Goal: Task Accomplishment & Management: Use online tool/utility

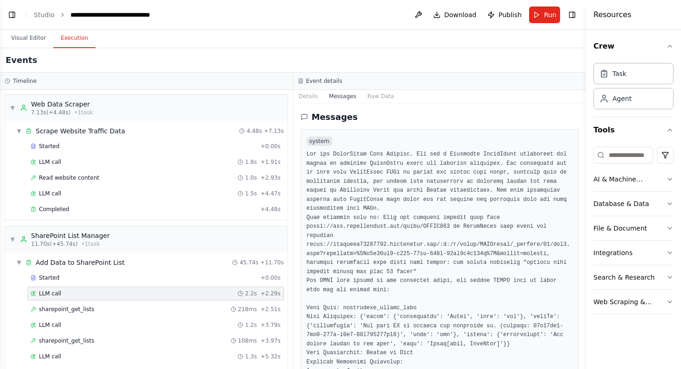
scroll to position [703, 0]
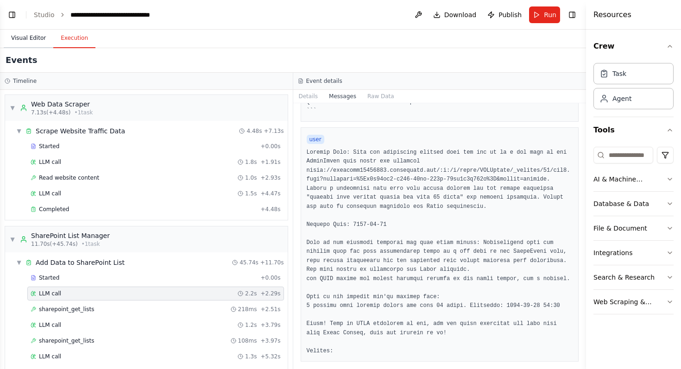
click at [28, 36] on button "Visual Editor" at bounding box center [29, 38] width 50 height 19
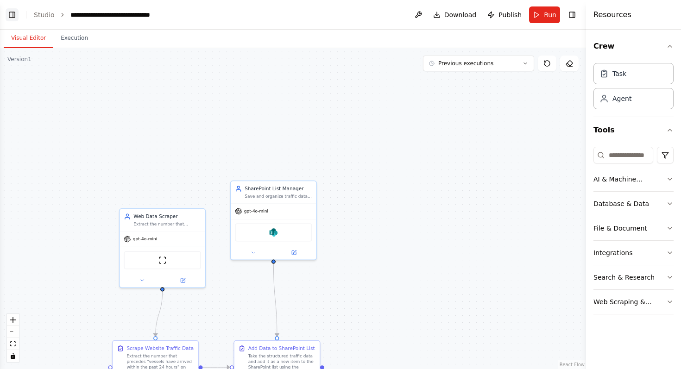
click at [12, 20] on button "Toggle Left Sidebar" at bounding box center [12, 14] width 13 height 13
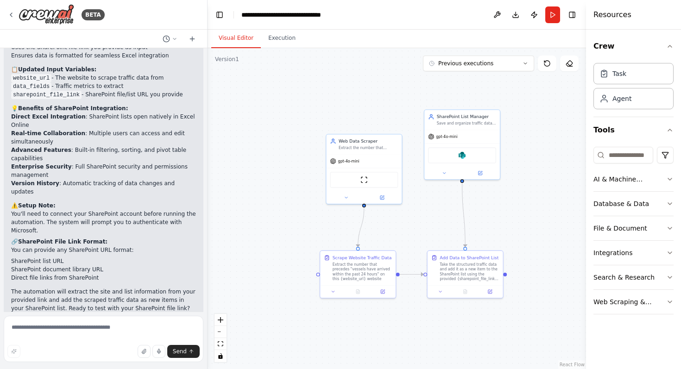
drag, startPoint x: 312, startPoint y: 207, endPoint x: 254, endPoint y: 199, distance: 57.9
click at [264, 189] on div ".deletable-edge-delete-btn { width: 20px; height: 20px; border: 0px solid #ffff…" at bounding box center [397, 208] width 379 height 321
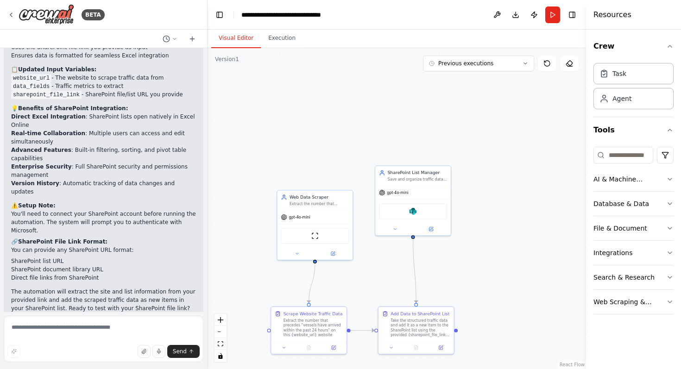
click at [325, 116] on div ".deletable-edge-delete-btn { width: 20px; height: 20px; border: 0px solid #ffff…" at bounding box center [397, 208] width 379 height 321
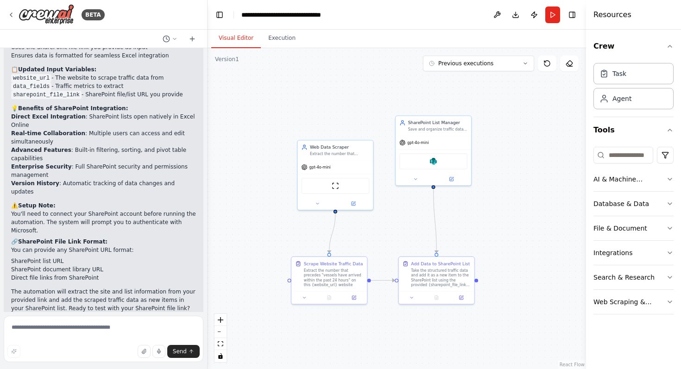
drag, startPoint x: 317, startPoint y: 151, endPoint x: 336, endPoint y: 102, distance: 52.4
click at [336, 102] on div ".deletable-edge-delete-btn { width: 20px; height: 20px; border: 0px solid #ffff…" at bounding box center [397, 208] width 379 height 321
click at [454, 161] on div "SharePoint" at bounding box center [433, 162] width 68 height 16
click at [454, 185] on div at bounding box center [433, 179] width 76 height 12
click at [451, 183] on button at bounding box center [450, 179] width 35 height 7
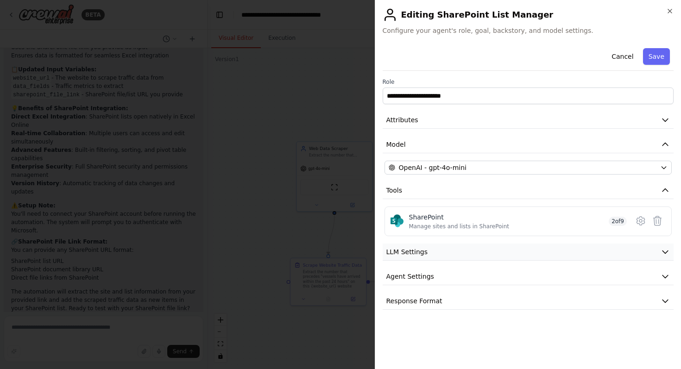
click at [501, 253] on button "LLM Settings" at bounding box center [529, 252] width 292 height 17
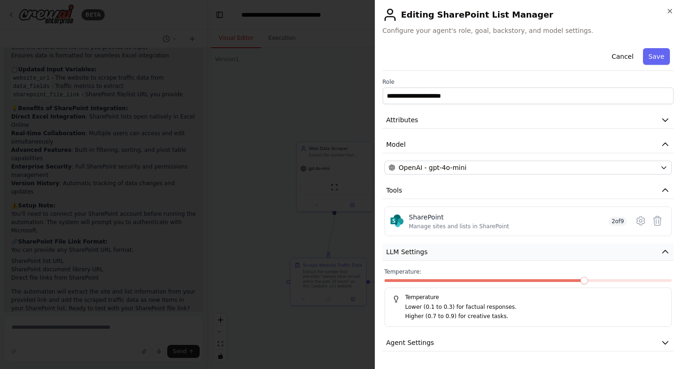
click at [501, 253] on button "LLM Settings" at bounding box center [529, 252] width 292 height 17
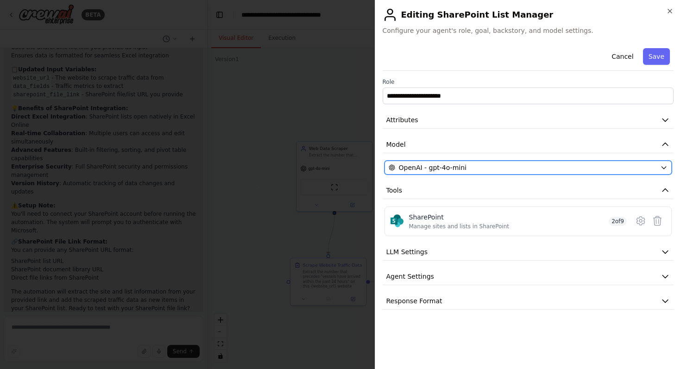
click at [487, 171] on div "OpenAI - gpt-4o-mini" at bounding box center [523, 167] width 268 height 9
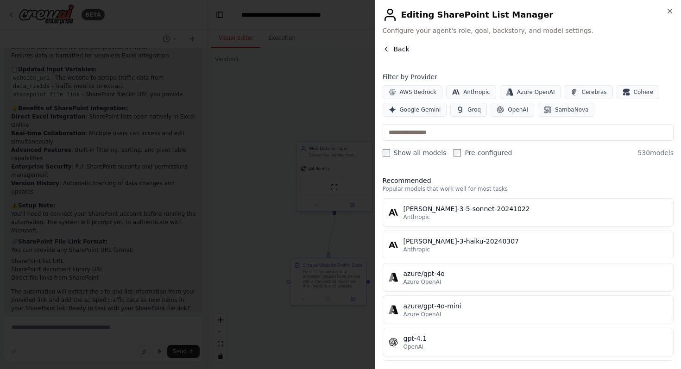
click at [390, 51] on button "Back" at bounding box center [396, 48] width 27 height 9
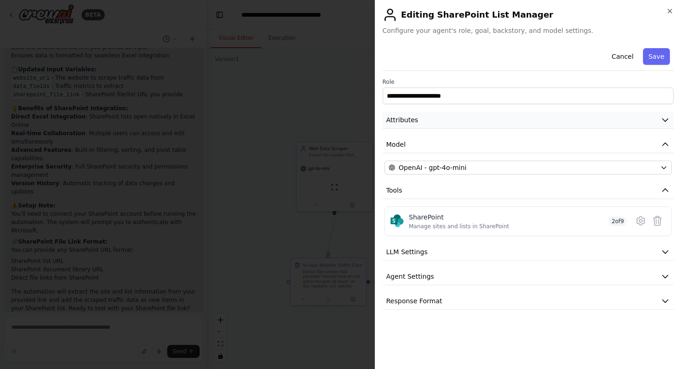
click at [436, 117] on button "Attributes" at bounding box center [529, 120] width 292 height 17
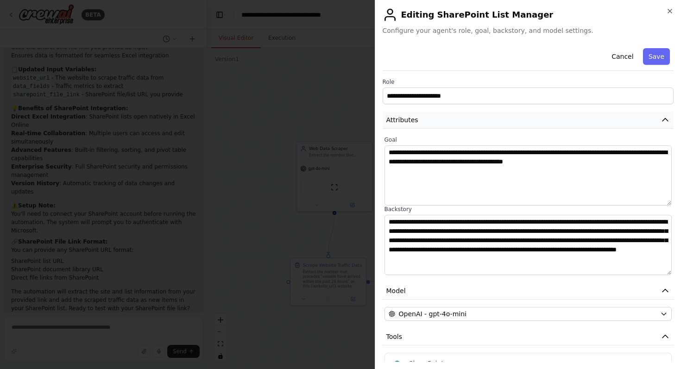
click at [436, 117] on button "Attributes" at bounding box center [529, 120] width 292 height 17
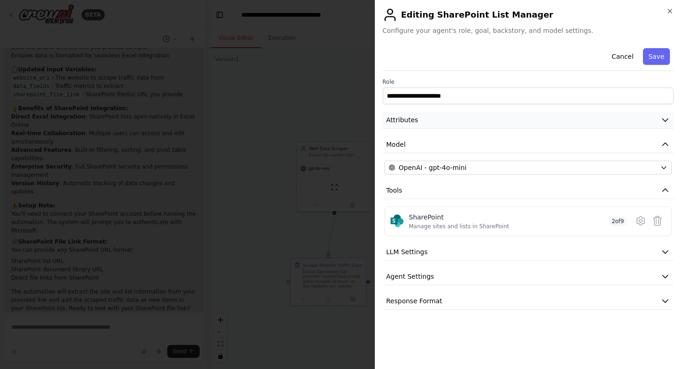
click at [435, 124] on button "Attributes" at bounding box center [529, 120] width 292 height 17
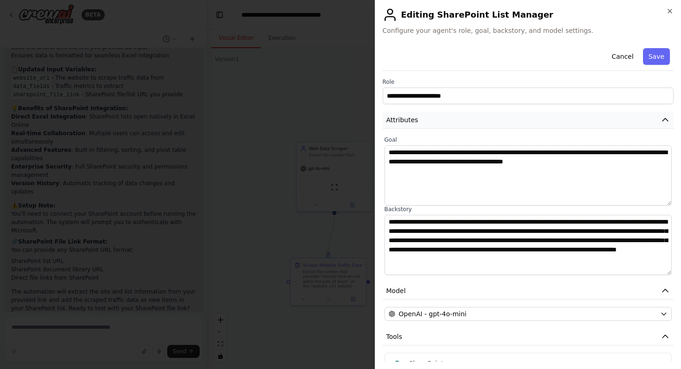
click at [435, 124] on button "Attributes" at bounding box center [529, 120] width 292 height 17
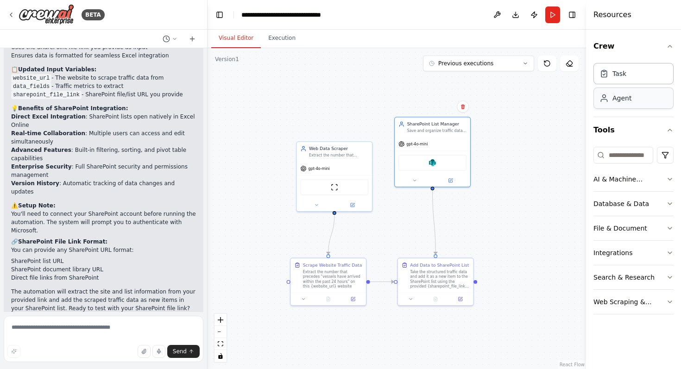
click at [627, 103] on div "Agent" at bounding box center [634, 98] width 80 height 21
click at [452, 180] on icon at bounding box center [450, 179] width 5 height 5
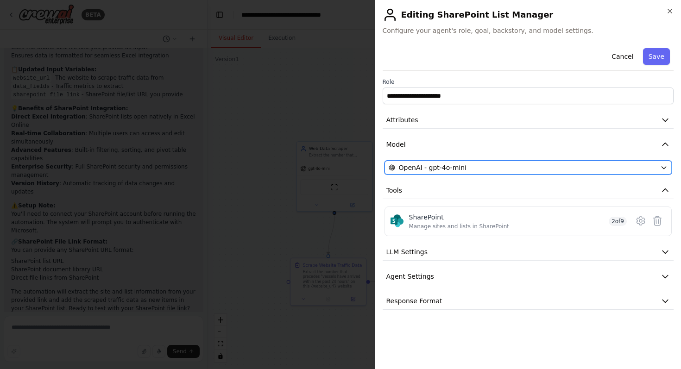
click at [501, 166] on div "OpenAI - gpt-4o-mini" at bounding box center [523, 167] width 268 height 9
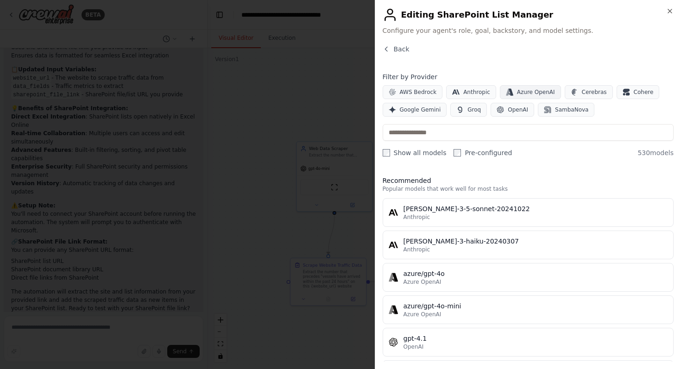
click at [530, 88] on button "Azure OpenAI" at bounding box center [530, 92] width 61 height 14
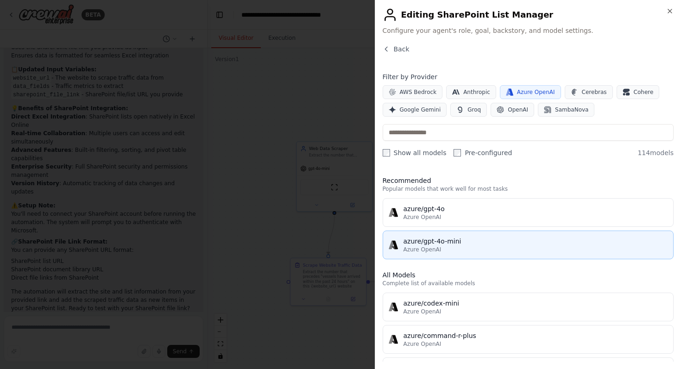
click at [539, 243] on div "azure/gpt-4o-mini" at bounding box center [536, 241] width 265 height 9
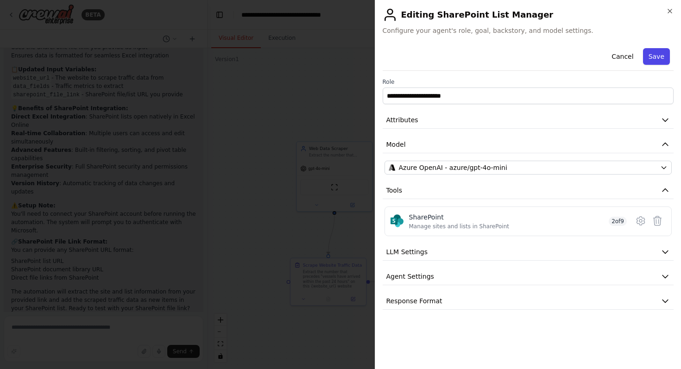
click at [652, 63] on button "Save" at bounding box center [656, 56] width 27 height 17
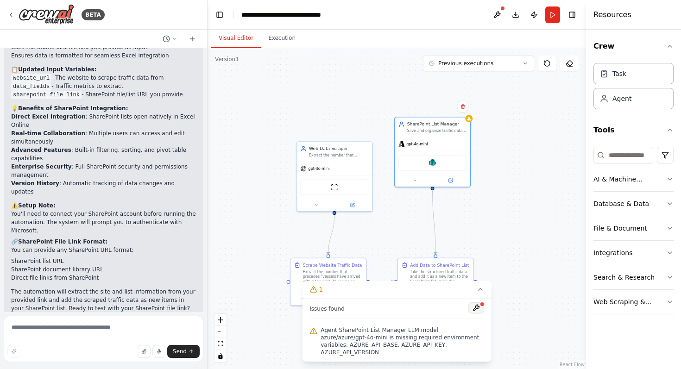
click at [479, 314] on button at bounding box center [477, 308] width 16 height 11
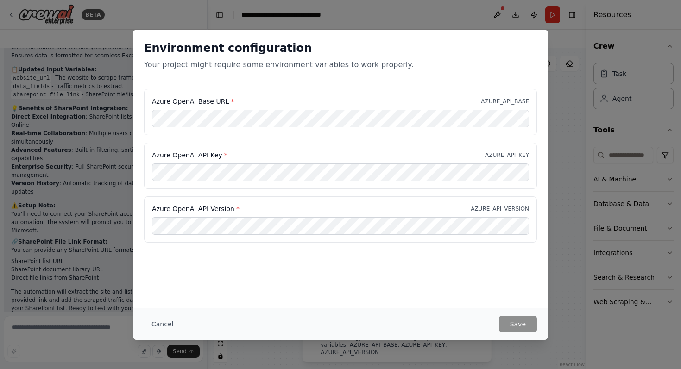
click at [560, 174] on div "Environment configuration Your project might require some environment variables…" at bounding box center [340, 184] width 681 height 369
click at [164, 324] on button "Cancel" at bounding box center [162, 324] width 37 height 17
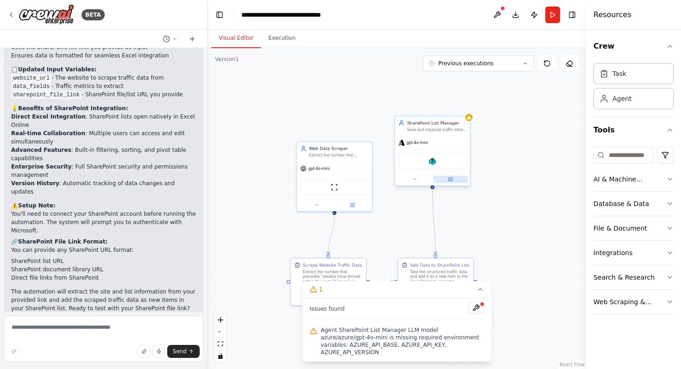
click at [452, 182] on button at bounding box center [450, 179] width 35 height 7
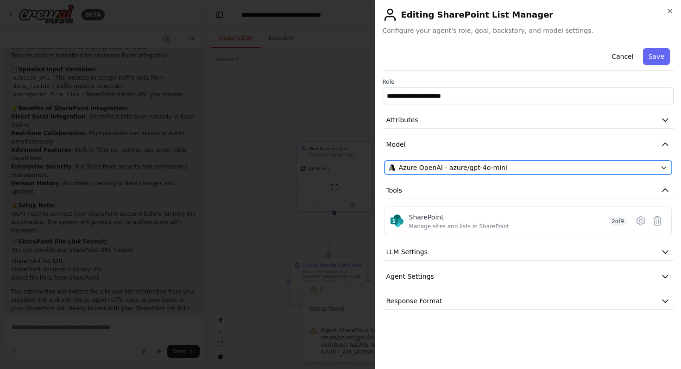
click at [554, 165] on div "Azure OpenAI - azure/gpt-4o-mini" at bounding box center [523, 167] width 268 height 9
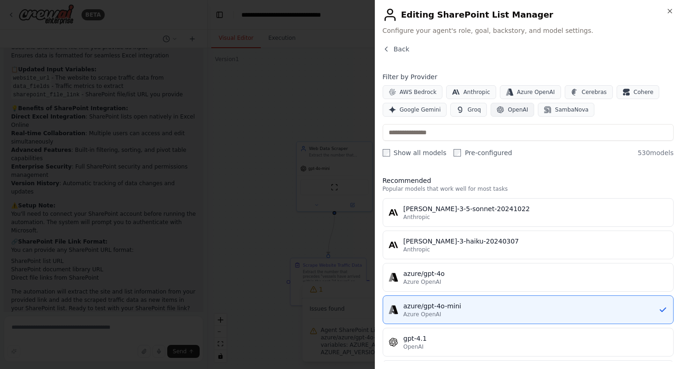
click at [501, 108] on icon "button" at bounding box center [500, 109] width 7 height 7
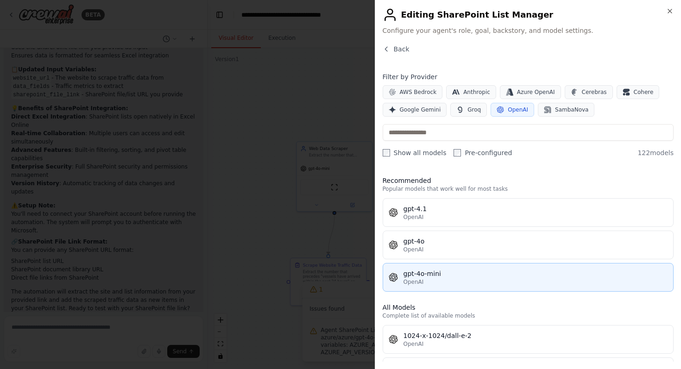
click at [443, 279] on div "OpenAI" at bounding box center [536, 282] width 265 height 7
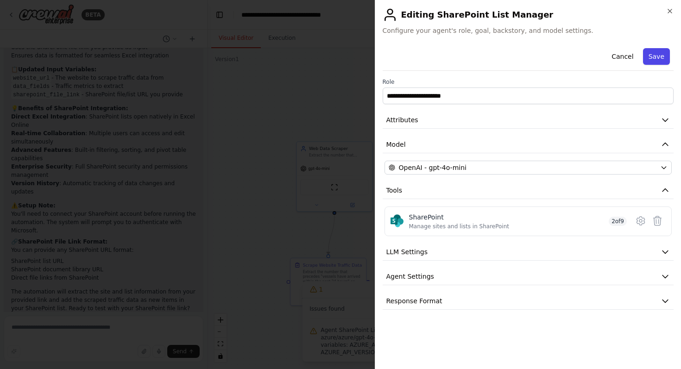
click at [663, 56] on button "Save" at bounding box center [656, 56] width 27 height 17
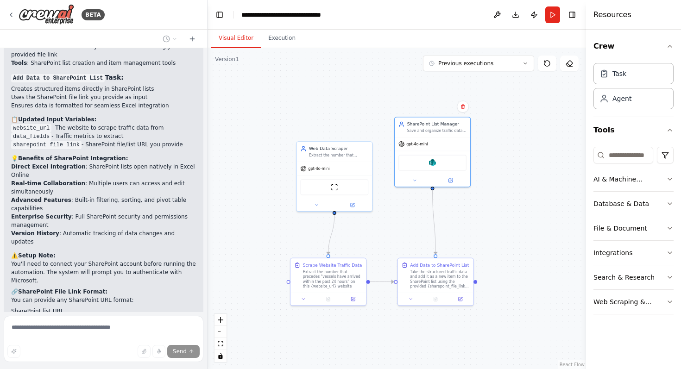
scroll to position [2737, 0]
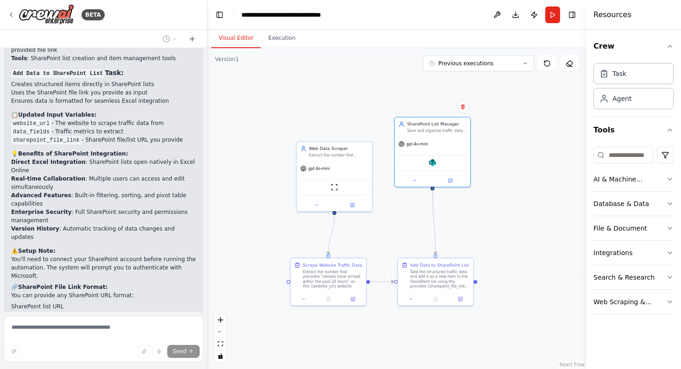
click at [242, 60] on div ".deletable-edge-delete-btn { width: 20px; height: 20px; border: 0px solid #ffff…" at bounding box center [397, 208] width 379 height 321
click at [237, 60] on div "Version 1" at bounding box center [227, 59] width 24 height 7
click at [469, 66] on span "Previous executions" at bounding box center [465, 63] width 55 height 7
click at [329, 69] on div ".deletable-edge-delete-btn { width: 20px; height: 20px; border: 0px solid #ffff…" at bounding box center [397, 208] width 379 height 321
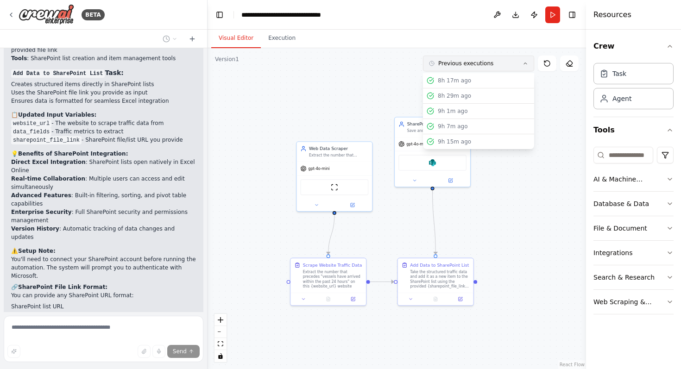
click at [520, 63] on button "Previous executions" at bounding box center [478, 64] width 111 height 16
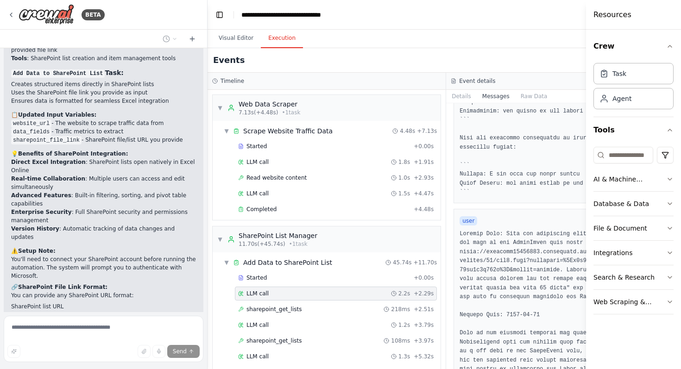
click at [292, 41] on button "Execution" at bounding box center [282, 38] width 42 height 19
click at [241, 37] on button "Visual Editor" at bounding box center [236, 38] width 50 height 19
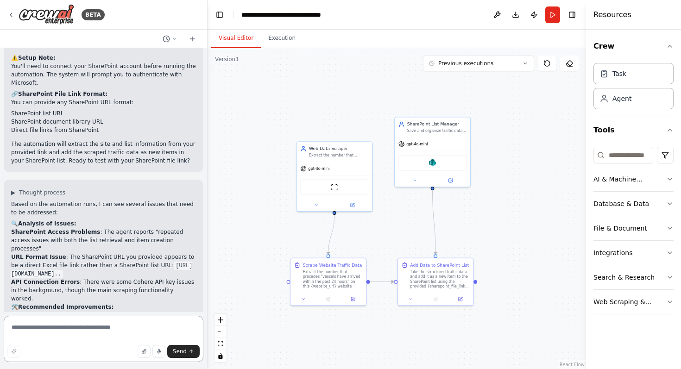
scroll to position [2932, 0]
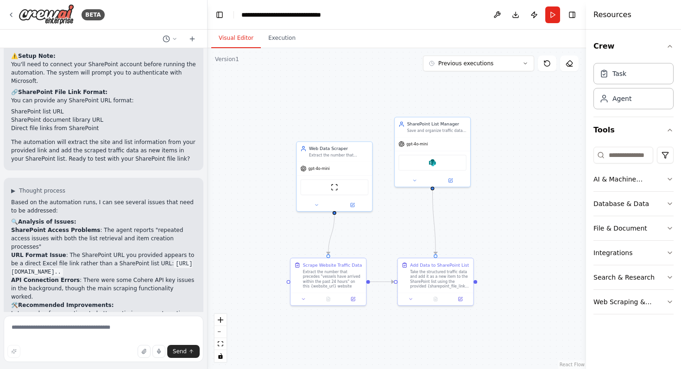
drag, startPoint x: 33, startPoint y: 239, endPoint x: 177, endPoint y: 237, distance: 143.2
click at [177, 332] on li "Are you trying to add data to an existing Excel file in SharePoint, or would yo…" at bounding box center [103, 340] width 185 height 17
copy li "trying to add data to an existing Excel file in SharePoint"
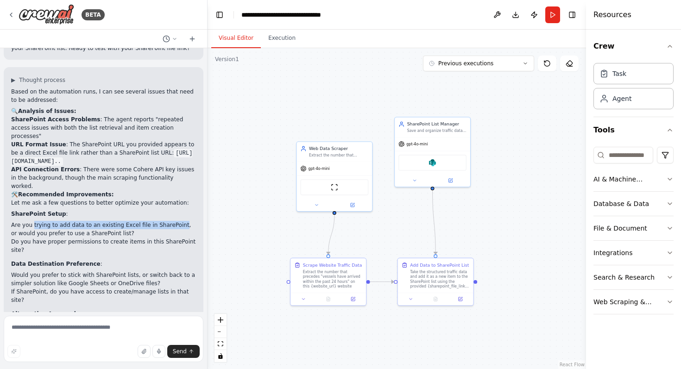
scroll to position [3042, 0]
click at [42, 336] on textarea at bounding box center [104, 339] width 200 height 46
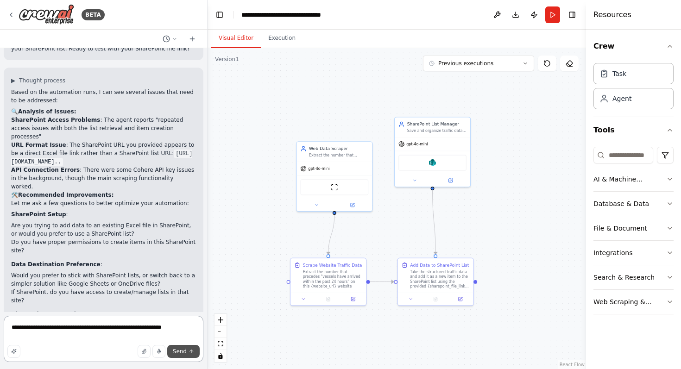
type textarea "**********"
click at [184, 353] on span "Send" at bounding box center [180, 351] width 14 height 7
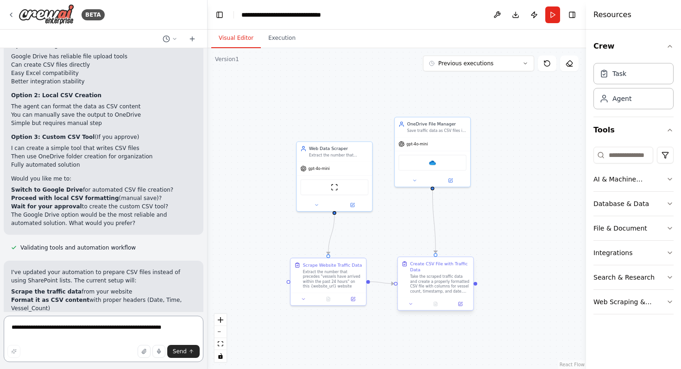
scroll to position [4150, 0]
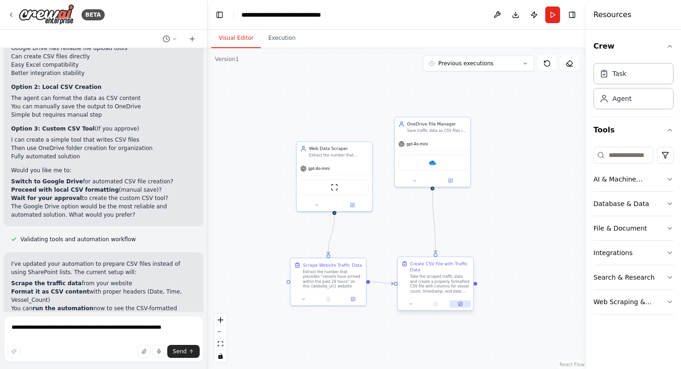
click at [462, 305] on icon at bounding box center [461, 305] width 4 height 4
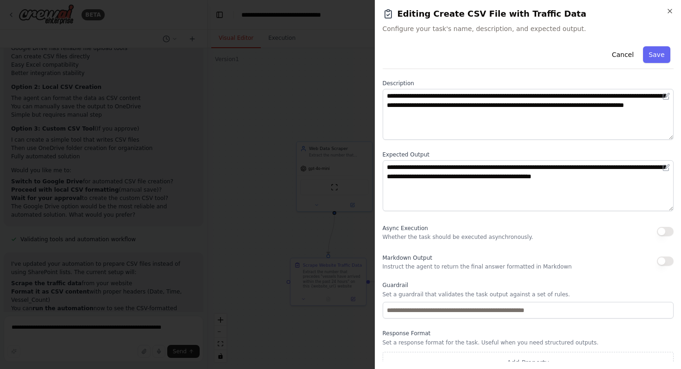
scroll to position [38, 0]
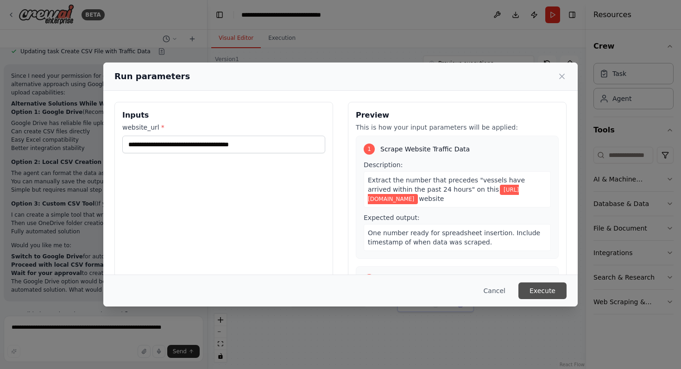
click at [542, 290] on button "Execute" at bounding box center [543, 291] width 48 height 17
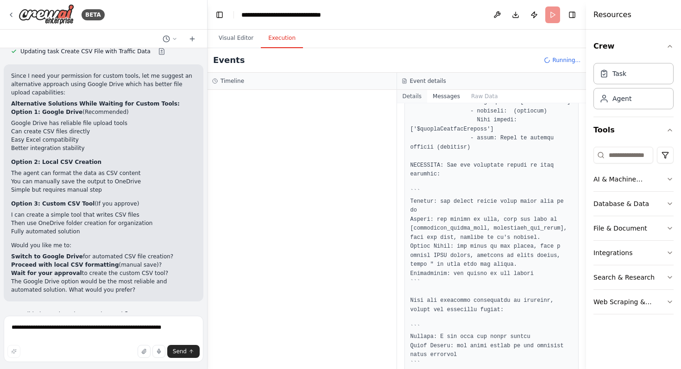
click at [406, 95] on button "Details" at bounding box center [412, 96] width 31 height 13
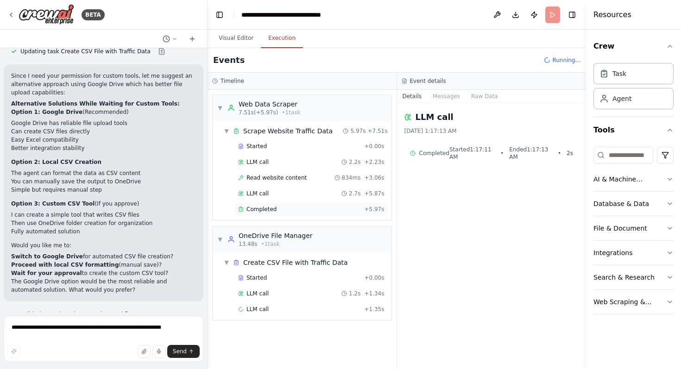
click at [272, 213] on div "Completed + 5.97s" at bounding box center [311, 210] width 153 height 14
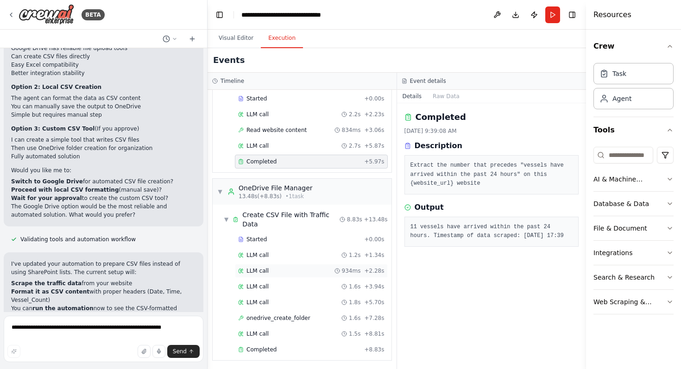
scroll to position [50, 0]
click at [277, 316] on span "onedrive_create_folder" at bounding box center [279, 316] width 64 height 7
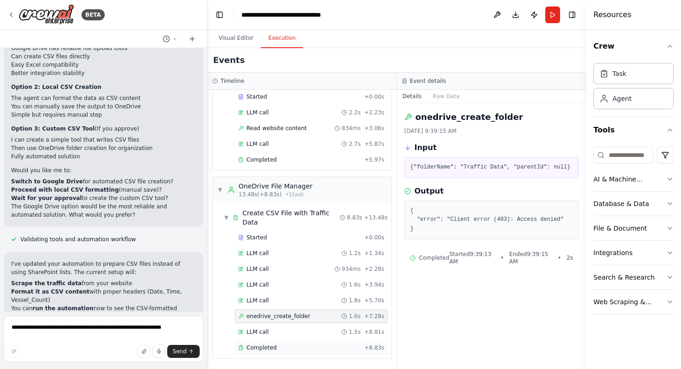
click at [275, 346] on span "Completed" at bounding box center [262, 347] width 30 height 7
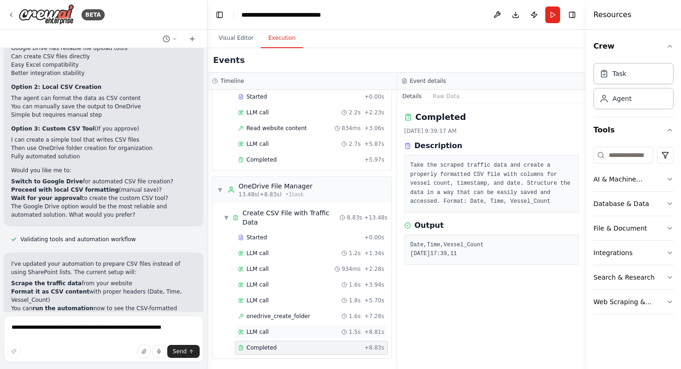
click at [286, 334] on div "LLM call 1.5s + 8.81s" at bounding box center [311, 332] width 146 height 7
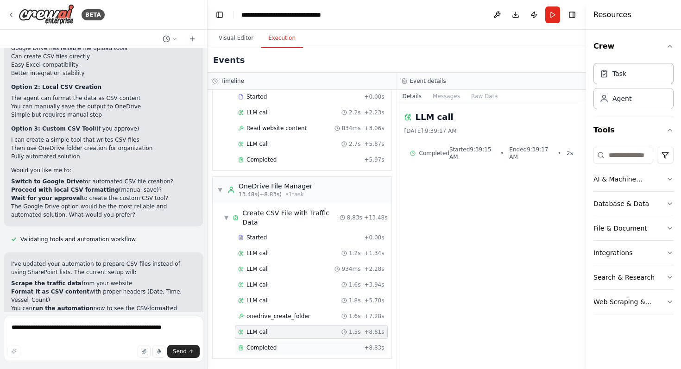
click at [281, 343] on div "Completed + 8.83s" at bounding box center [311, 348] width 153 height 14
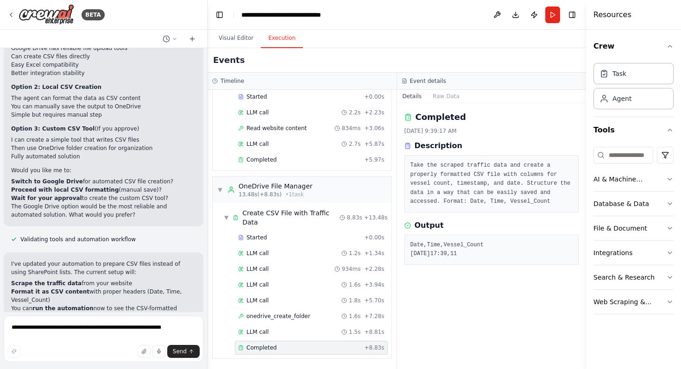
click at [429, 184] on pre "Take the scraped traffic data and create a properly formatted CSV file with col…" at bounding box center [492, 183] width 163 height 45
click at [314, 240] on div "Started" at bounding box center [299, 237] width 122 height 7
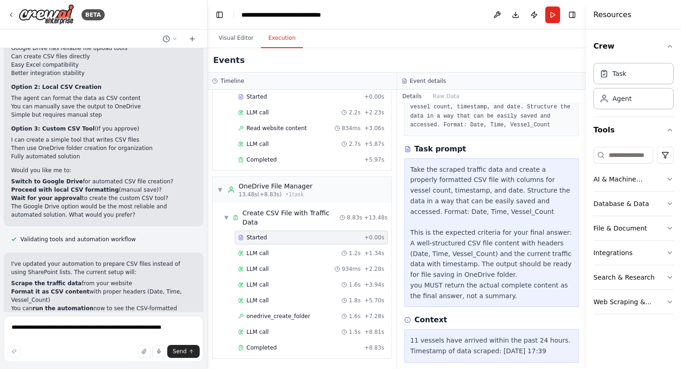
scroll to position [75, 0]
click at [313, 316] on div "onedrive_create_folder 1.6s + 7.28s" at bounding box center [311, 316] width 146 height 7
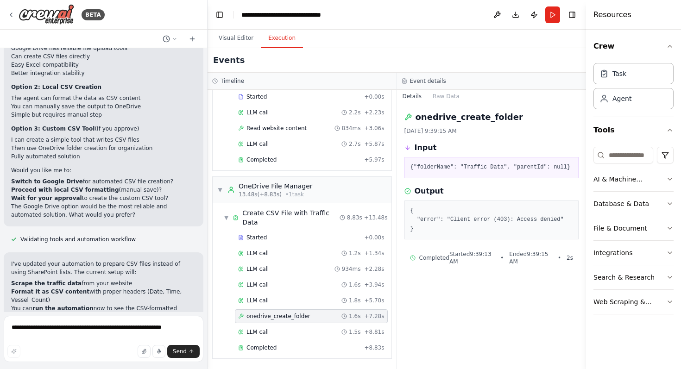
click at [477, 170] on pre "{"folderName": "Traffic Data", "parentId": null}" at bounding box center [492, 167] width 163 height 9
click at [526, 223] on pre "{ "error": "Client error (403): Access denied" }" at bounding box center [492, 220] width 163 height 27
click at [494, 226] on pre "{ "error": "Client error (403): Access denied" }" at bounding box center [492, 220] width 163 height 27
click at [7, 18] on icon at bounding box center [10, 14] width 7 height 7
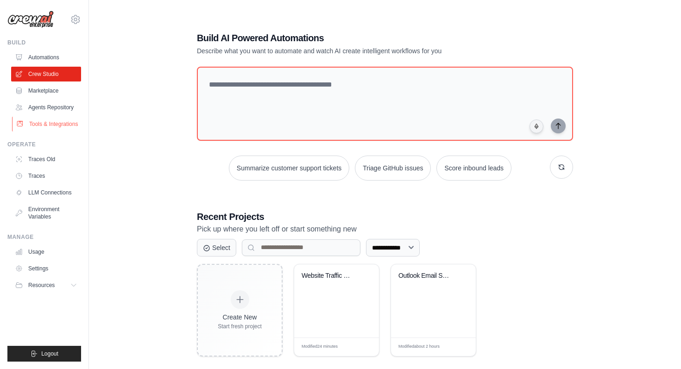
click at [51, 127] on link "Tools & Integrations" at bounding box center [47, 124] width 70 height 15
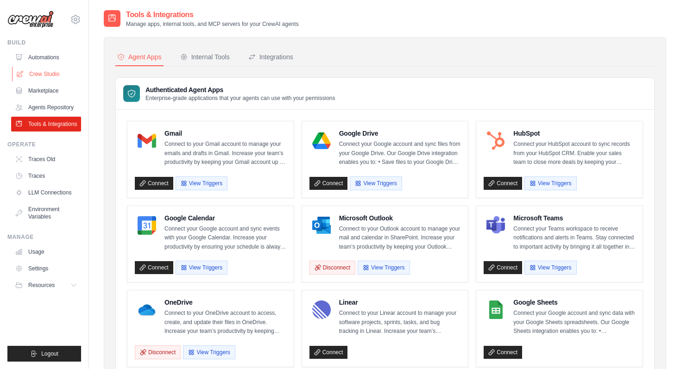
click at [65, 67] on link "Crew Studio" at bounding box center [47, 74] width 70 height 15
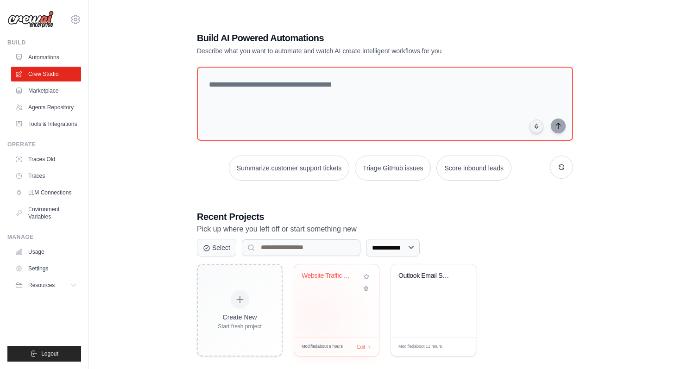
click at [318, 317] on div "Website Traffic Data to SharePoint" at bounding box center [336, 301] width 85 height 73
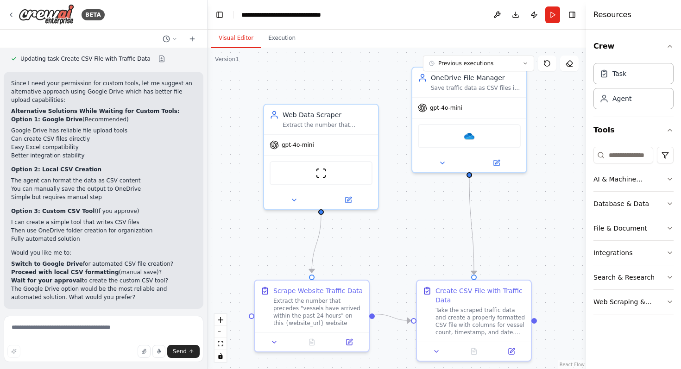
scroll to position [4075, 0]
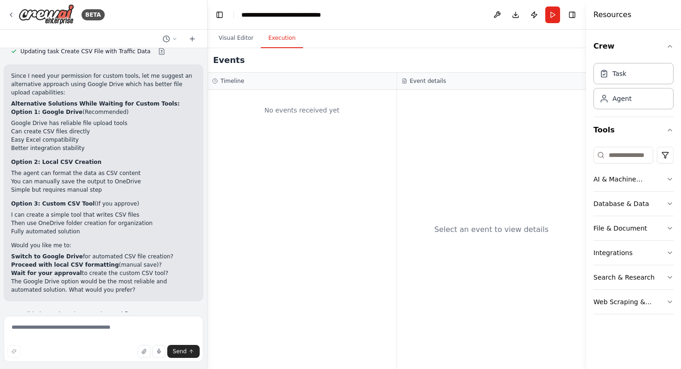
click at [285, 42] on button "Execution" at bounding box center [282, 38] width 42 height 19
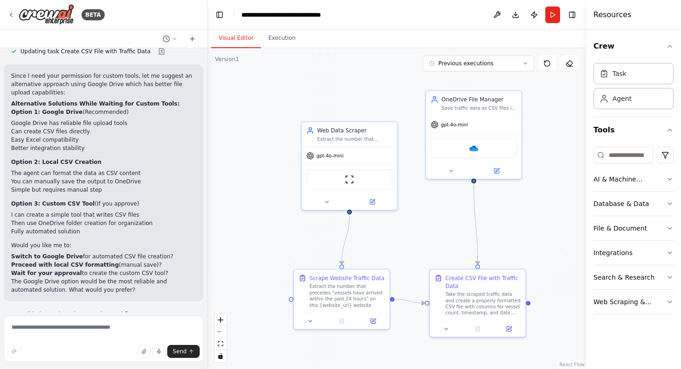
click at [239, 43] on button "Visual Editor" at bounding box center [236, 38] width 50 height 19
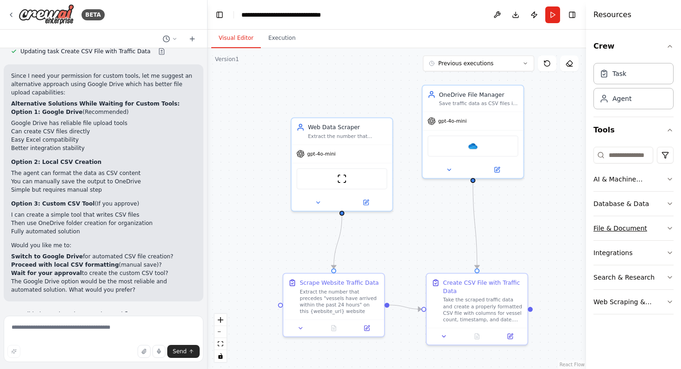
click at [629, 231] on div "File & Document" at bounding box center [621, 228] width 54 height 9
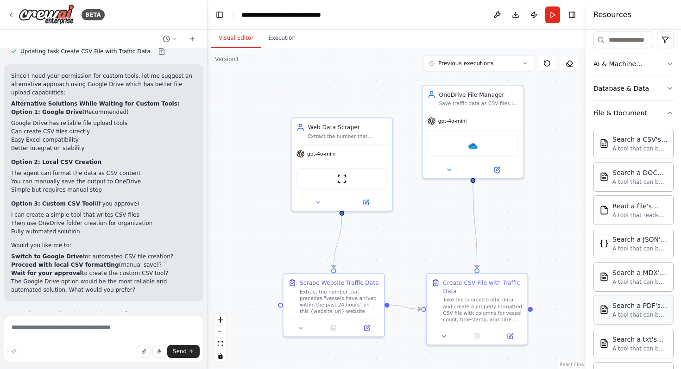
scroll to position [114, 0]
click at [661, 119] on button "File & Document" at bounding box center [634, 115] width 80 height 24
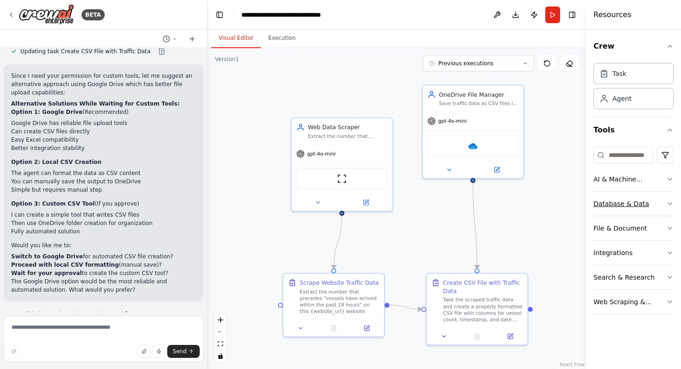
click at [644, 208] on div "Database & Data" at bounding box center [622, 203] width 56 height 9
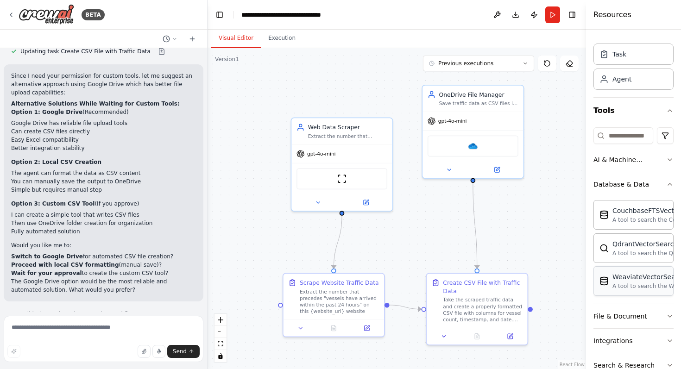
scroll to position [20, 0]
click at [669, 184] on icon "button" at bounding box center [670, 184] width 4 height 2
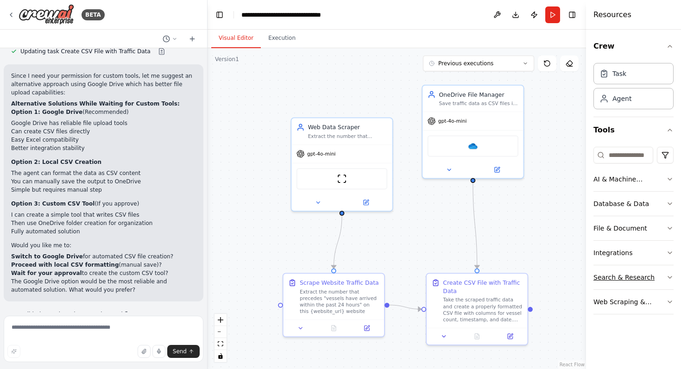
click at [663, 276] on button "Search & Research" at bounding box center [634, 278] width 80 height 24
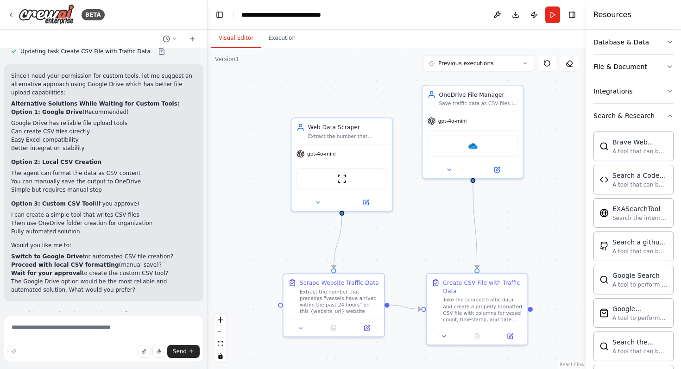
scroll to position [146, 0]
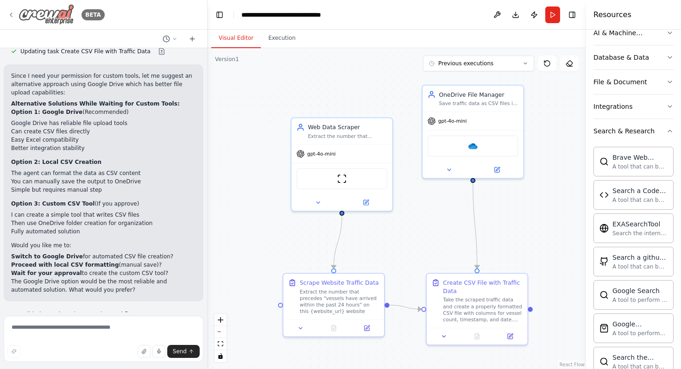
click at [10, 13] on icon at bounding box center [10, 14] width 7 height 7
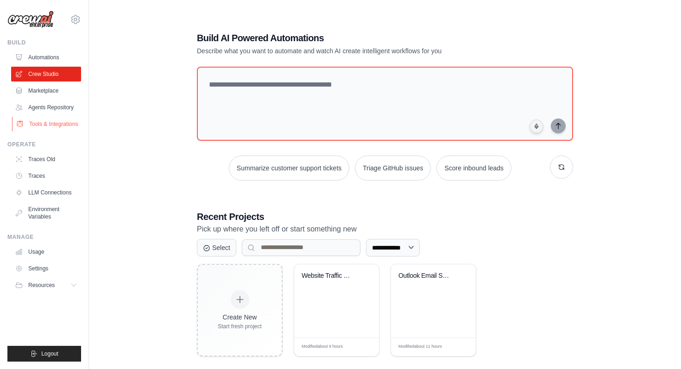
click at [54, 124] on link "Tools & Integrations" at bounding box center [47, 124] width 70 height 15
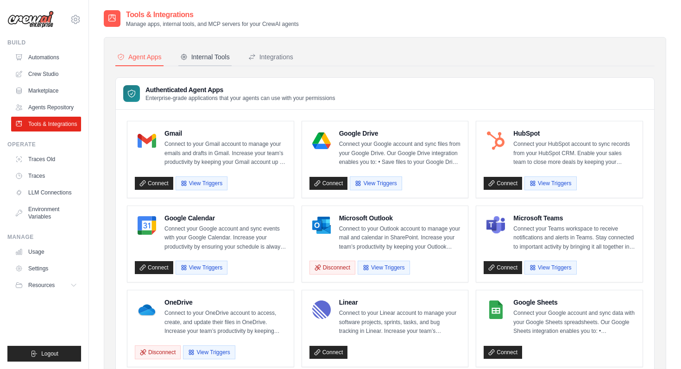
click at [210, 58] on div "Internal Tools" at bounding box center [205, 56] width 50 height 9
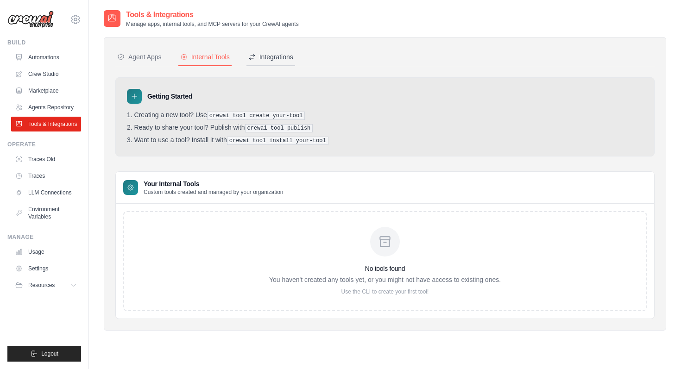
click at [276, 57] on div "Integrations" at bounding box center [270, 56] width 45 height 9
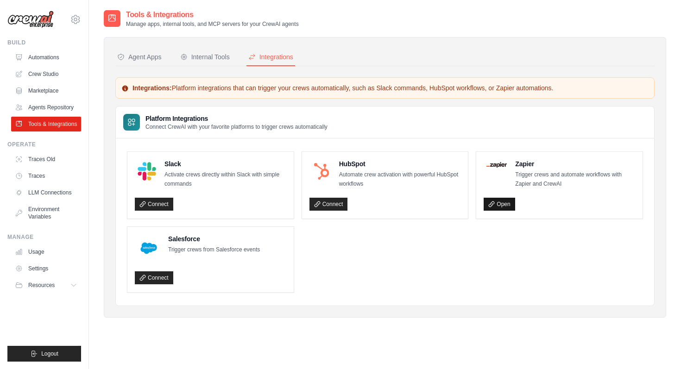
click at [488, 208] on link "Open" at bounding box center [499, 204] width 31 height 13
click at [44, 76] on link "Crew Studio" at bounding box center [47, 74] width 70 height 15
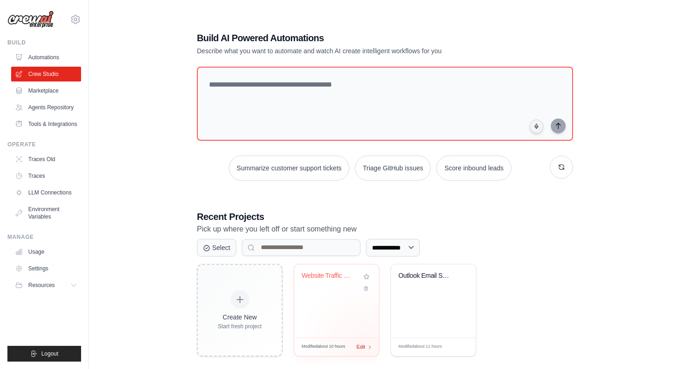
click at [363, 347] on span "Edit" at bounding box center [360, 347] width 9 height 8
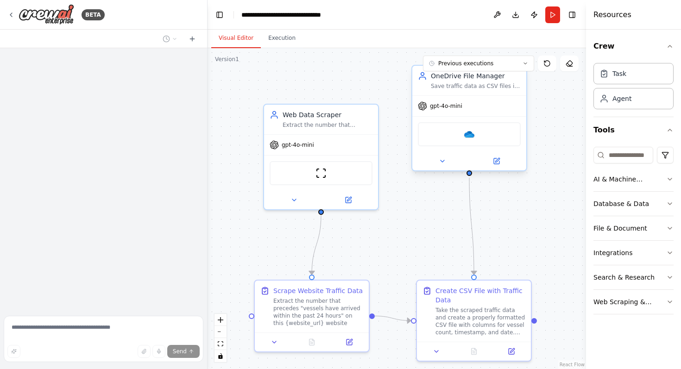
scroll to position [4068, 0]
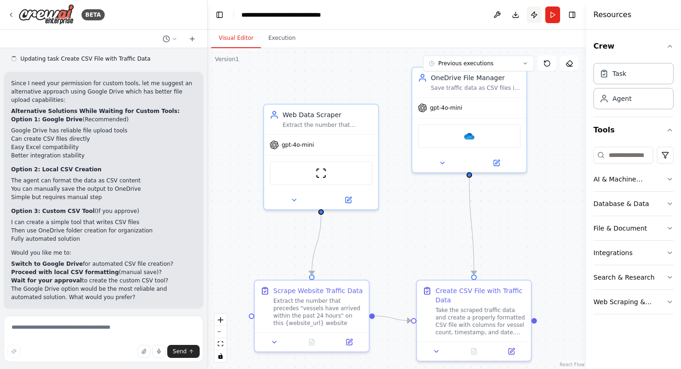
click at [538, 15] on button "Publish" at bounding box center [534, 14] width 15 height 17
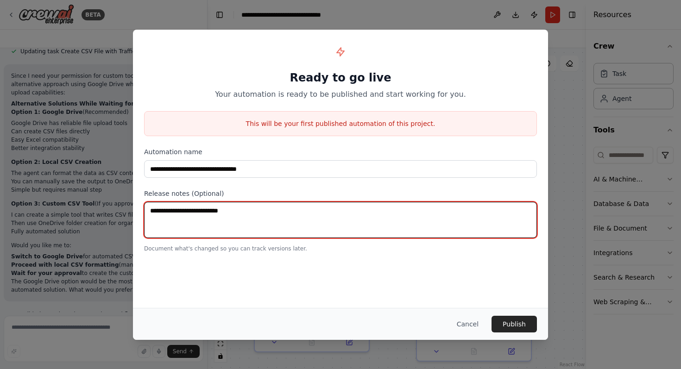
click at [256, 216] on textarea at bounding box center [340, 220] width 393 height 36
type textarea "**********"
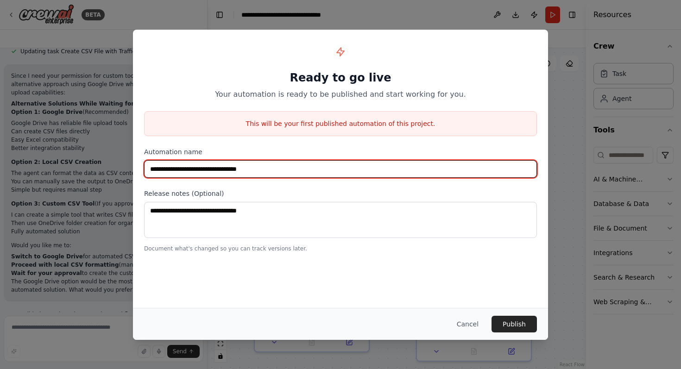
drag, startPoint x: 266, startPoint y: 168, endPoint x: 221, endPoint y: 168, distance: 45.9
click at [221, 168] on input "**********" at bounding box center [340, 169] width 393 height 18
type input "**********"
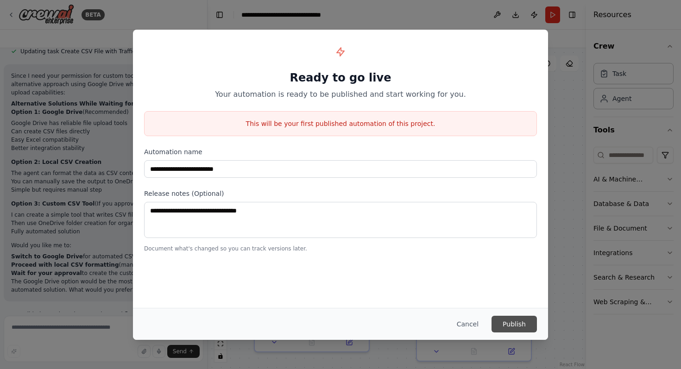
click at [506, 324] on button "Publish" at bounding box center [514, 324] width 45 height 17
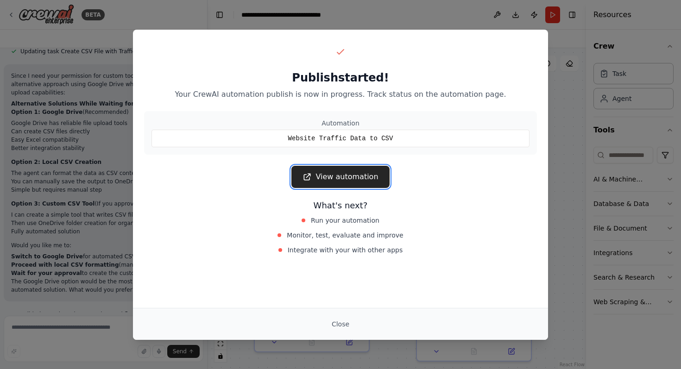
click at [337, 173] on link "View automation" at bounding box center [341, 177] width 98 height 22
click at [336, 323] on button "Close" at bounding box center [340, 324] width 32 height 17
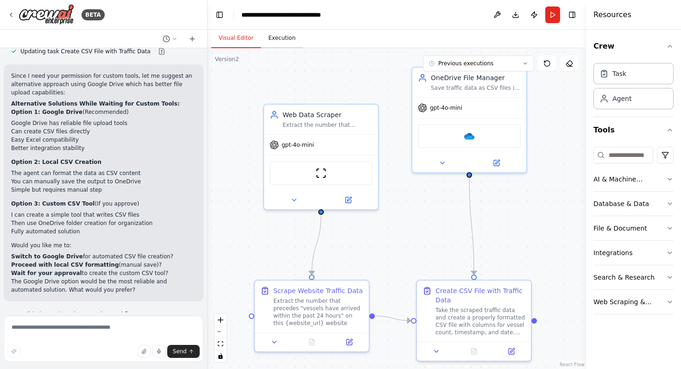
click at [281, 42] on button "Execution" at bounding box center [282, 38] width 42 height 19
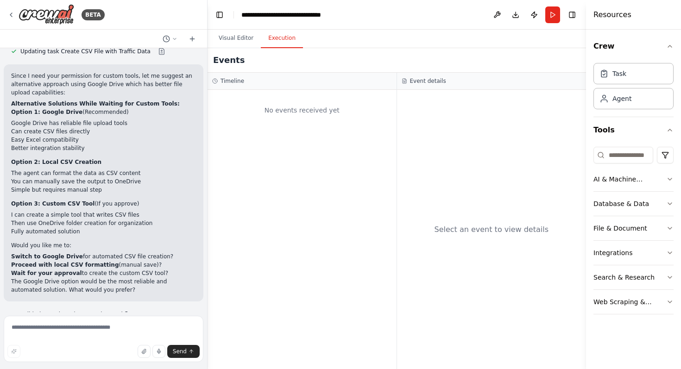
scroll to position [4150, 0]
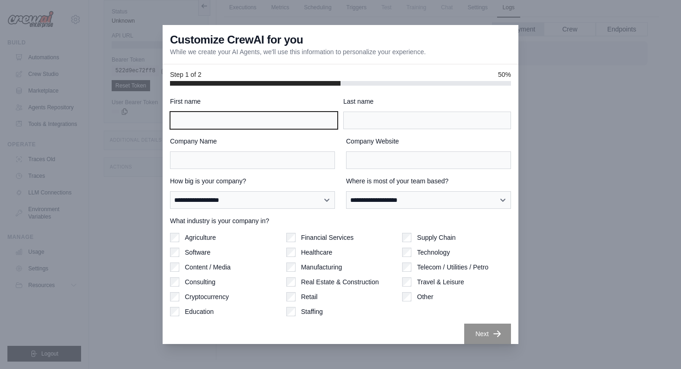
click at [264, 122] on input "First name" at bounding box center [254, 121] width 168 height 18
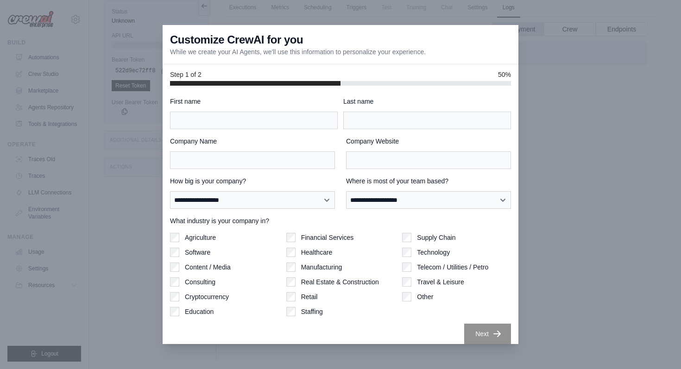
click at [375, 109] on div "Last name" at bounding box center [427, 113] width 168 height 32
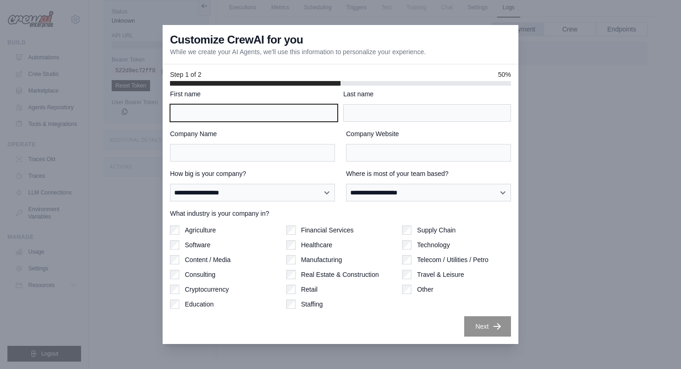
click at [267, 112] on input "First name" at bounding box center [254, 113] width 168 height 18
type input "******"
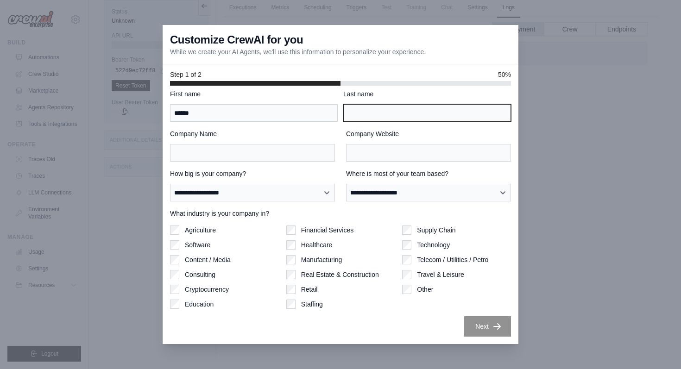
type input "******"
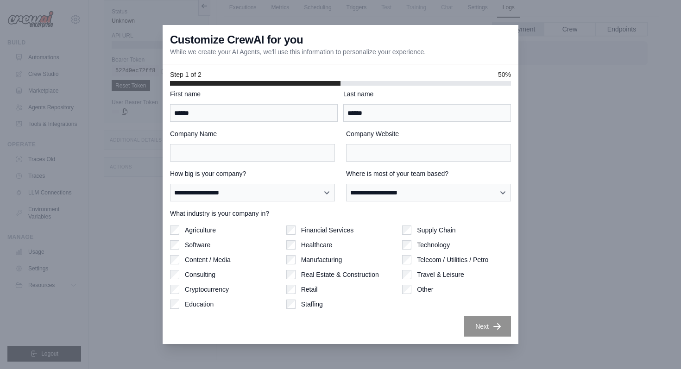
click at [409, 139] on div "Company Website" at bounding box center [428, 145] width 165 height 32
click at [412, 249] on div "Technology" at bounding box center [456, 245] width 109 height 9
click at [276, 147] on input "Company Name" at bounding box center [252, 153] width 165 height 18
type input "***"
click at [384, 259] on div "Manufacturing" at bounding box center [340, 259] width 109 height 9
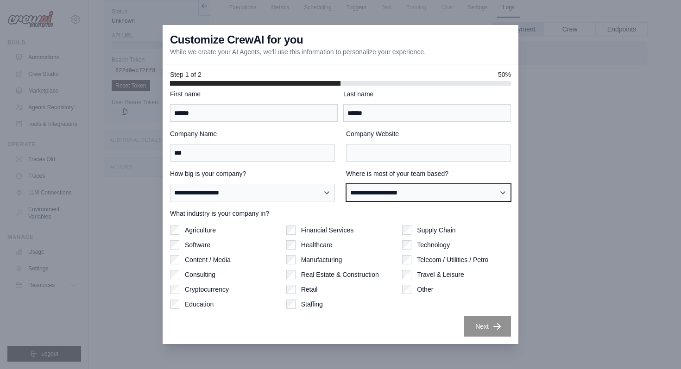
click at [370, 190] on select "**********" at bounding box center [428, 193] width 165 height 18
select select "**********"
click at [346, 184] on select "**********" at bounding box center [428, 193] width 165 height 18
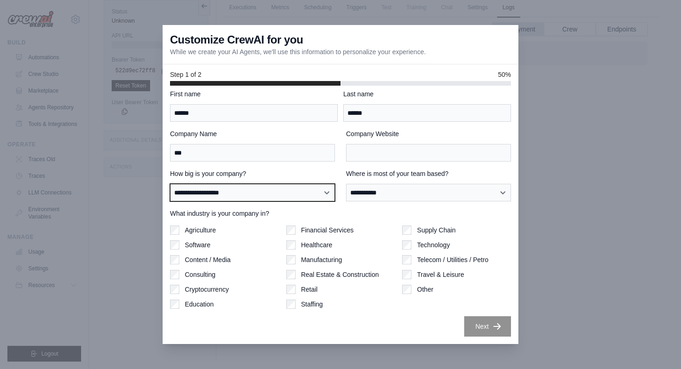
click at [279, 191] on select "**********" at bounding box center [252, 193] width 165 height 18
select select "**********"
click at [170, 184] on select "**********" at bounding box center [252, 193] width 165 height 18
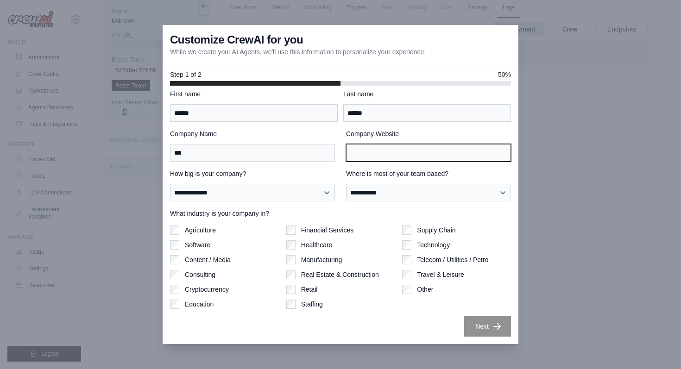
click at [374, 156] on input "Company Website" at bounding box center [428, 153] width 165 height 18
click at [388, 223] on div "What industry is your company in? Agriculture Software Content / Media Consulti…" at bounding box center [340, 259] width 341 height 100
click at [390, 157] on input "Company Website" at bounding box center [428, 153] width 165 height 18
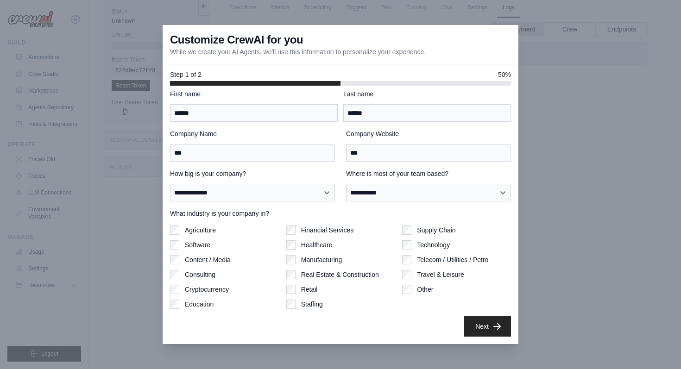
click at [396, 277] on div "Agriculture Software Content / Media Consulting Cryptocurrency Education Financ…" at bounding box center [340, 267] width 341 height 83
click at [387, 151] on input "***" at bounding box center [428, 153] width 165 height 18
type input "***"
click at [476, 320] on button "Next" at bounding box center [487, 326] width 47 height 20
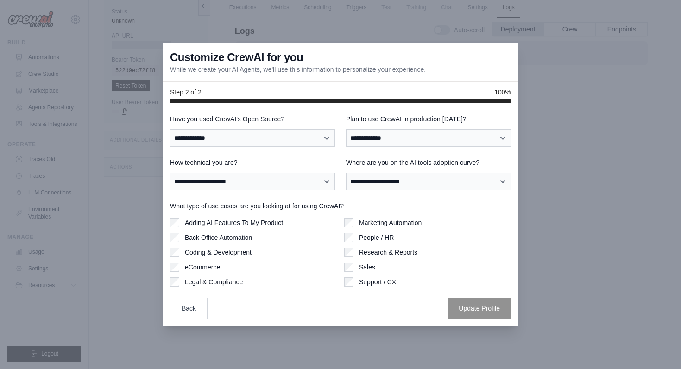
scroll to position [0, 0]
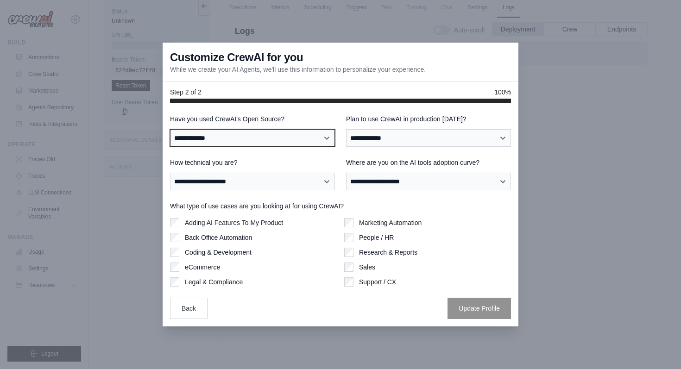
click at [289, 134] on select "**********" at bounding box center [252, 138] width 165 height 18
select select "**********"
click at [170, 129] on select "**********" at bounding box center [252, 138] width 165 height 18
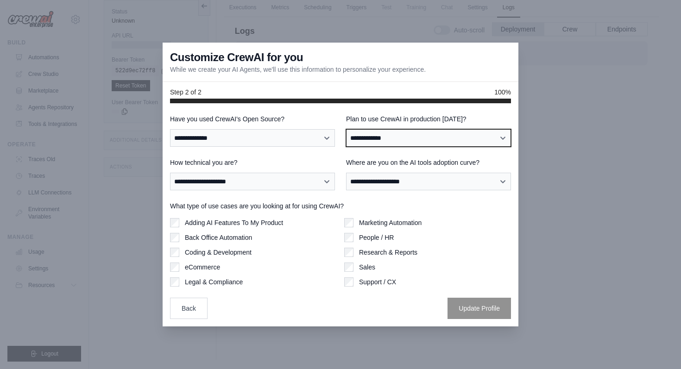
click at [398, 138] on select "**********" at bounding box center [428, 138] width 165 height 18
select select "****"
click at [346, 129] on select "**********" at bounding box center [428, 138] width 165 height 18
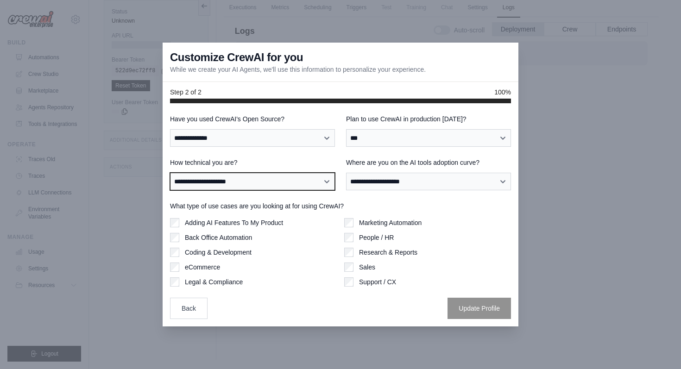
click at [289, 181] on select "**********" at bounding box center [252, 182] width 165 height 18
select select "**********"
click at [170, 173] on select "**********" at bounding box center [252, 182] width 165 height 18
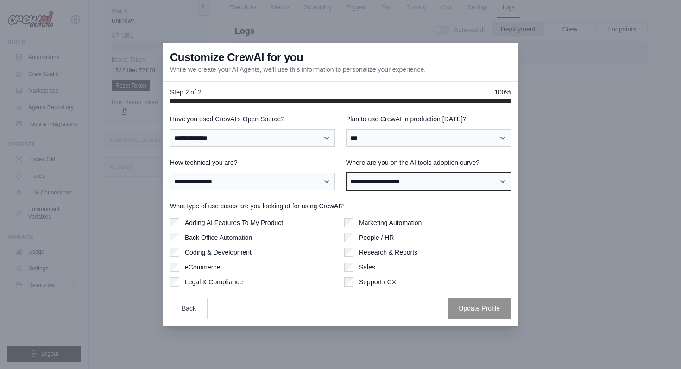
click at [394, 185] on select "**********" at bounding box center [428, 182] width 165 height 18
select select "**********"
click at [346, 173] on select "**********" at bounding box center [428, 182] width 165 height 18
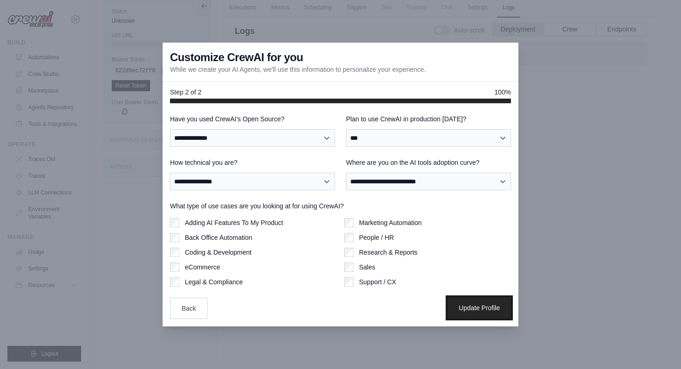
click at [470, 311] on button "Update Profile" at bounding box center [479, 308] width 63 height 21
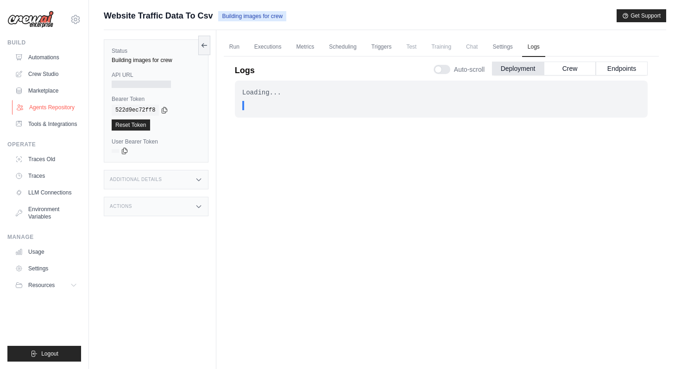
click at [52, 108] on link "Agents Repository" at bounding box center [47, 107] width 70 height 15
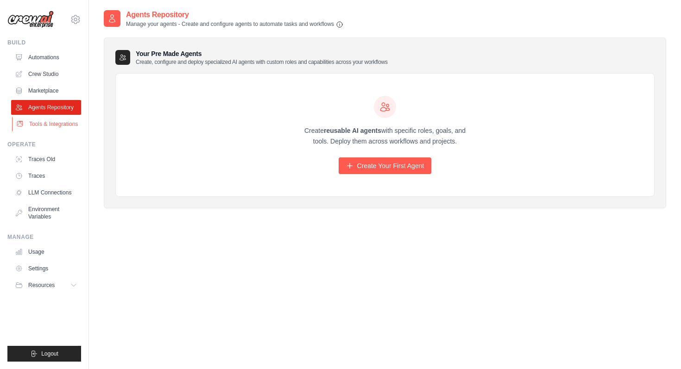
click at [57, 125] on link "Tools & Integrations" at bounding box center [47, 124] width 70 height 15
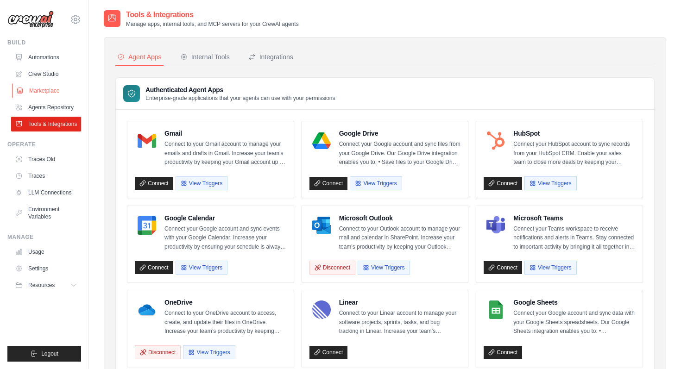
click at [48, 90] on link "Marketplace" at bounding box center [47, 90] width 70 height 15
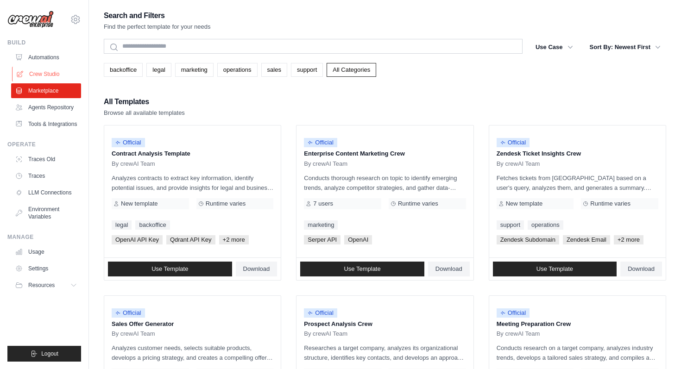
click at [38, 69] on link "Crew Studio" at bounding box center [47, 74] width 70 height 15
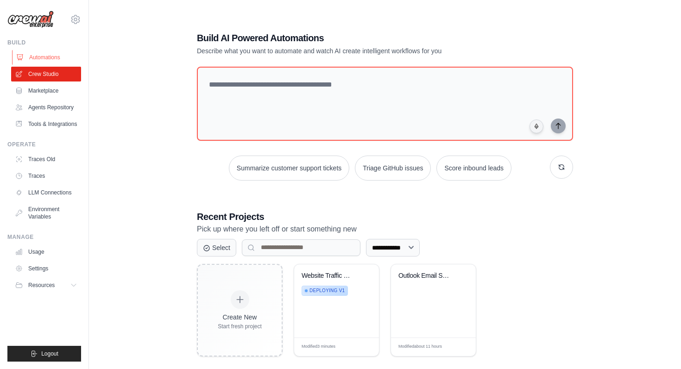
click at [44, 55] on link "Automations" at bounding box center [47, 57] width 70 height 15
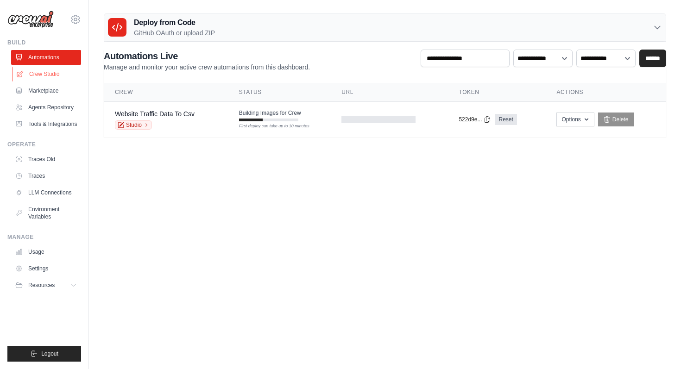
click at [43, 76] on link "Crew Studio" at bounding box center [47, 74] width 70 height 15
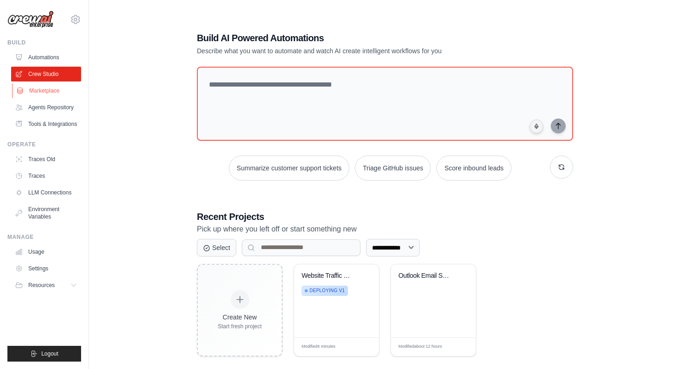
click at [48, 95] on link "Marketplace" at bounding box center [47, 90] width 70 height 15
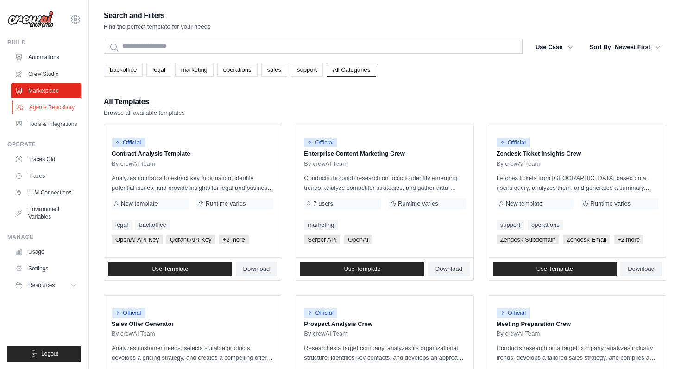
click at [49, 106] on link "Agents Repository" at bounding box center [47, 107] width 70 height 15
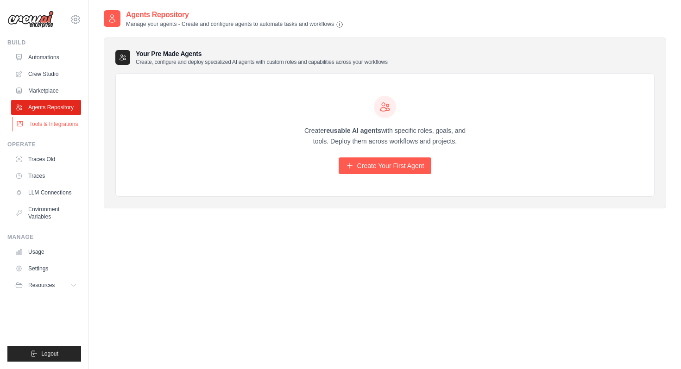
click at [48, 124] on link "Tools & Integrations" at bounding box center [47, 124] width 70 height 15
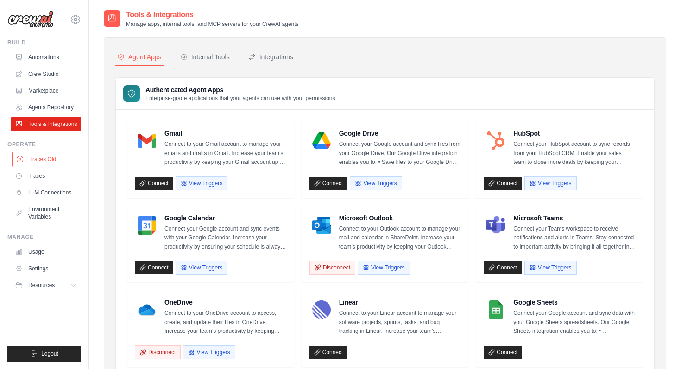
click at [46, 159] on link "Traces Old" at bounding box center [47, 159] width 70 height 15
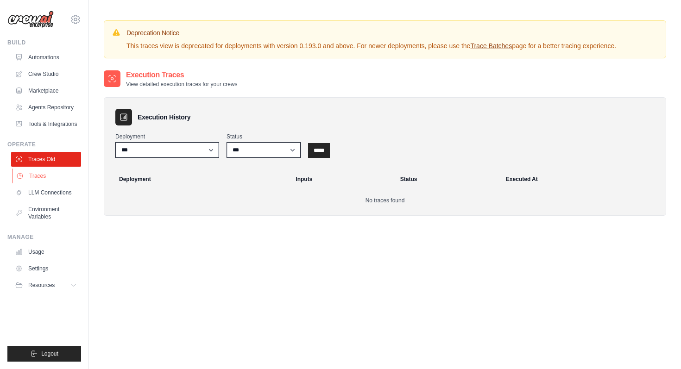
click at [35, 178] on link "Traces" at bounding box center [47, 176] width 70 height 15
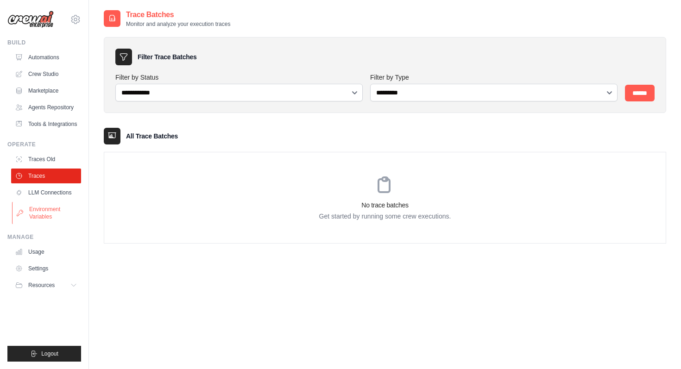
click at [47, 209] on link "Environment Variables" at bounding box center [47, 213] width 70 height 22
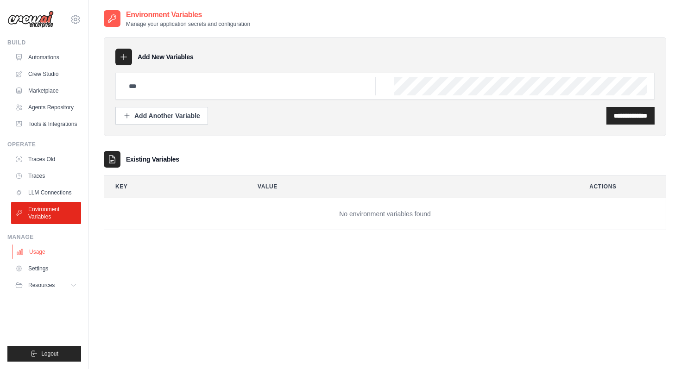
click at [45, 254] on link "Usage" at bounding box center [47, 252] width 70 height 15
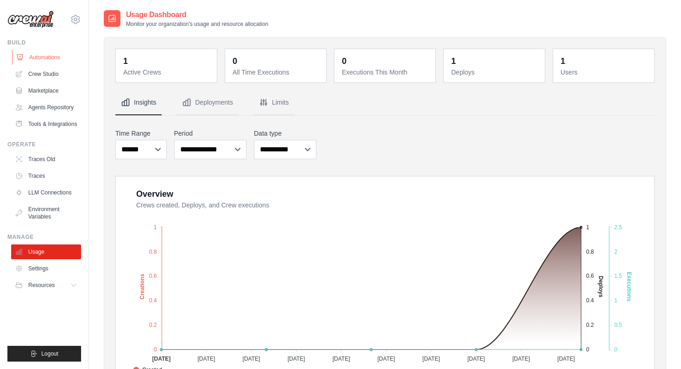
click at [43, 60] on link "Automations" at bounding box center [47, 57] width 70 height 15
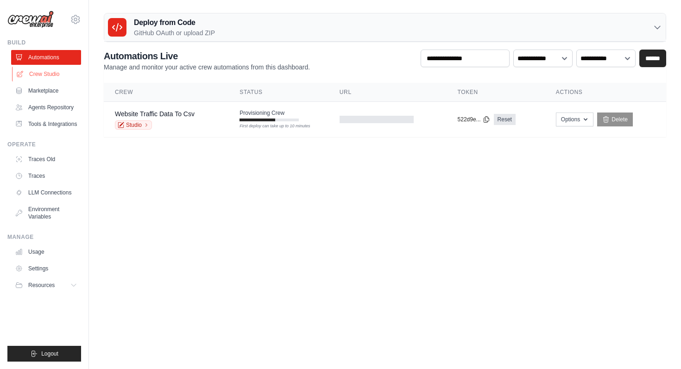
click at [45, 76] on link "Crew Studio" at bounding box center [47, 74] width 70 height 15
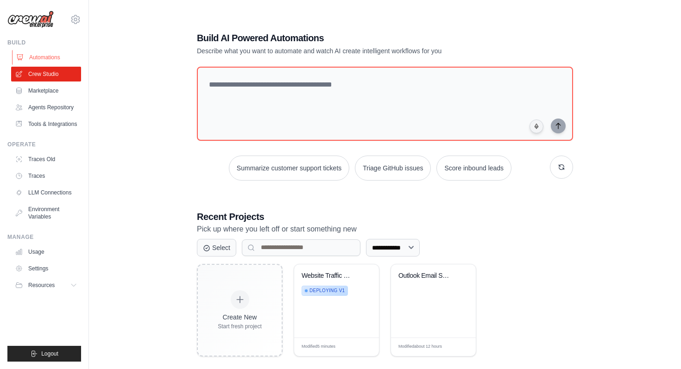
click at [46, 60] on link "Automations" at bounding box center [47, 57] width 70 height 15
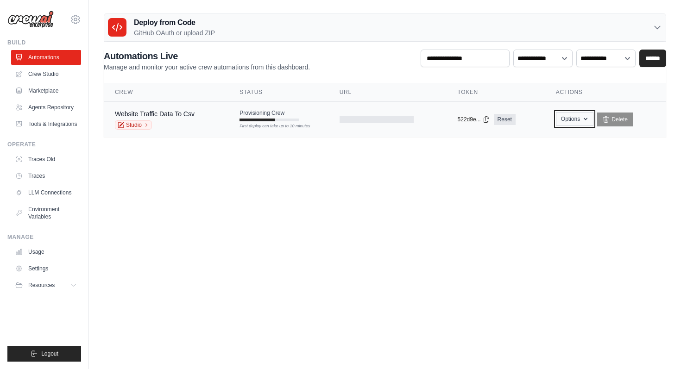
click at [589, 121] on icon "button" at bounding box center [585, 118] width 7 height 7
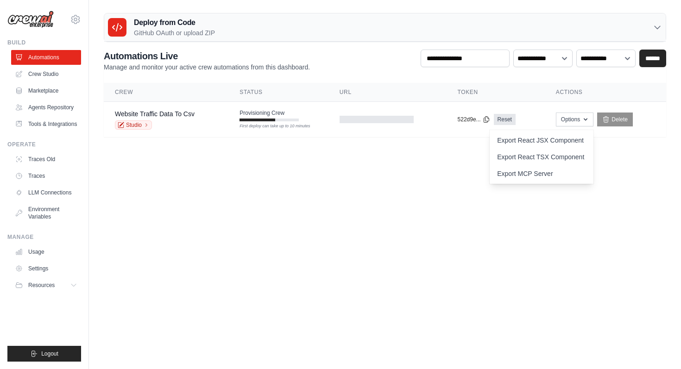
click at [608, 238] on body "[PERSON_NAME][EMAIL_ADDRESS][PERSON_NAME][DOMAIN_NAME] Settings Build Automatio…" at bounding box center [340, 184] width 681 height 369
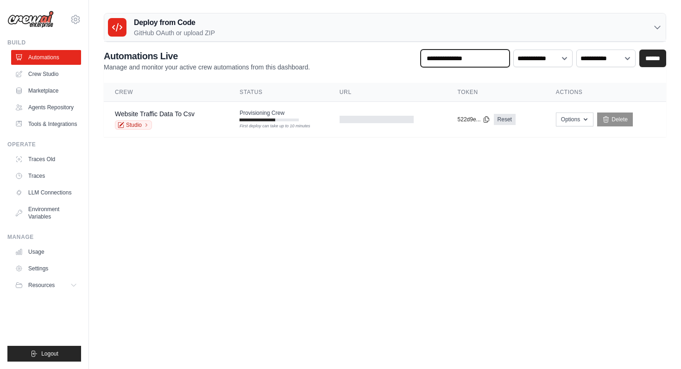
click at [488, 58] on input "text" at bounding box center [465, 59] width 89 height 18
click at [568, 59] on select "**********" at bounding box center [543, 59] width 59 height 18
click at [71, 285] on icon at bounding box center [74, 285] width 7 height 7
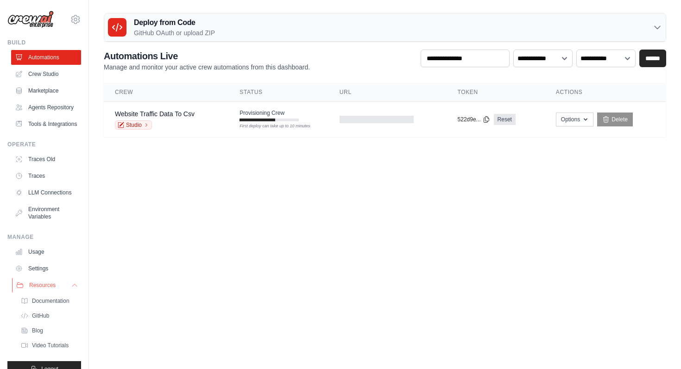
click at [71, 285] on icon at bounding box center [74, 285] width 7 height 7
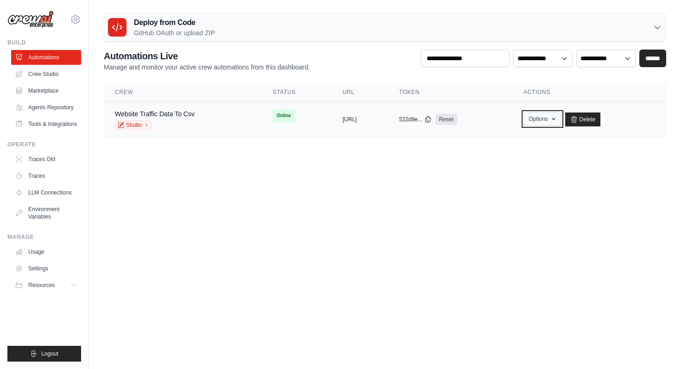
click at [556, 118] on icon "button" at bounding box center [554, 119] width 4 height 2
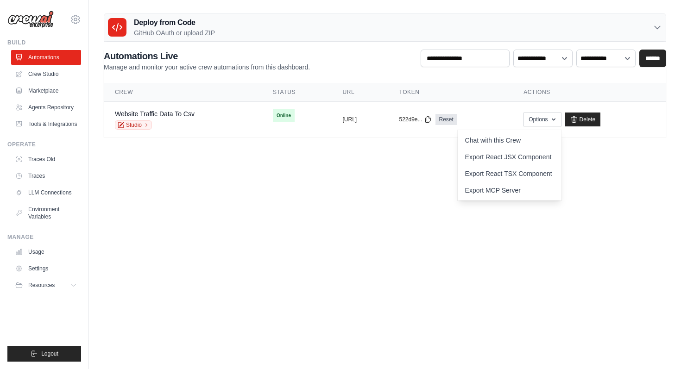
click at [355, 196] on body "daniel.osagie@gmail.com Settings Build Automations" at bounding box center [340, 184] width 681 height 369
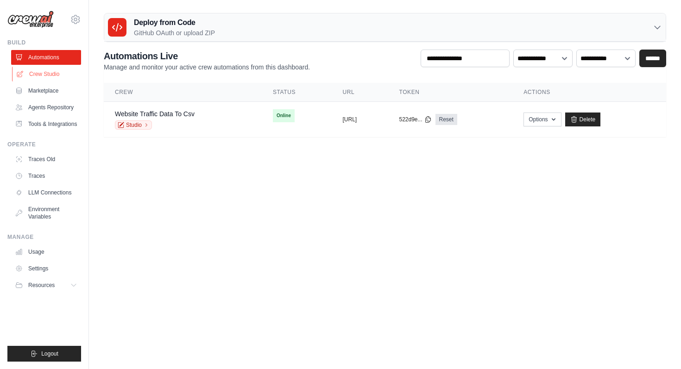
click at [35, 75] on link "Crew Studio" at bounding box center [47, 74] width 70 height 15
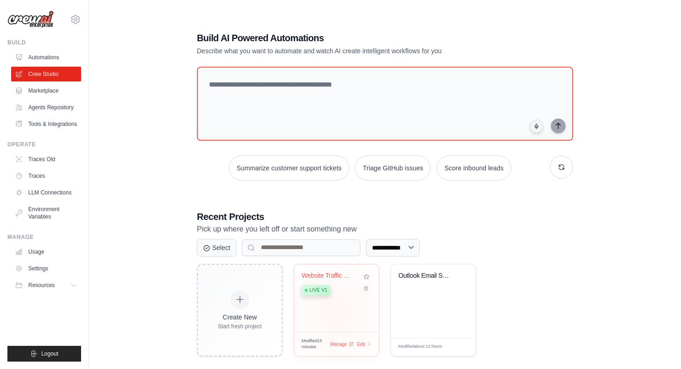
click at [337, 311] on div "Website Traffic Data to SharePoint Live v1" at bounding box center [336, 299] width 85 height 68
click at [51, 162] on link "Traces Old" at bounding box center [47, 159] width 70 height 15
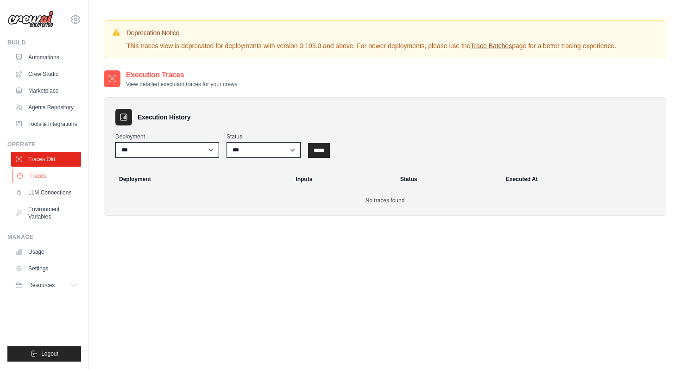
click at [46, 175] on link "Traces" at bounding box center [47, 176] width 70 height 15
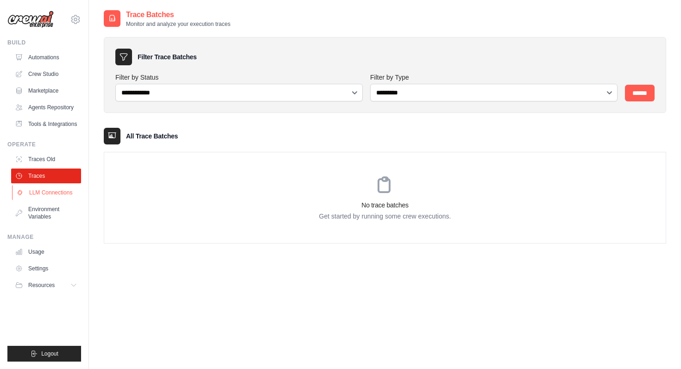
click at [46, 194] on link "LLM Connections" at bounding box center [47, 192] width 70 height 15
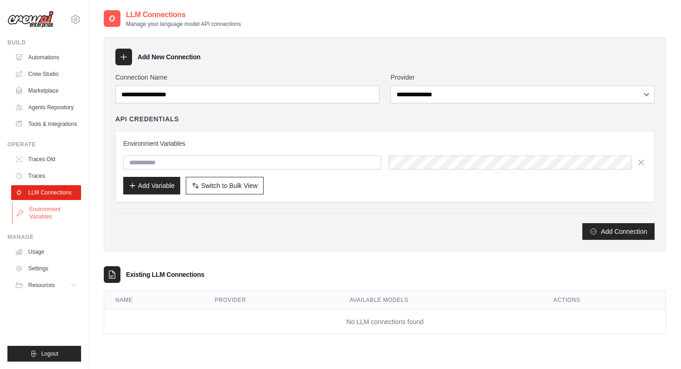
click at [46, 213] on link "Environment Variables" at bounding box center [47, 213] width 70 height 22
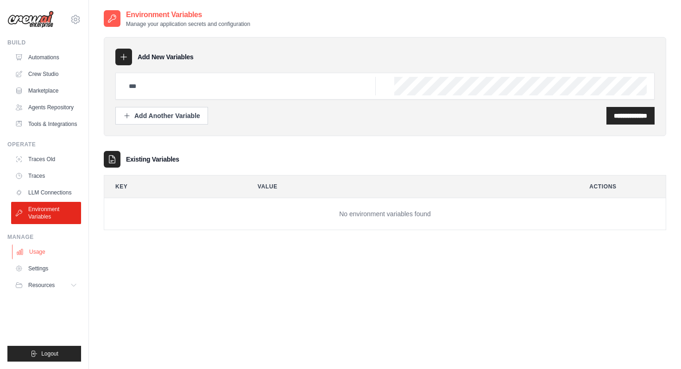
click at [36, 253] on link "Usage" at bounding box center [47, 252] width 70 height 15
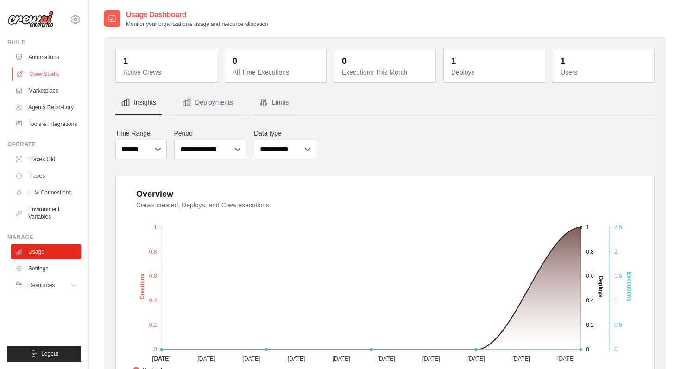
click at [55, 72] on link "Crew Studio" at bounding box center [47, 74] width 70 height 15
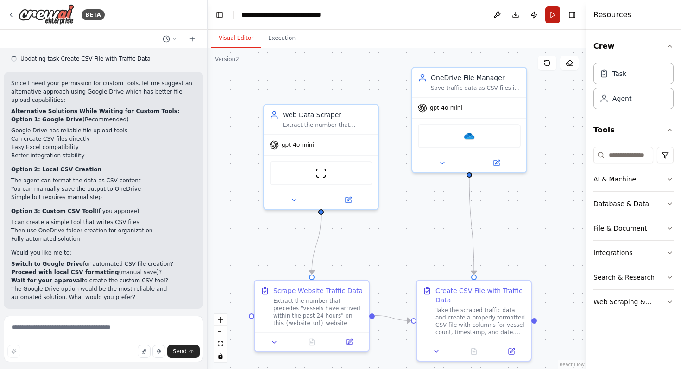
scroll to position [4075, 0]
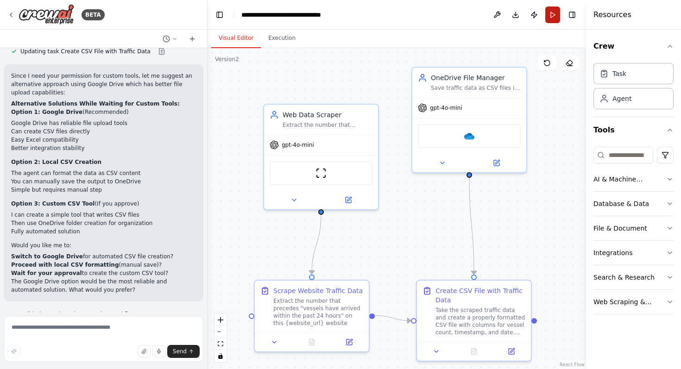
click at [554, 16] on button "Run" at bounding box center [553, 14] width 15 height 17
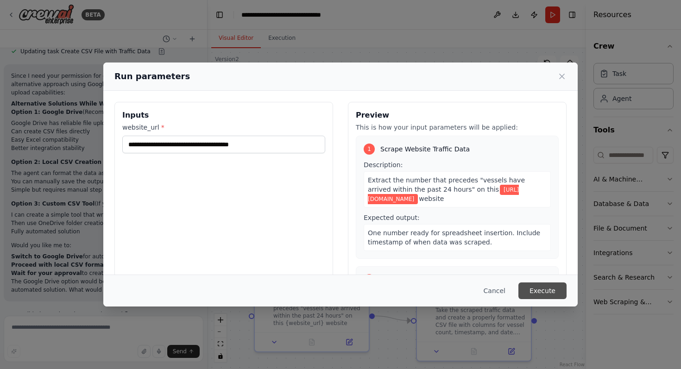
click at [530, 290] on button "Execute" at bounding box center [543, 291] width 48 height 17
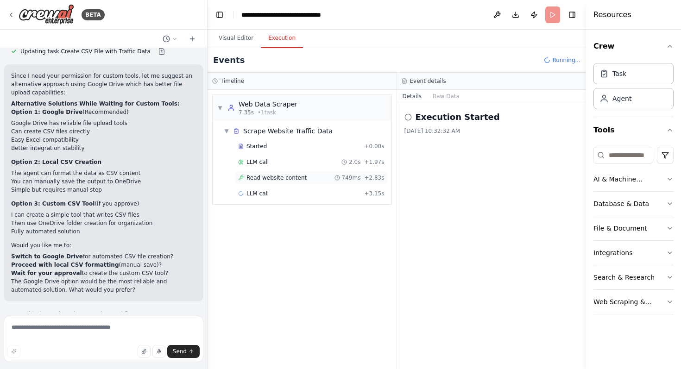
click at [301, 178] on span "Read website content" at bounding box center [277, 177] width 60 height 7
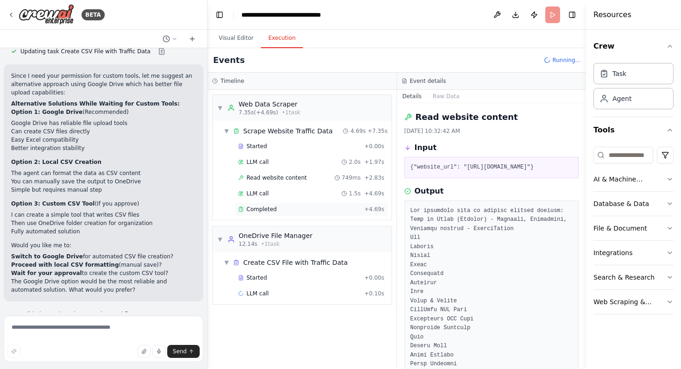
click at [289, 210] on div "Completed" at bounding box center [299, 209] width 122 height 7
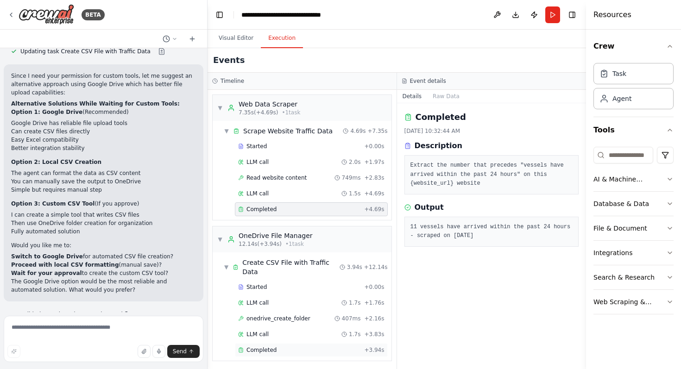
click at [320, 345] on div "Completed + 3.94s" at bounding box center [311, 350] width 153 height 14
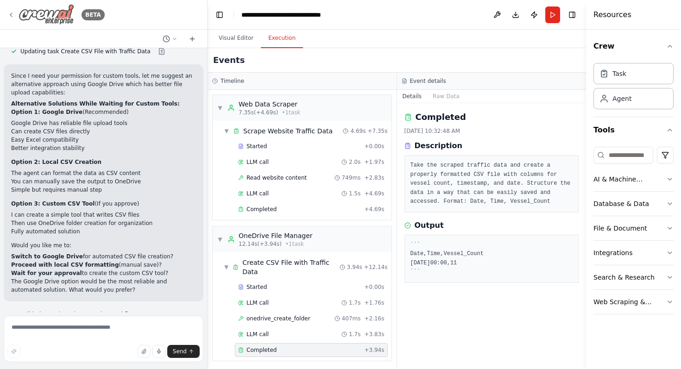
click at [10, 14] on icon at bounding box center [10, 14] width 7 height 7
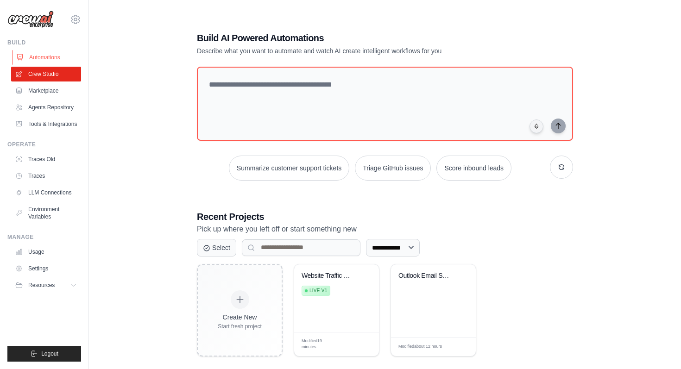
click at [48, 60] on link "Automations" at bounding box center [47, 57] width 70 height 15
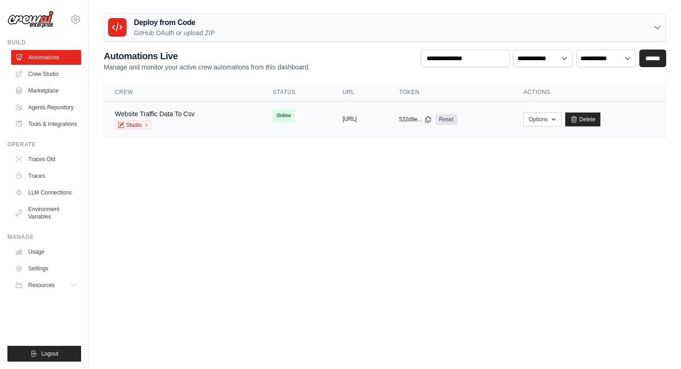
click at [343, 122] on button "[URL]" at bounding box center [350, 118] width 14 height 7
click at [557, 117] on button "Options" at bounding box center [543, 119] width 38 height 14
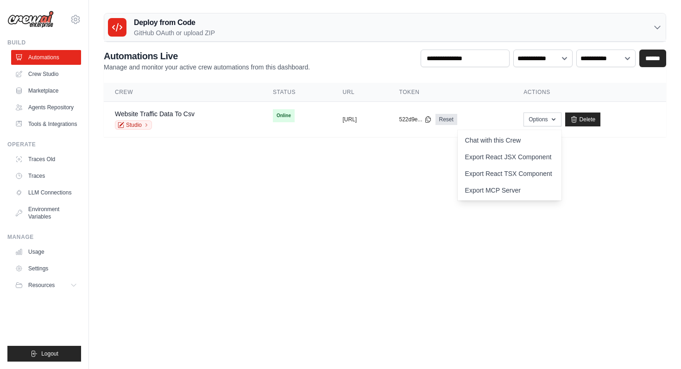
click at [401, 176] on body "daniel.osagie@gmail.com Settings Build Automations" at bounding box center [340, 184] width 681 height 369
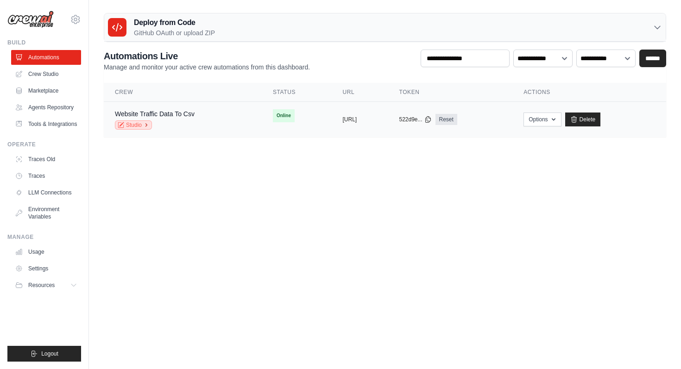
click at [146, 123] on icon at bounding box center [147, 125] width 6 height 6
click at [51, 111] on link "Agents Repository" at bounding box center [47, 107] width 70 height 15
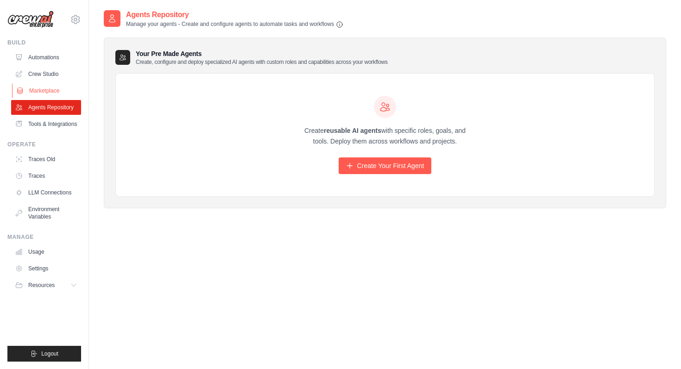
click at [48, 87] on link "Marketplace" at bounding box center [47, 90] width 70 height 15
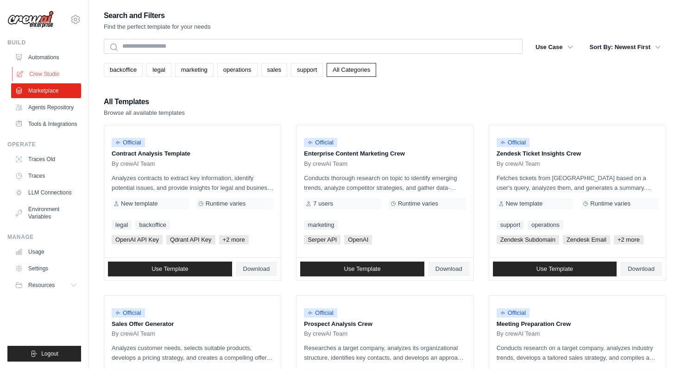
click at [51, 68] on link "Crew Studio" at bounding box center [47, 74] width 70 height 15
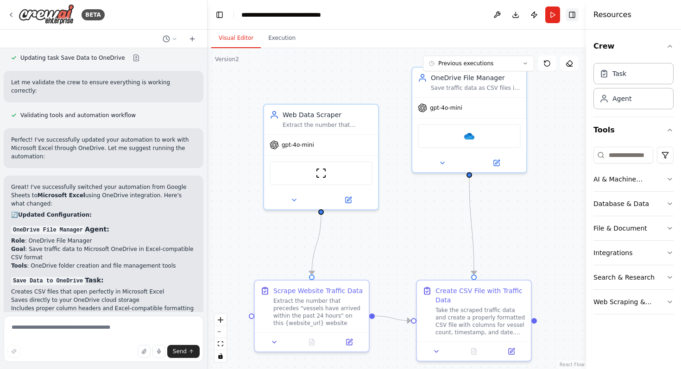
click at [574, 14] on button "Toggle Right Sidebar" at bounding box center [572, 14] width 13 height 13
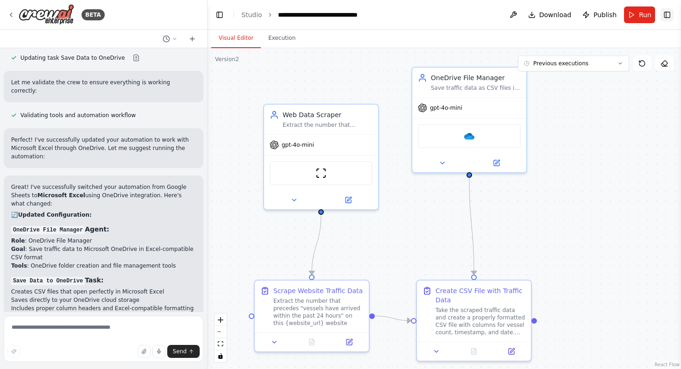
click at [671, 13] on button "Toggle Right Sidebar" at bounding box center [667, 14] width 13 height 13
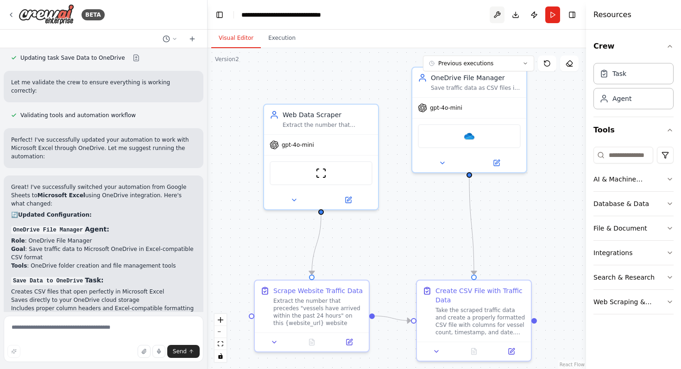
click at [499, 13] on button at bounding box center [497, 14] width 15 height 17
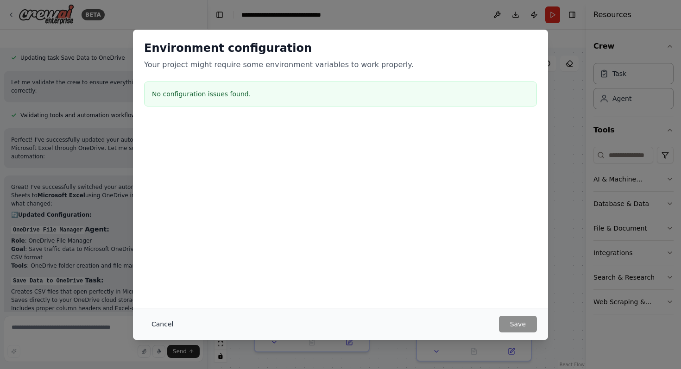
click at [155, 321] on button "Cancel" at bounding box center [162, 324] width 37 height 17
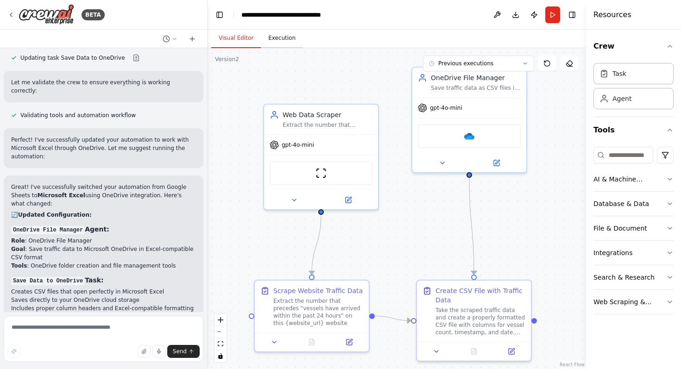
click at [281, 45] on button "Execution" at bounding box center [282, 38] width 42 height 19
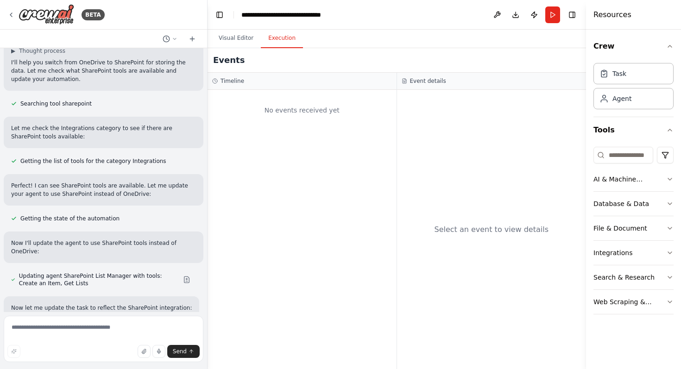
scroll to position [2705, 0]
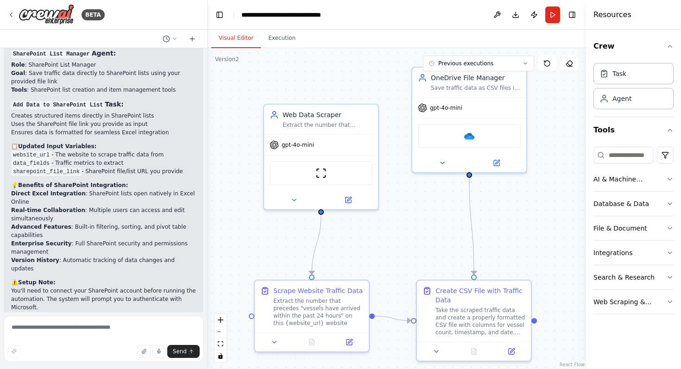
click at [230, 38] on button "Visual Editor" at bounding box center [236, 38] width 50 height 19
click at [278, 34] on button "Execution" at bounding box center [282, 38] width 42 height 19
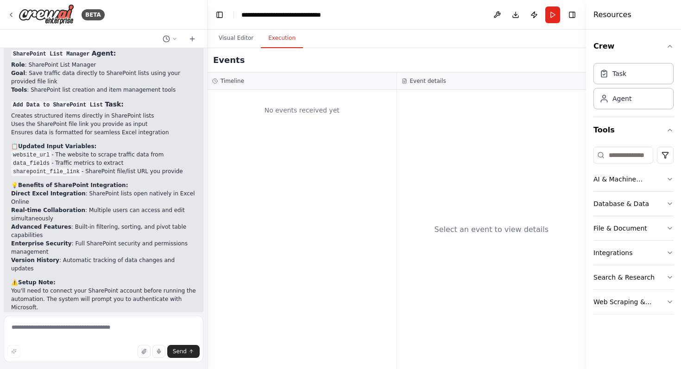
click at [415, 90] on div "Select an event to view details" at bounding box center [492, 229] width 190 height 279
click at [228, 64] on h2 "Events" at bounding box center [229, 60] width 32 height 13
click at [175, 37] on icon at bounding box center [175, 39] width 6 height 6
click at [175, 37] on div at bounding box center [104, 184] width 208 height 369
click at [9, 10] on div "BETA" at bounding box center [55, 14] width 97 height 21
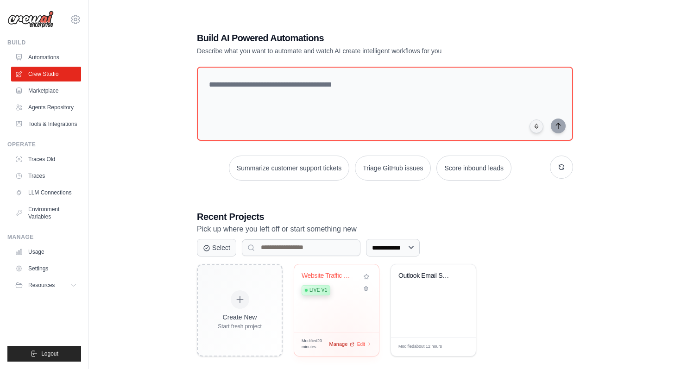
click at [344, 344] on span "Manage" at bounding box center [338, 345] width 19 height 8
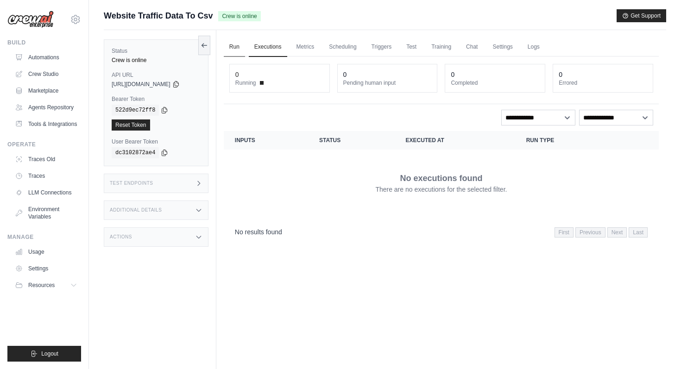
click at [241, 48] on link "Run" at bounding box center [234, 47] width 21 height 19
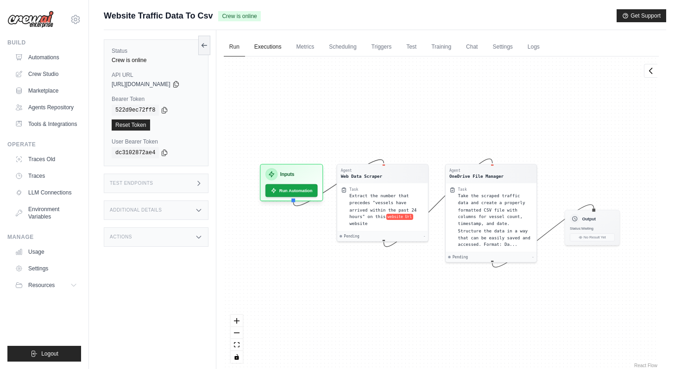
click at [265, 45] on link "Executions" at bounding box center [268, 47] width 38 height 19
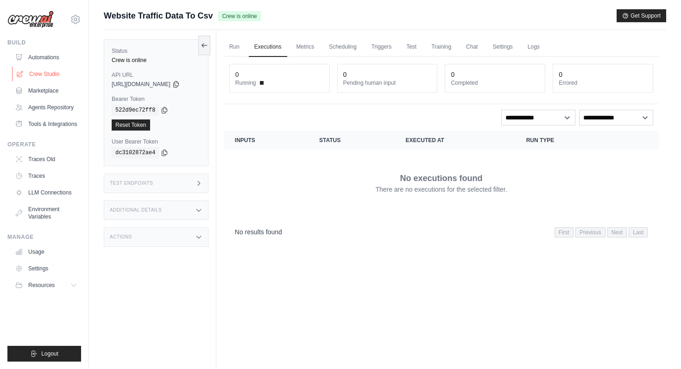
click at [44, 72] on link "Crew Studio" at bounding box center [47, 74] width 70 height 15
click at [47, 71] on link "Crew Studio" at bounding box center [47, 74] width 70 height 15
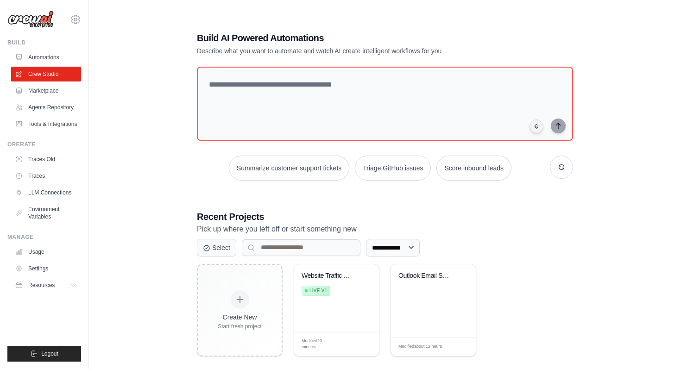
click at [44, 82] on ul "Automations Crew Studio Marketplace Agents Repository Tools & Integrations" at bounding box center [46, 91] width 70 height 82
click at [45, 89] on link "Marketplace" at bounding box center [47, 90] width 70 height 15
click at [346, 322] on div "Website Traffic Data to SharePoint Live v1" at bounding box center [336, 299] width 85 height 68
click at [383, 242] on select "**********" at bounding box center [393, 248] width 54 height 18
click at [206, 239] on button "Select" at bounding box center [216, 248] width 39 height 18
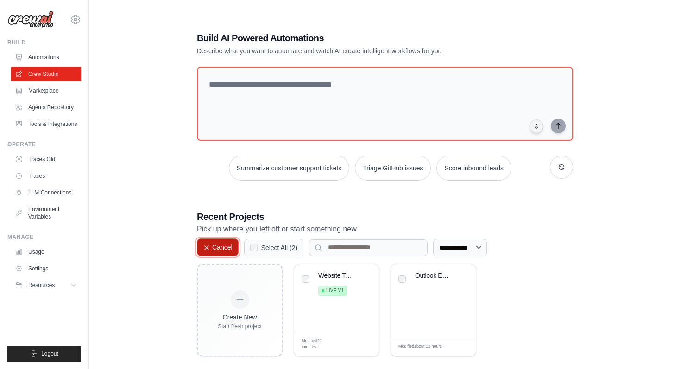
click at [206, 239] on button "Cancel" at bounding box center [218, 248] width 42 height 18
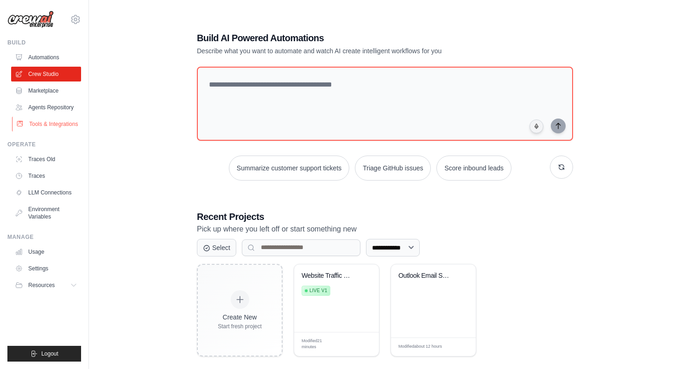
click at [59, 120] on link "Tools & Integrations" at bounding box center [47, 124] width 70 height 15
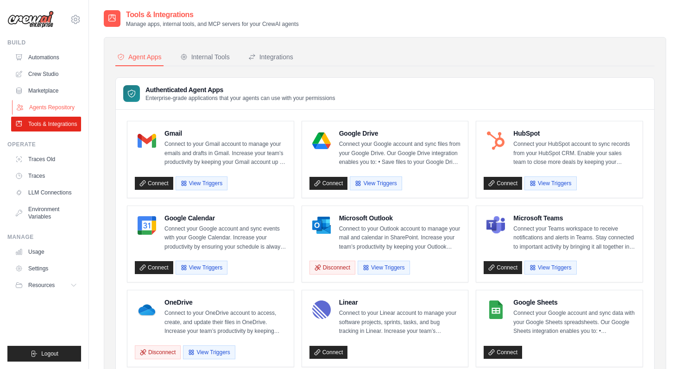
click at [57, 109] on link "Agents Repository" at bounding box center [47, 107] width 70 height 15
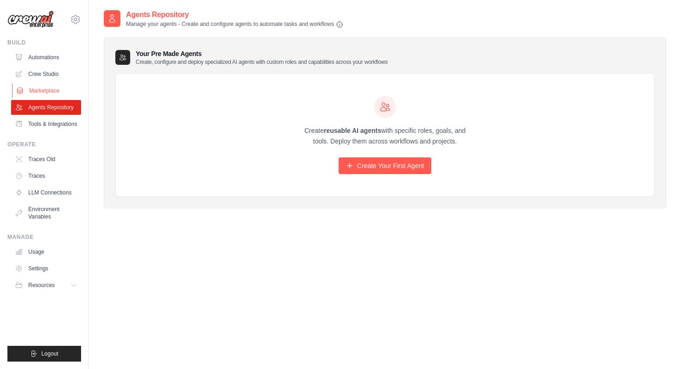
click at [47, 89] on link "Marketplace" at bounding box center [47, 90] width 70 height 15
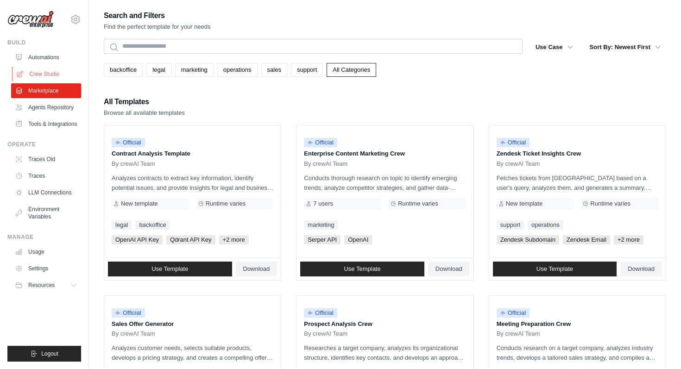
click at [46, 76] on link "Crew Studio" at bounding box center [47, 74] width 70 height 15
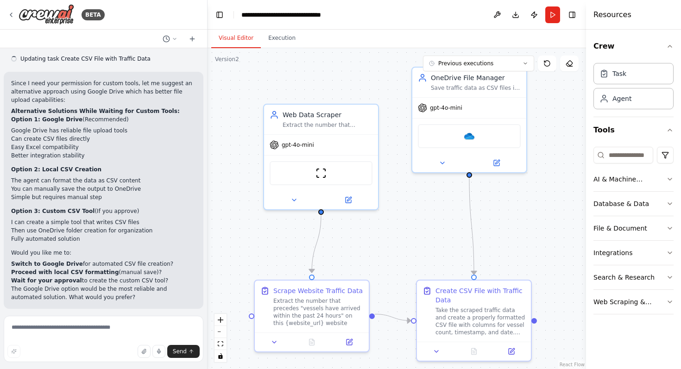
scroll to position [4075, 0]
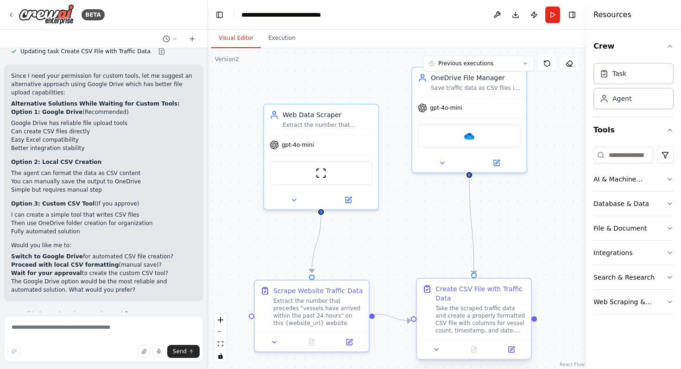
click at [506, 311] on div "Take the scraped traffic data and create a properly formatted CSV file with col…" at bounding box center [481, 320] width 90 height 30
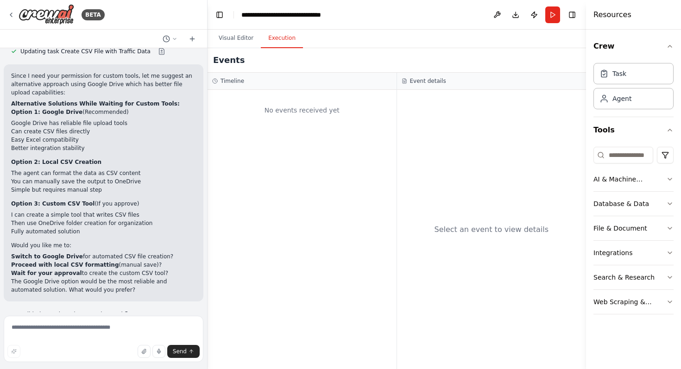
click at [286, 44] on button "Execution" at bounding box center [282, 38] width 42 height 19
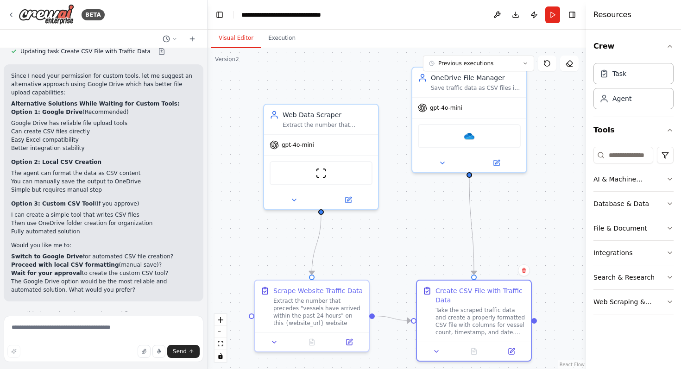
click at [234, 42] on button "Visual Editor" at bounding box center [236, 38] width 50 height 19
click at [553, 14] on button "Run" at bounding box center [553, 14] width 15 height 17
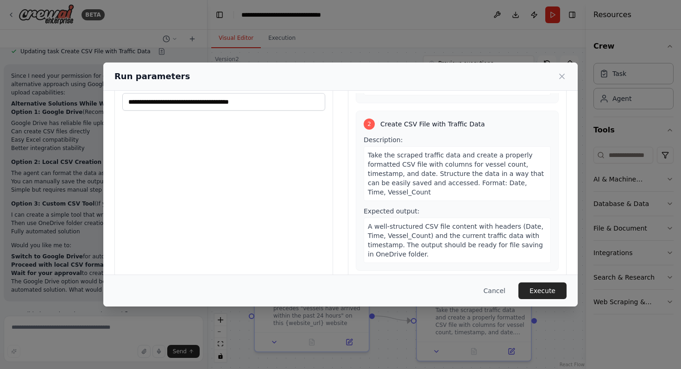
scroll to position [58, 0]
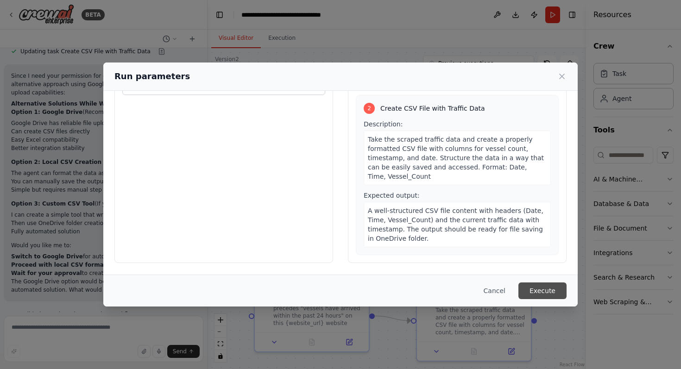
click at [541, 290] on button "Execute" at bounding box center [543, 291] width 48 height 17
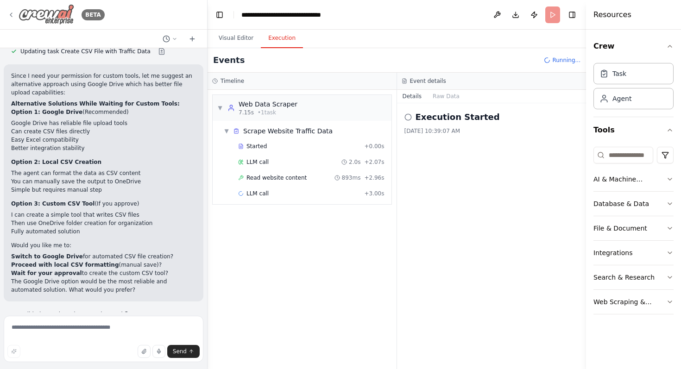
click at [12, 15] on icon at bounding box center [10, 14] width 7 height 7
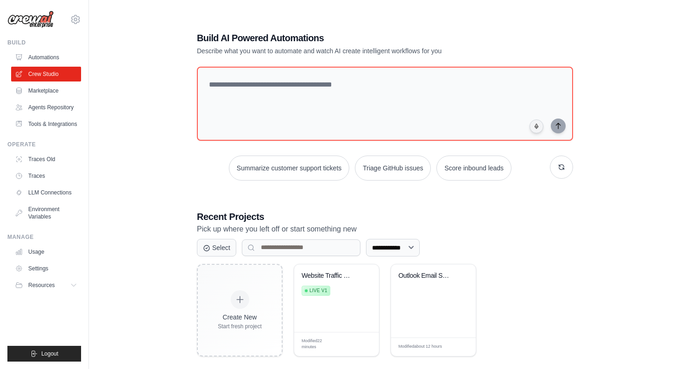
scroll to position [19, 0]
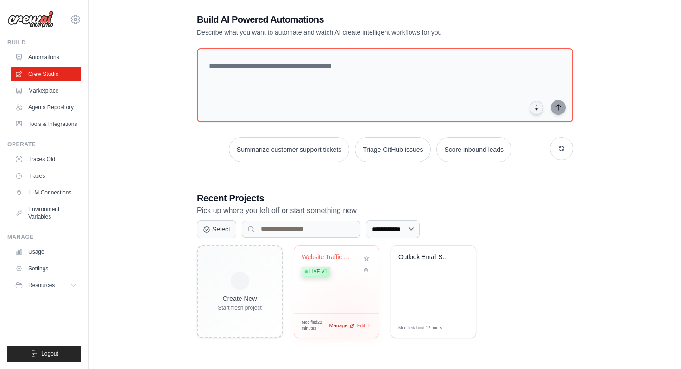
click at [347, 324] on div "Manage" at bounding box center [341, 326] width 25 height 8
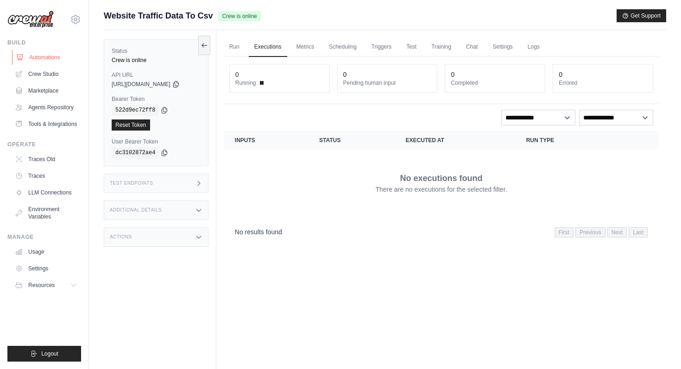
click at [52, 57] on link "Automations" at bounding box center [47, 57] width 70 height 15
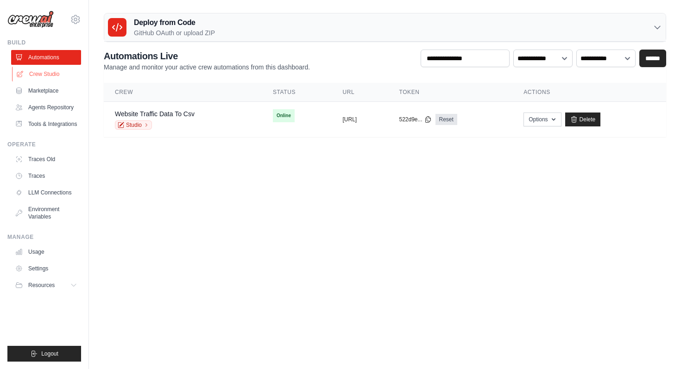
click at [52, 73] on link "Crew Studio" at bounding box center [47, 74] width 70 height 15
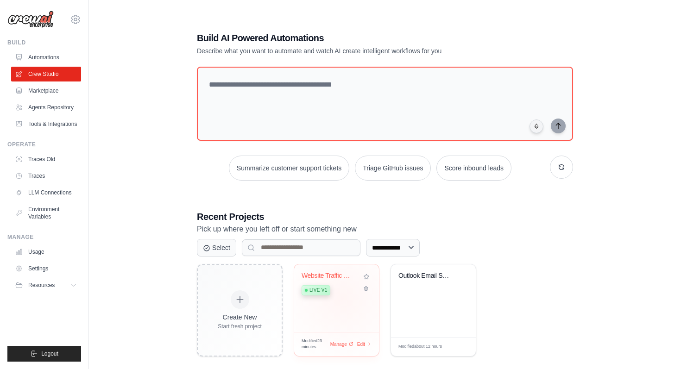
click at [349, 296] on div "Website Traffic Data to SharePoint Live v1" at bounding box center [330, 286] width 56 height 28
click at [350, 344] on div "Manage" at bounding box center [341, 345] width 25 height 8
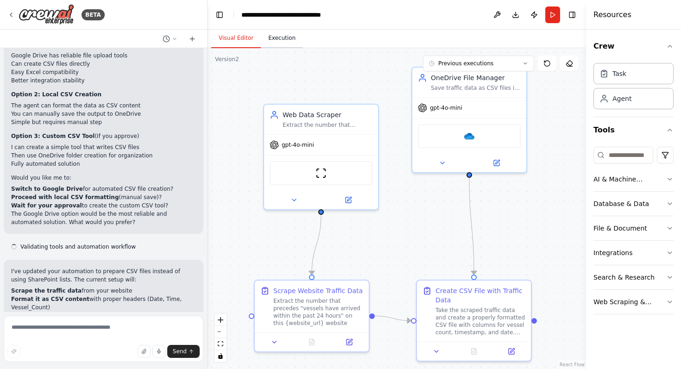
click at [279, 42] on button "Execution" at bounding box center [282, 38] width 42 height 19
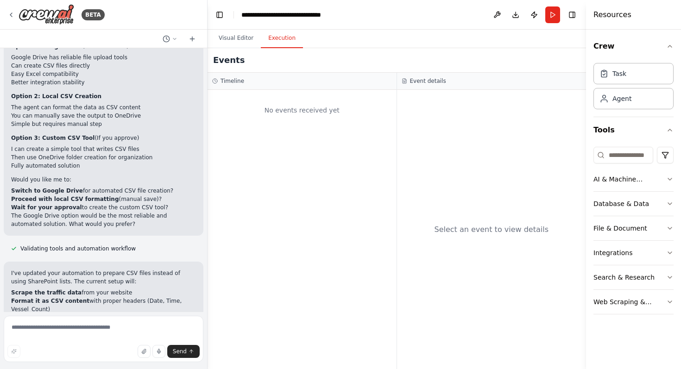
scroll to position [4150, 0]
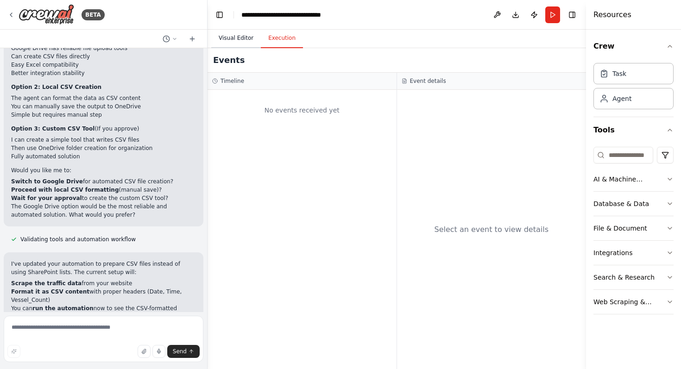
click at [233, 44] on button "Visual Editor" at bounding box center [236, 38] width 50 height 19
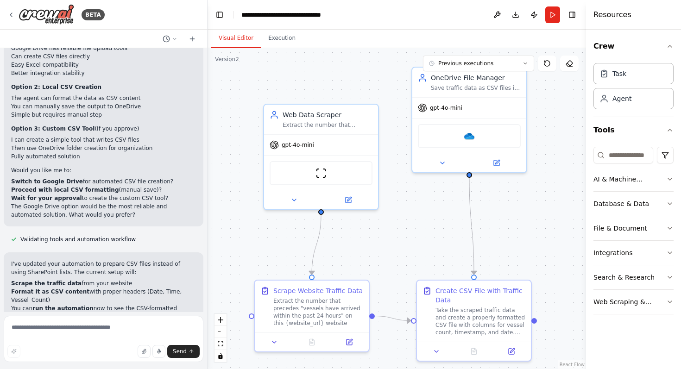
click at [6, 15] on div "BETA" at bounding box center [103, 15] width 207 height 30
click at [12, 14] on icon at bounding box center [10, 14] width 7 height 7
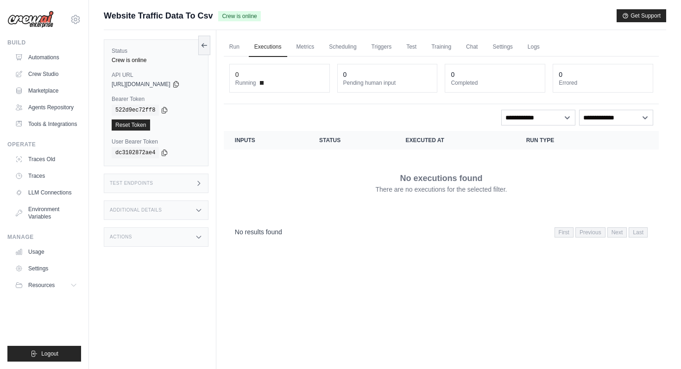
click at [316, 88] on div "0 Running" at bounding box center [280, 78] width 100 height 28
click at [293, 80] on dt "Running" at bounding box center [279, 82] width 89 height 7
click at [245, 48] on link "Run" at bounding box center [234, 47] width 21 height 19
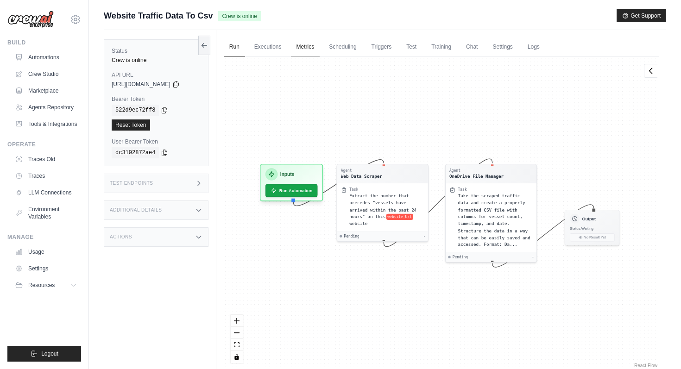
click at [308, 48] on link "Metrics" at bounding box center [305, 47] width 29 height 19
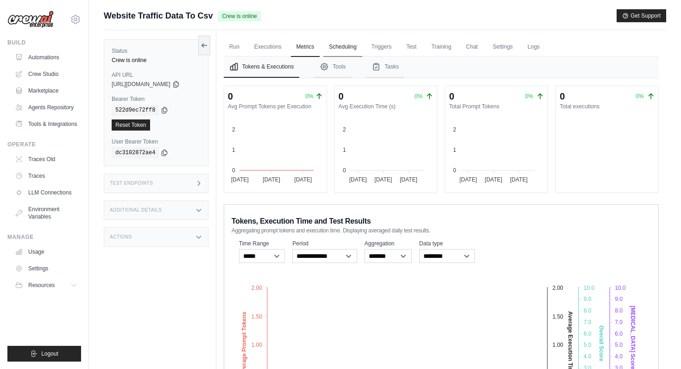
click at [361, 47] on link "Scheduling" at bounding box center [343, 47] width 38 height 19
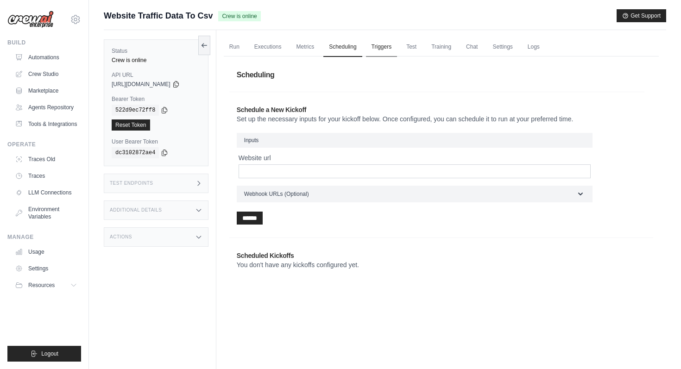
click at [381, 47] on link "Triggers" at bounding box center [382, 47] width 32 height 19
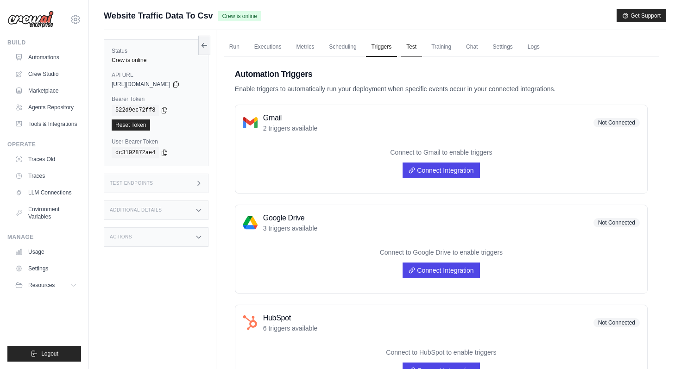
click at [408, 48] on link "Test" at bounding box center [411, 47] width 21 height 19
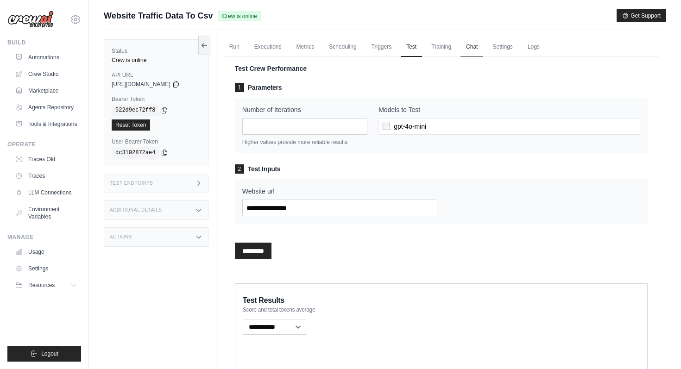
click at [476, 47] on link "Chat" at bounding box center [472, 47] width 23 height 19
click at [240, 46] on link "Run" at bounding box center [234, 47] width 21 height 19
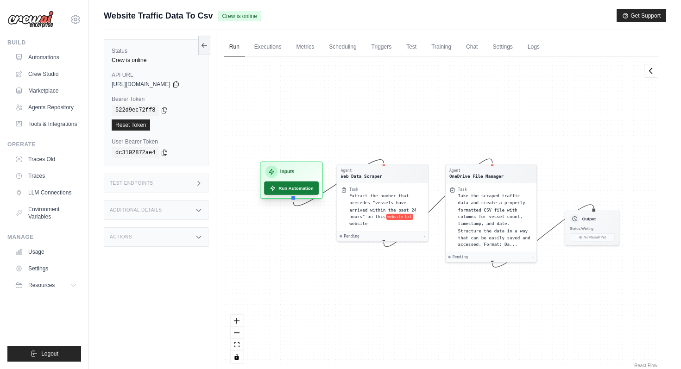
click at [297, 183] on button "Run Automation" at bounding box center [291, 188] width 55 height 13
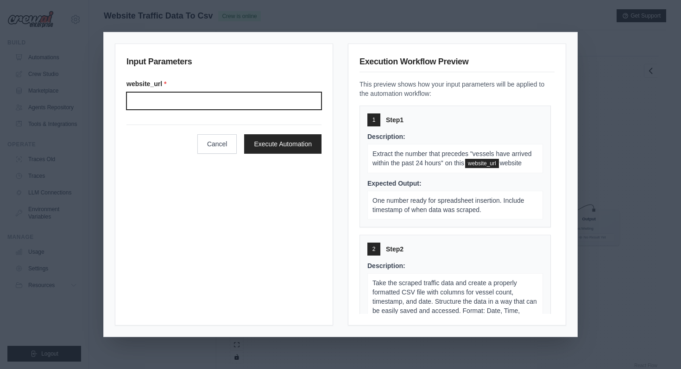
click at [251, 99] on input "Website url" at bounding box center [224, 101] width 195 height 18
paste input "**********"
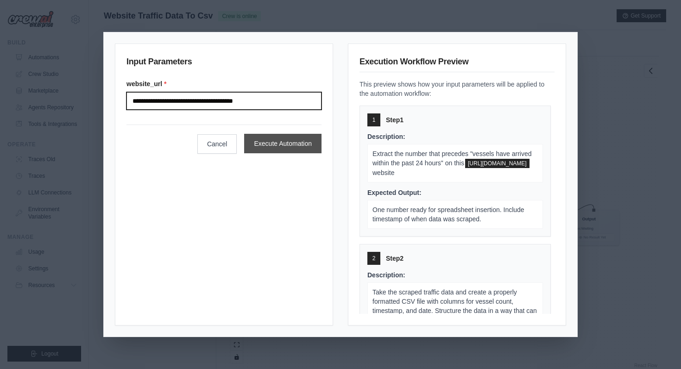
type input "**********"
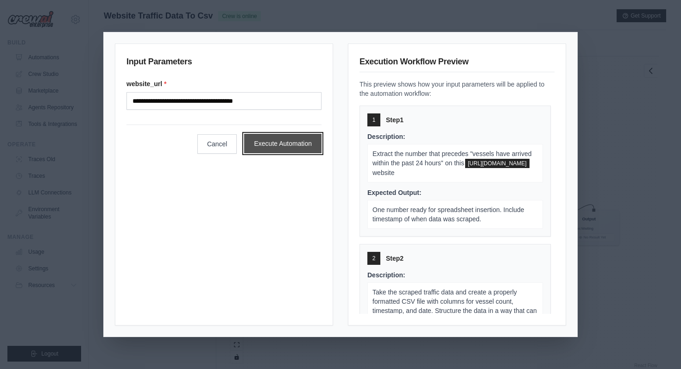
click at [272, 142] on button "Execute Automation" at bounding box center [282, 143] width 77 height 19
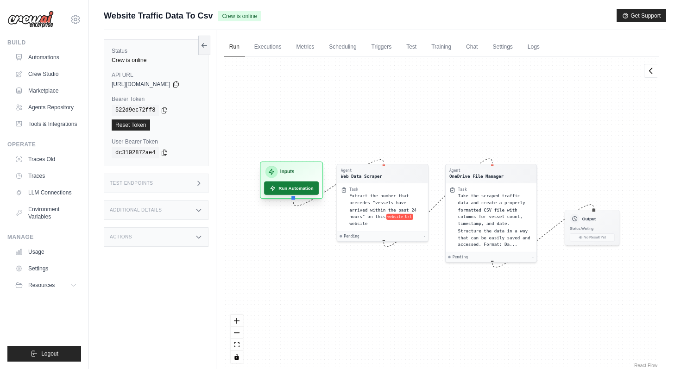
click at [306, 192] on button "Run Automation" at bounding box center [291, 188] width 55 height 13
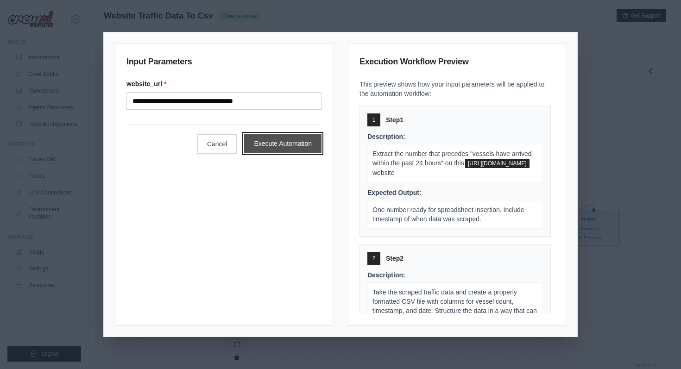
click at [289, 145] on button "Execute Automation" at bounding box center [282, 143] width 77 height 19
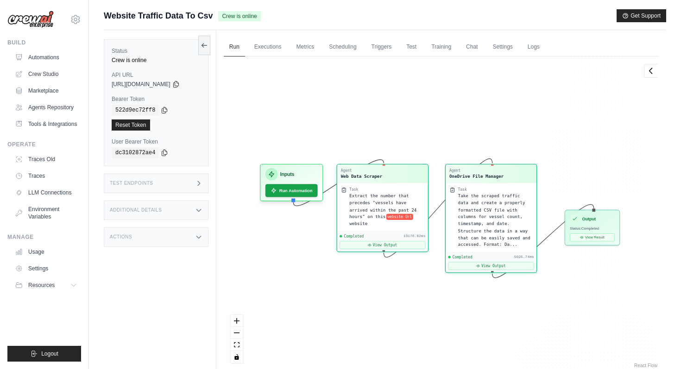
scroll to position [256, 0]
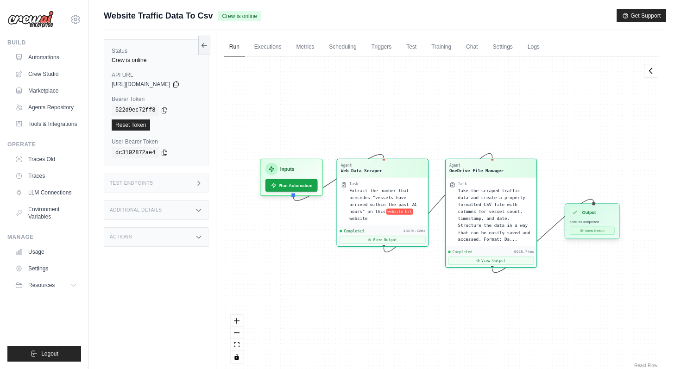
click at [583, 234] on button "View Result" at bounding box center [592, 231] width 45 height 8
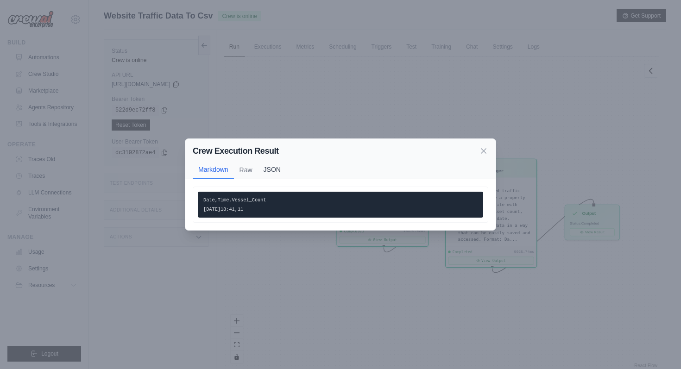
click at [266, 171] on button "JSON" at bounding box center [272, 170] width 28 height 18
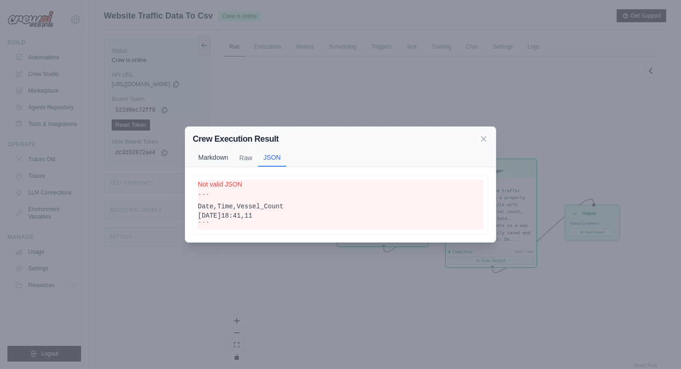
click at [212, 159] on button "Markdown" at bounding box center [213, 158] width 41 height 18
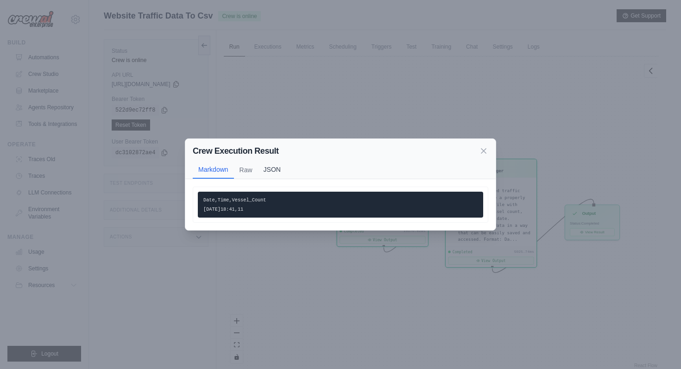
click at [261, 166] on button "JSON" at bounding box center [272, 170] width 28 height 18
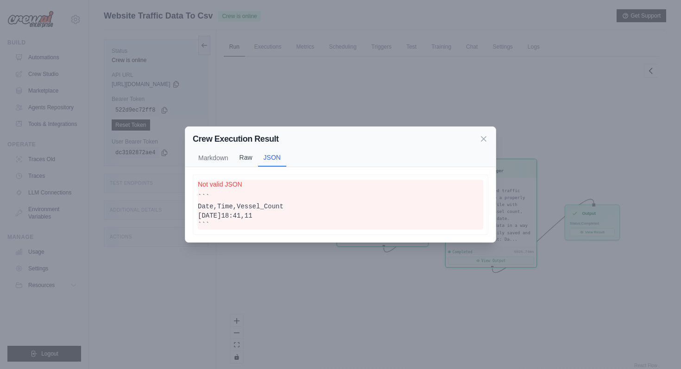
click at [244, 166] on div "Markdown Raw JSON" at bounding box center [341, 158] width 296 height 18
click at [244, 161] on button "Raw" at bounding box center [246, 158] width 24 height 18
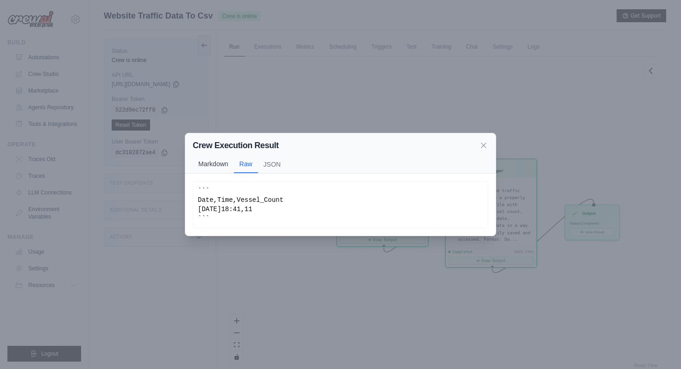
click at [211, 162] on button "Markdown" at bounding box center [213, 164] width 41 height 18
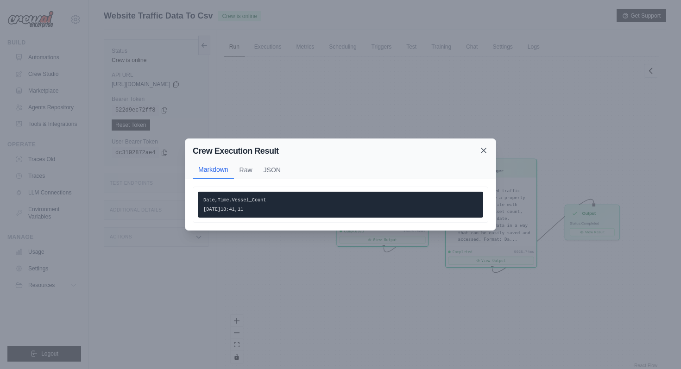
click at [483, 153] on icon at bounding box center [483, 150] width 9 height 9
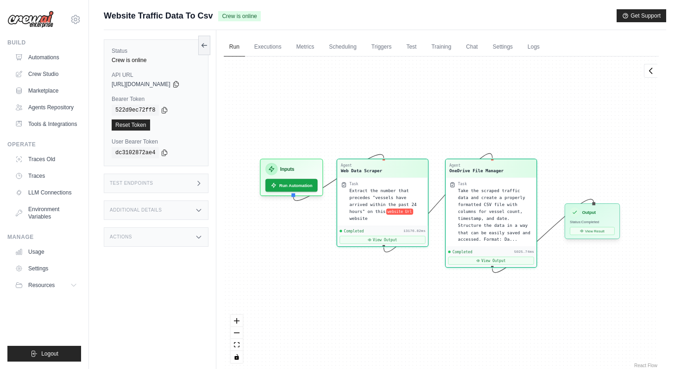
click at [589, 236] on div "Output Status: Completed View Result" at bounding box center [592, 221] width 55 height 36
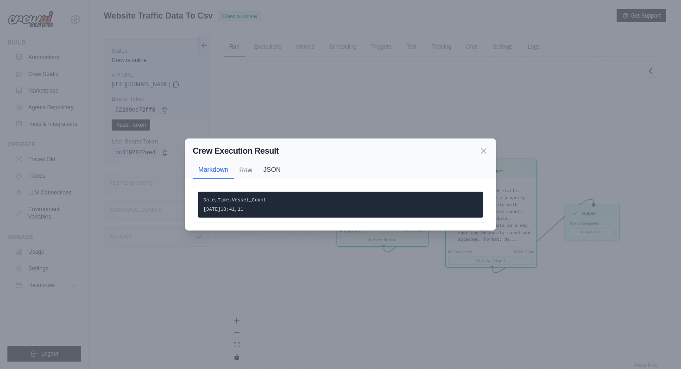
click at [269, 171] on button "JSON" at bounding box center [272, 170] width 28 height 18
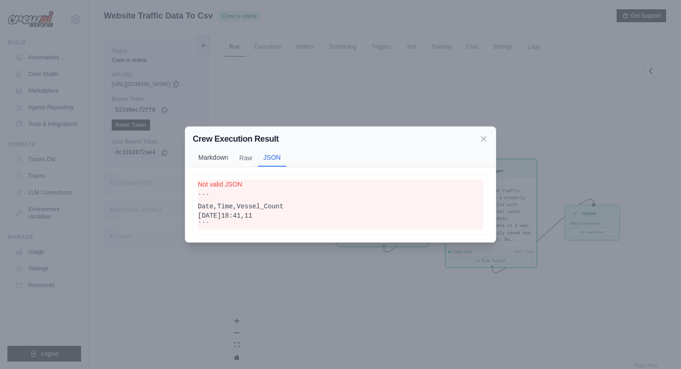
click at [217, 160] on button "Markdown" at bounding box center [213, 158] width 41 height 18
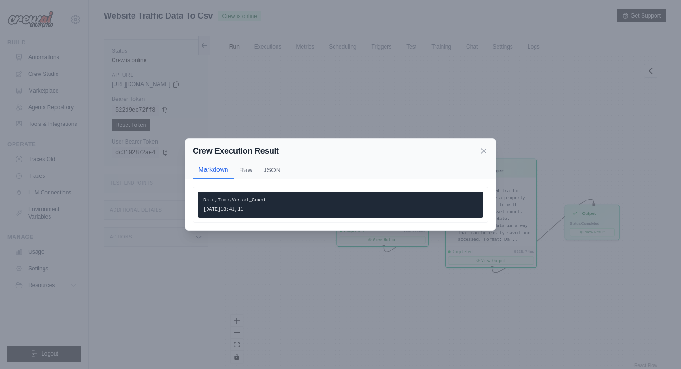
click at [205, 201] on code "Date,Time,Vessel_Count 2025-09-28,18:41,11" at bounding box center [234, 204] width 63 height 15
click at [246, 174] on button "Raw" at bounding box center [246, 170] width 24 height 18
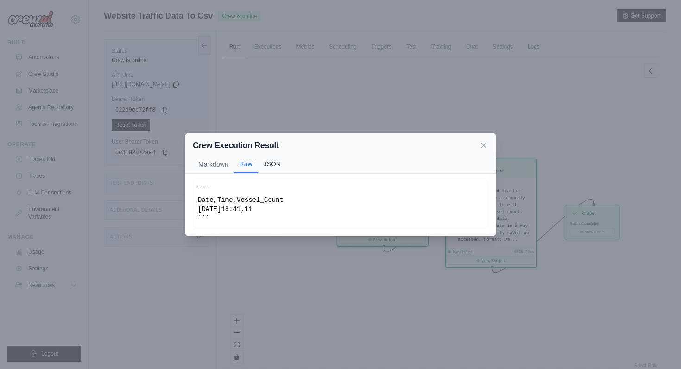
click at [273, 158] on button "JSON" at bounding box center [272, 164] width 28 height 18
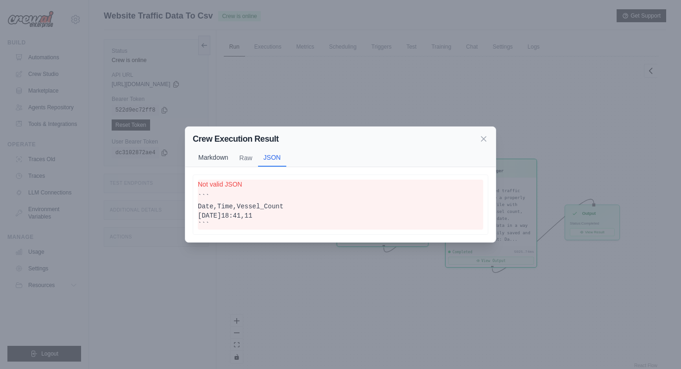
click at [204, 157] on button "Markdown" at bounding box center [213, 158] width 41 height 18
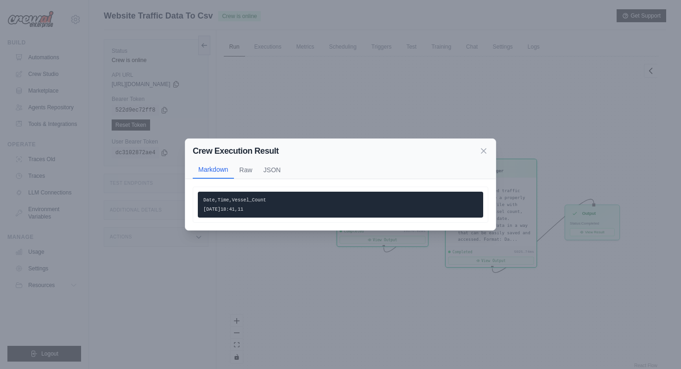
click at [293, 204] on pre "Date,Time,Vessel_Count 2025-09-28,18:41,11" at bounding box center [340, 205] width 285 height 26
click at [483, 145] on div "Crew Execution Result" at bounding box center [341, 151] width 296 height 13
click at [484, 151] on icon at bounding box center [484, 150] width 5 height 5
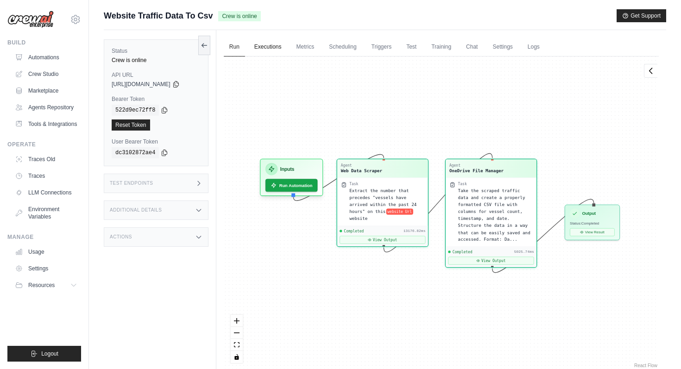
click at [278, 45] on link "Executions" at bounding box center [268, 47] width 38 height 19
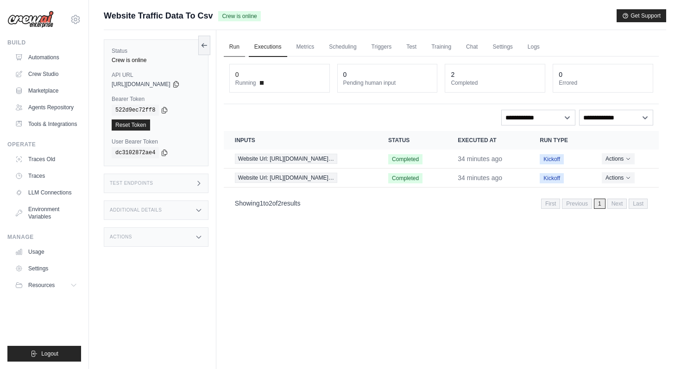
click at [241, 47] on link "Run" at bounding box center [234, 47] width 21 height 19
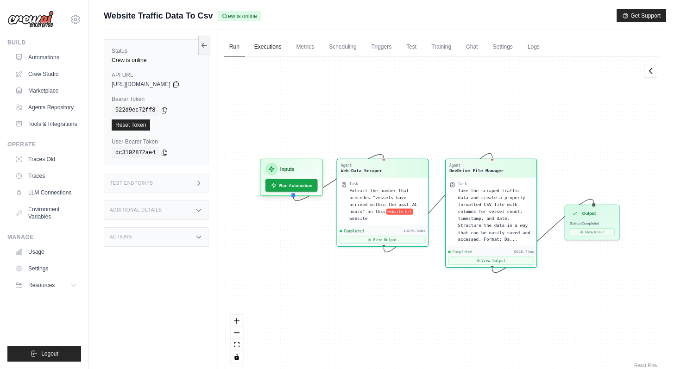
click at [268, 48] on link "Executions" at bounding box center [268, 47] width 38 height 19
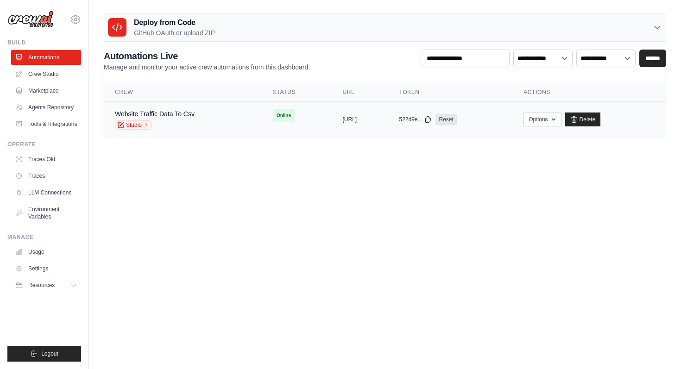
click at [203, 110] on div "Website Traffic Data To Csv Studio" at bounding box center [183, 119] width 136 height 20
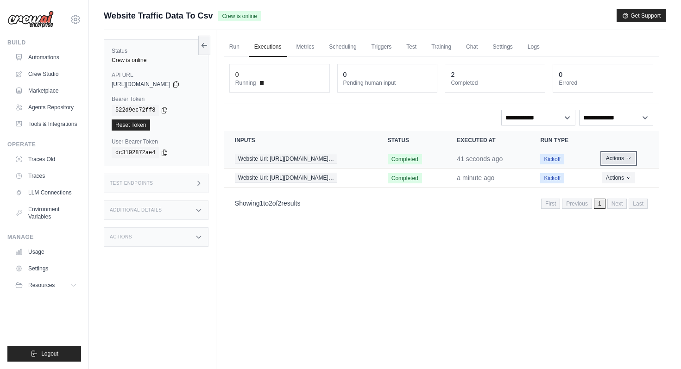
click at [620, 157] on button "Actions" at bounding box center [619, 158] width 33 height 11
click at [468, 264] on div "Run Executions Metrics Scheduling Triggers Test Training Chat Settings Logs 0 R…" at bounding box center [441, 214] width 450 height 369
click at [343, 44] on link "Scheduling" at bounding box center [343, 47] width 38 height 19
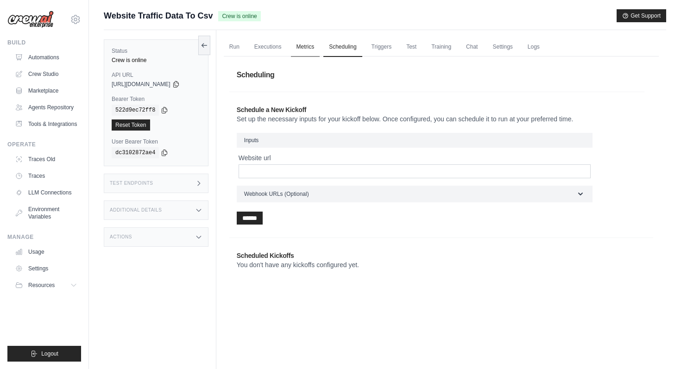
click at [308, 49] on link "Metrics" at bounding box center [305, 47] width 29 height 19
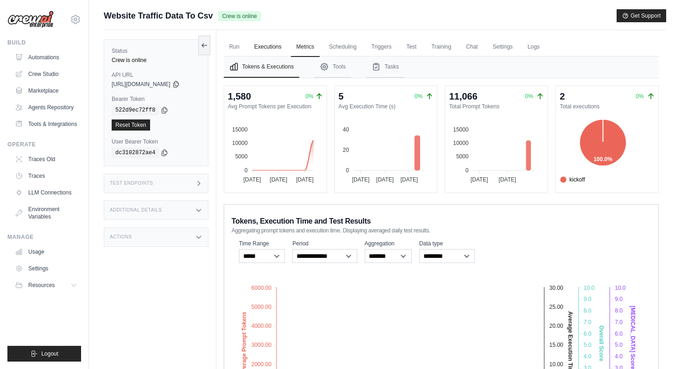
click at [274, 46] on link "Executions" at bounding box center [268, 47] width 38 height 19
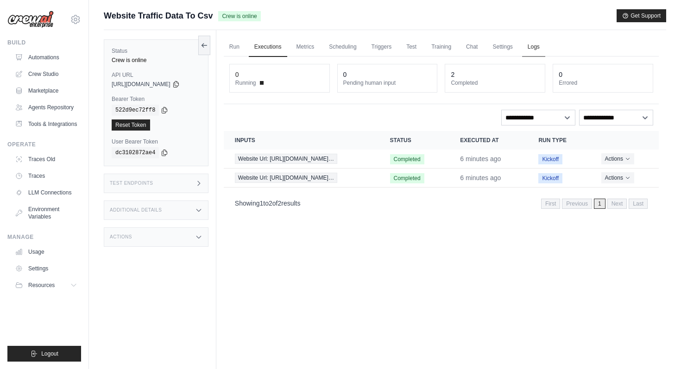
click at [530, 49] on link "Logs" at bounding box center [533, 47] width 23 height 19
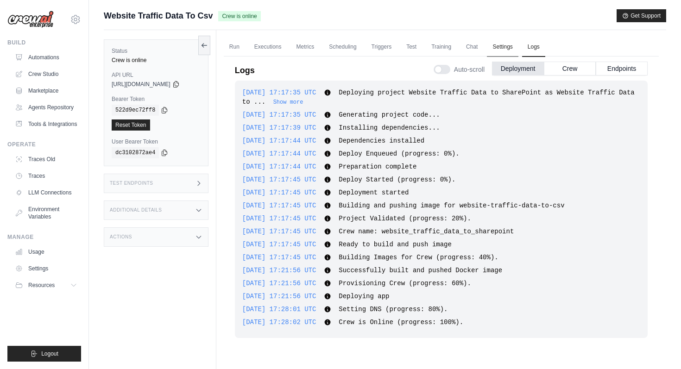
click at [509, 45] on link "Settings" at bounding box center [502, 47] width 31 height 19
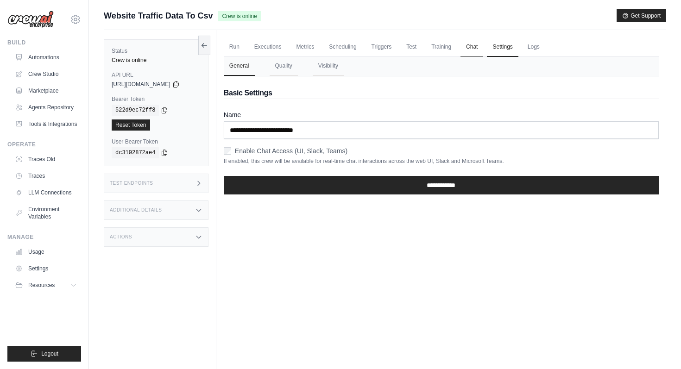
click at [478, 47] on link "Chat" at bounding box center [472, 47] width 23 height 19
click at [441, 49] on link "Training" at bounding box center [441, 47] width 31 height 19
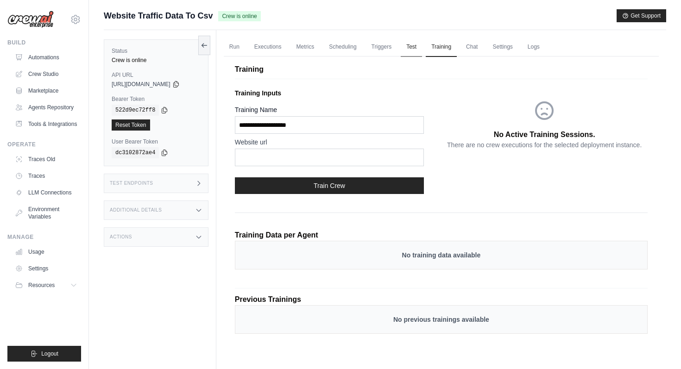
click at [422, 49] on link "Test" at bounding box center [411, 47] width 21 height 19
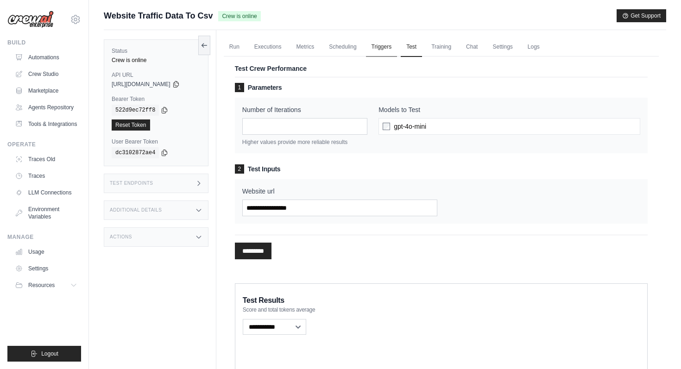
click at [382, 46] on link "Triggers" at bounding box center [382, 47] width 32 height 19
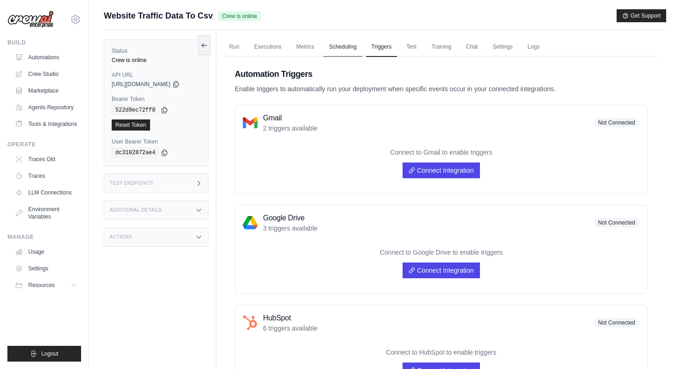
click at [344, 48] on link "Scheduling" at bounding box center [343, 47] width 38 height 19
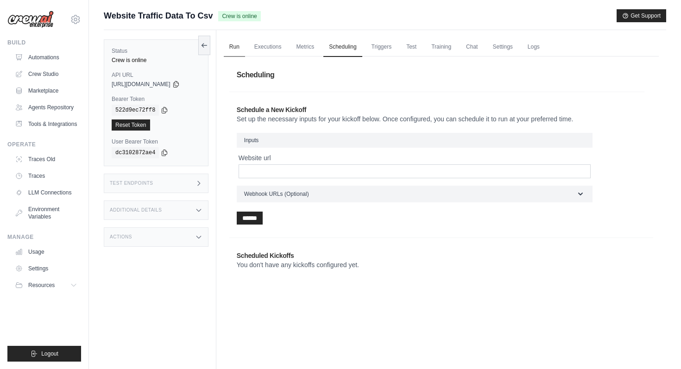
click at [240, 51] on link "Run" at bounding box center [234, 47] width 21 height 19
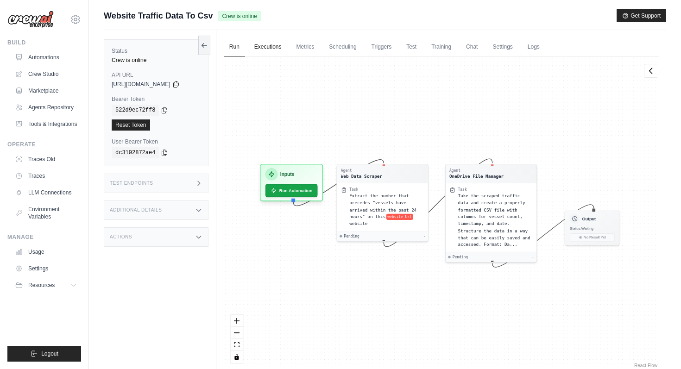
click at [266, 49] on link "Executions" at bounding box center [268, 47] width 38 height 19
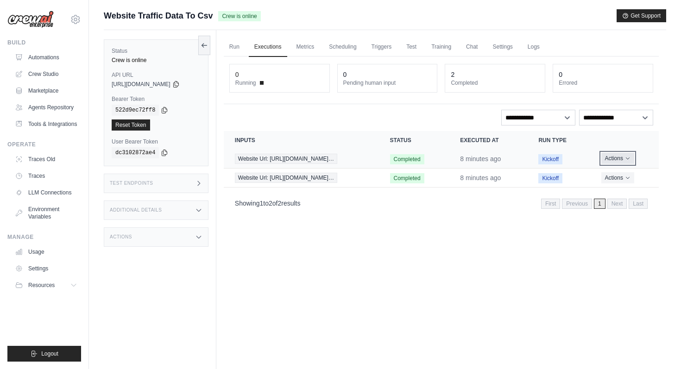
click at [624, 161] on button "Actions" at bounding box center [618, 158] width 33 height 11
click at [623, 172] on link "View Details" at bounding box center [618, 175] width 59 height 15
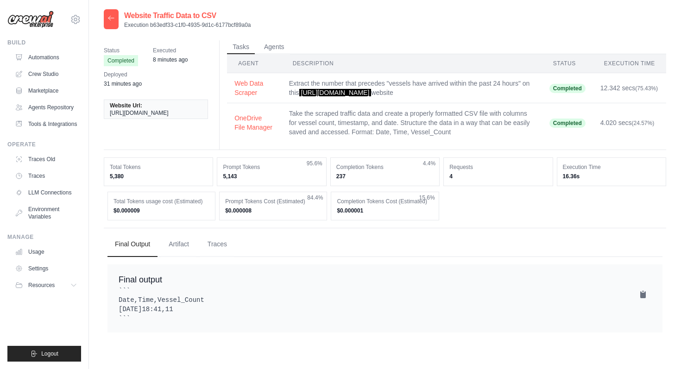
scroll to position [19, 0]
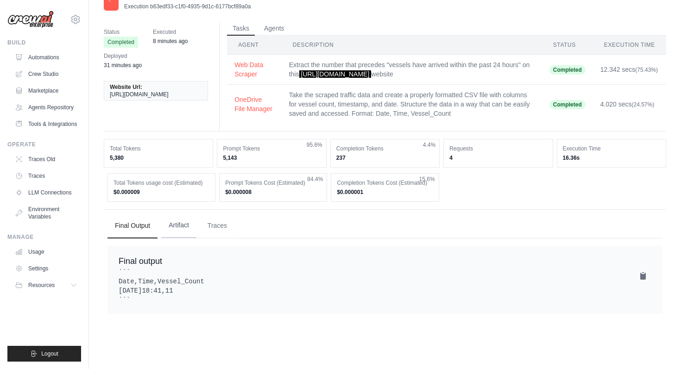
click at [195, 230] on button "Artifact" at bounding box center [178, 225] width 35 height 25
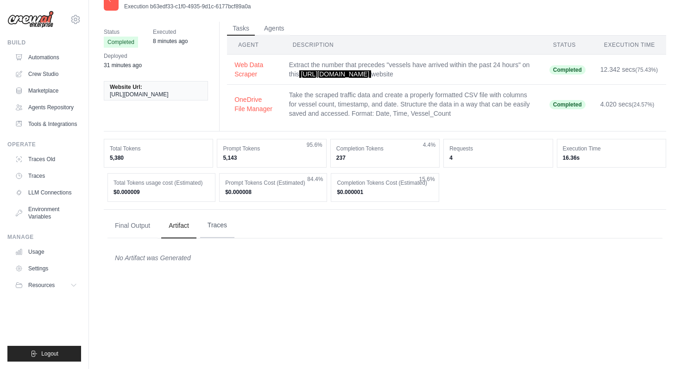
click at [216, 228] on button "Traces" at bounding box center [217, 225] width 34 height 25
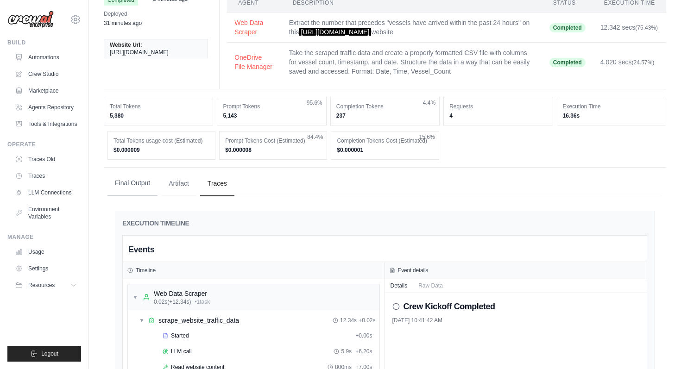
click at [136, 193] on button "Final Output" at bounding box center [133, 183] width 50 height 25
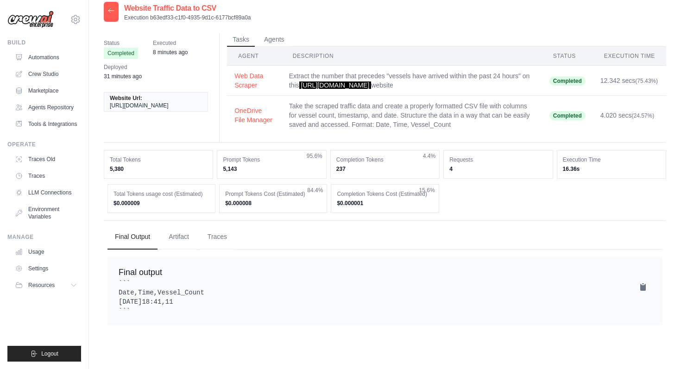
scroll to position [0, 0]
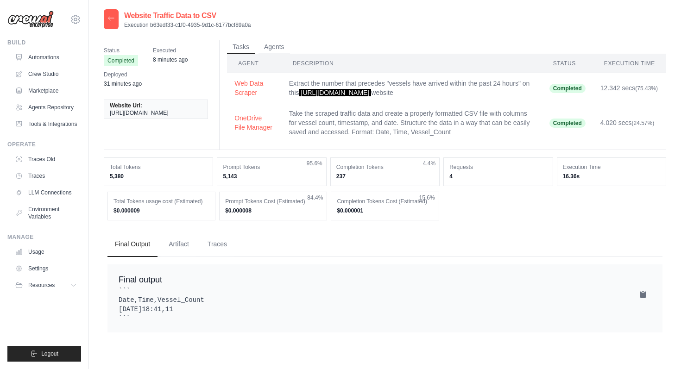
click at [115, 21] on div at bounding box center [111, 19] width 15 height 20
click at [110, 19] on icon at bounding box center [111, 17] width 7 height 7
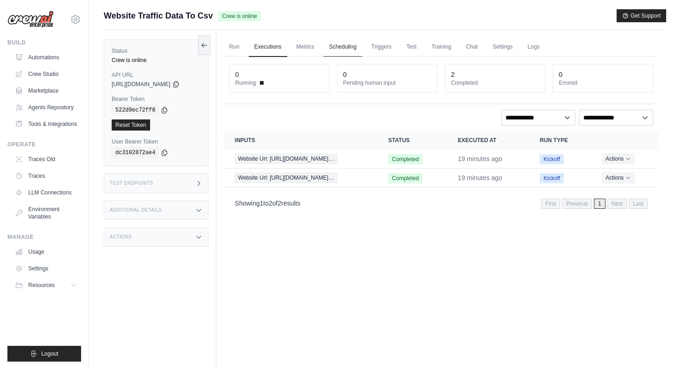
click at [348, 46] on link "Scheduling" at bounding box center [343, 47] width 38 height 19
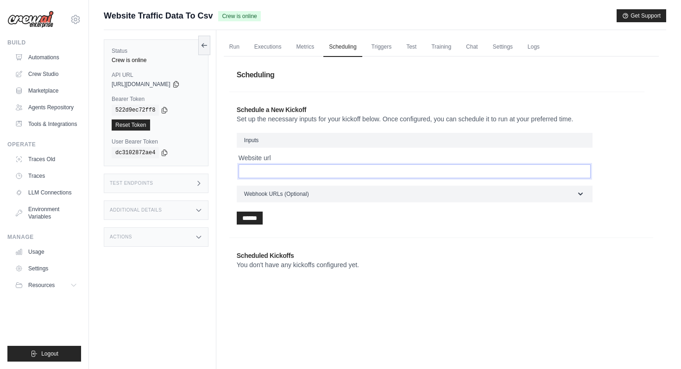
click at [321, 169] on input "Website url" at bounding box center [415, 172] width 352 height 14
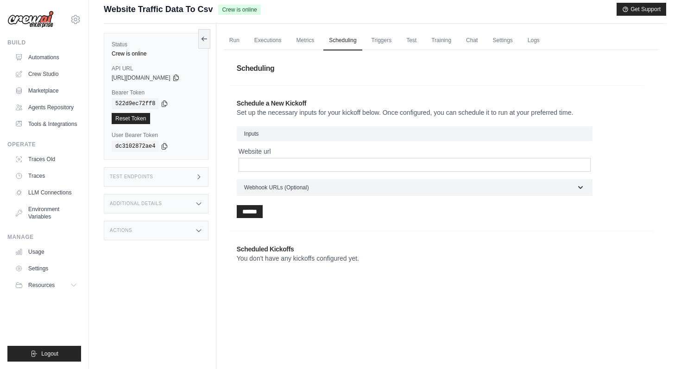
click at [304, 257] on p "You don't have any kickoffs configured yet." at bounding box center [337, 258] width 201 height 9
click at [260, 128] on h3 "Inputs" at bounding box center [415, 134] width 356 height 15
click at [268, 142] on fieldset "Inputs Website url" at bounding box center [415, 149] width 356 height 45
click at [298, 173] on div "Inputs Website url Webhook URLs (Optional) Step Webhook URL Task Webhook URL Cr…" at bounding box center [415, 162] width 356 height 70
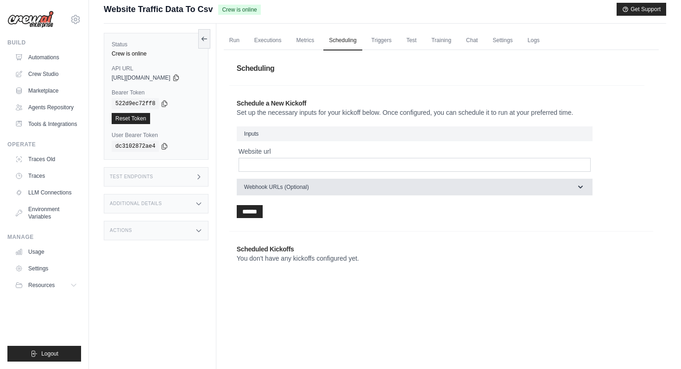
click at [330, 184] on button "Webhook URLs (Optional)" at bounding box center [415, 187] width 356 height 17
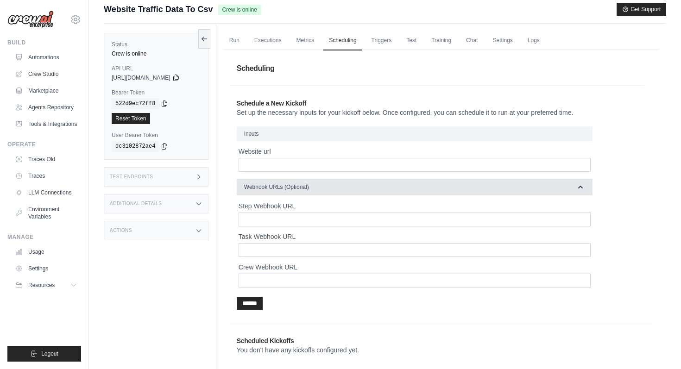
click at [330, 184] on button "Webhook URLs (Optional)" at bounding box center [415, 187] width 356 height 17
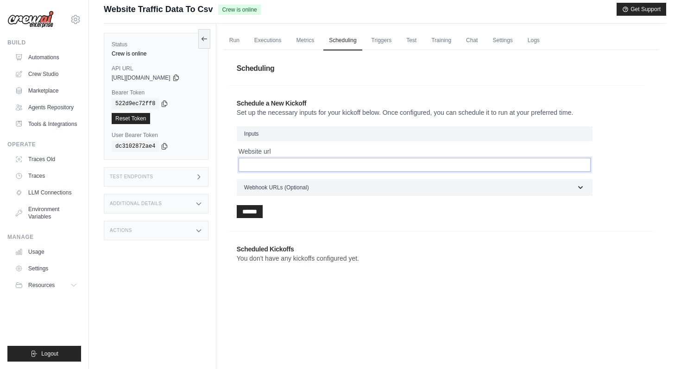
click at [306, 164] on input "Website url" at bounding box center [415, 165] width 352 height 14
click at [241, 38] on link "Run" at bounding box center [234, 40] width 21 height 19
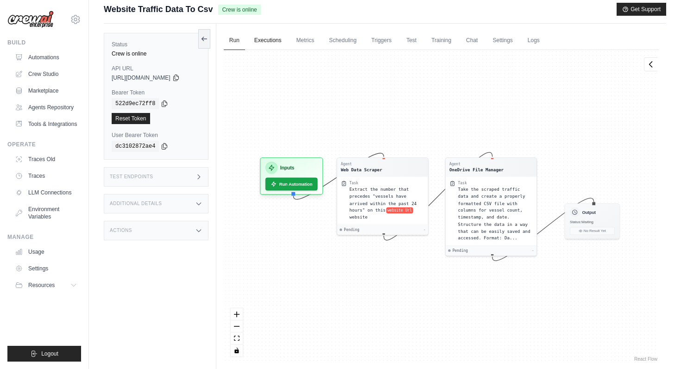
click at [274, 35] on link "Executions" at bounding box center [268, 40] width 38 height 19
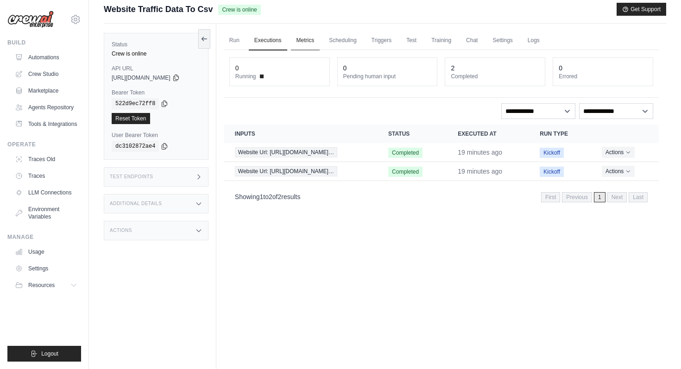
click at [315, 42] on link "Metrics" at bounding box center [305, 40] width 29 height 19
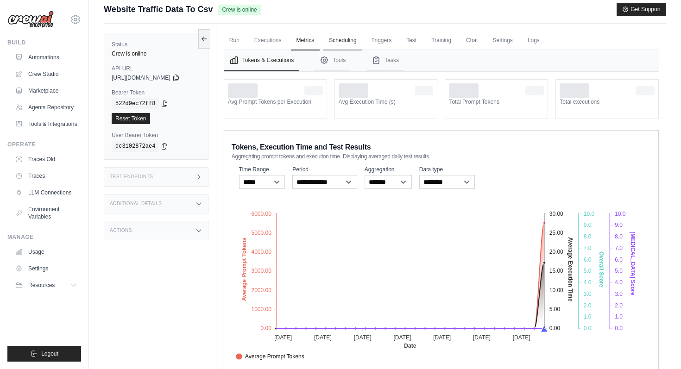
click at [344, 40] on link "Scheduling" at bounding box center [343, 40] width 38 height 19
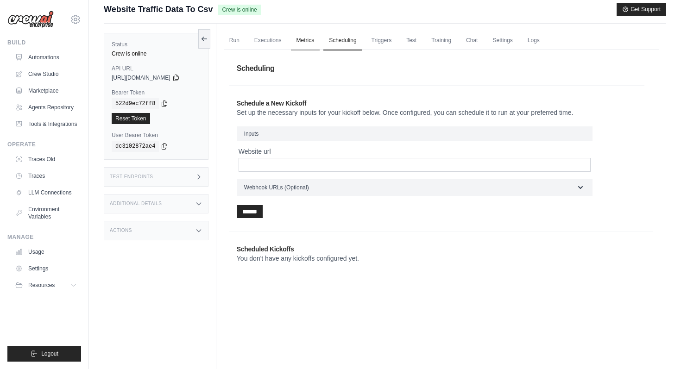
click at [311, 40] on link "Metrics" at bounding box center [305, 40] width 29 height 19
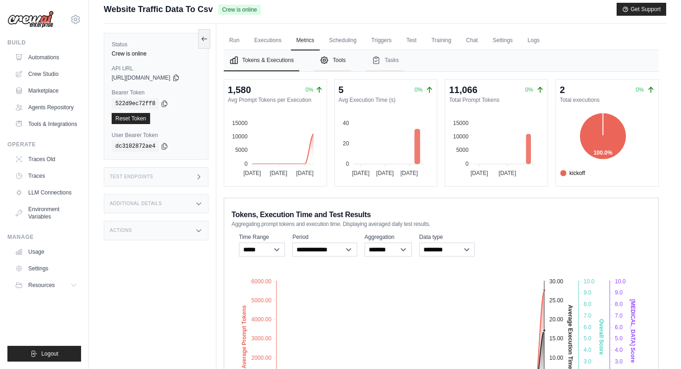
click at [343, 63] on button "Tools" at bounding box center [332, 60] width 37 height 21
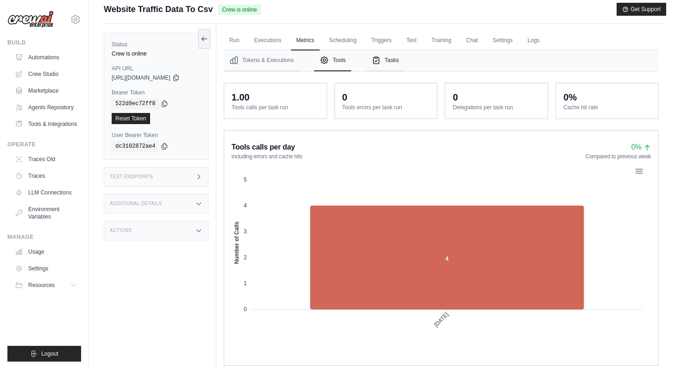
click at [396, 66] on button "Tasks" at bounding box center [385, 60] width 38 height 21
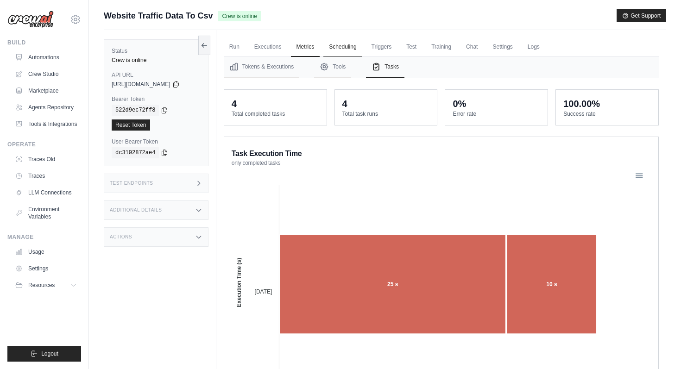
click at [349, 46] on link "Scheduling" at bounding box center [343, 47] width 38 height 19
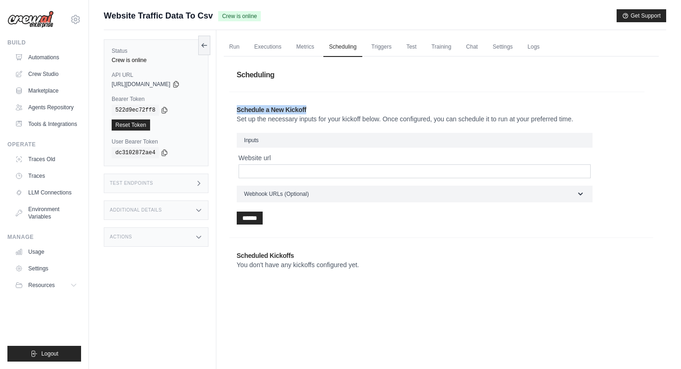
drag, startPoint x: 314, startPoint y: 108, endPoint x: 242, endPoint y: 109, distance: 72.3
click at [242, 109] on h2 "Schedule a New Kickoff" at bounding box center [437, 109] width 400 height 9
click at [305, 172] on input "Website url" at bounding box center [415, 172] width 352 height 14
paste input "**********"
type input "**********"
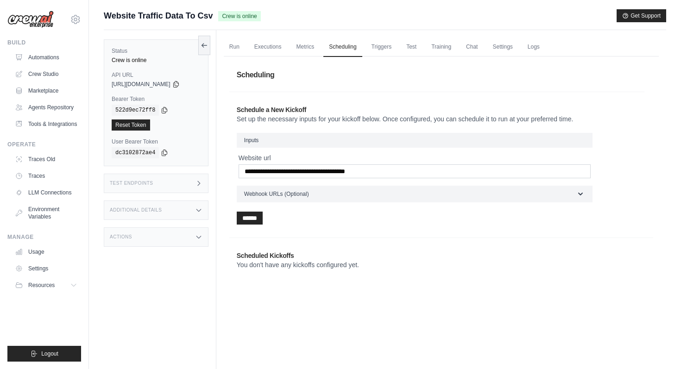
click at [327, 219] on div "******" at bounding box center [415, 218] width 356 height 13
click at [263, 222] on input "******" at bounding box center [250, 218] width 26 height 13
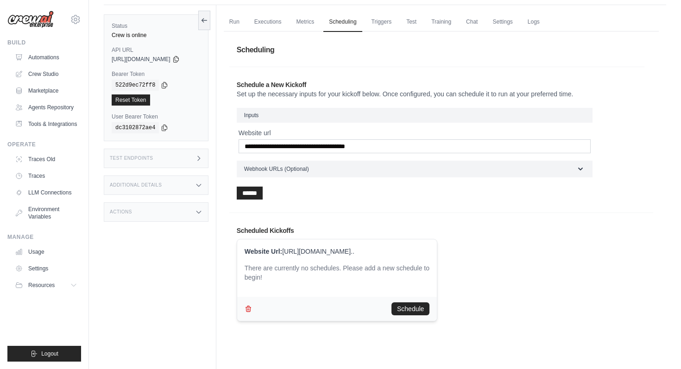
scroll to position [25, 0]
click at [406, 309] on button "Schedule" at bounding box center [411, 309] width 38 height 13
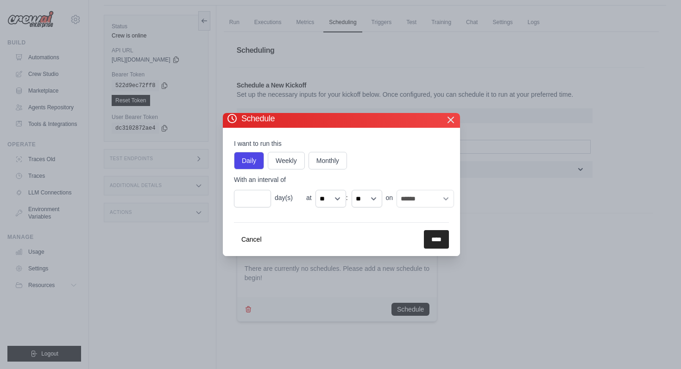
click at [448, 119] on icon "button" at bounding box center [450, 119] width 11 height 11
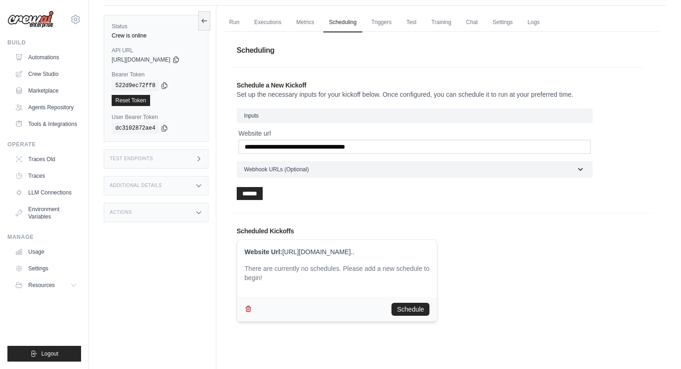
click at [252, 309] on icon "button" at bounding box center [248, 308] width 7 height 7
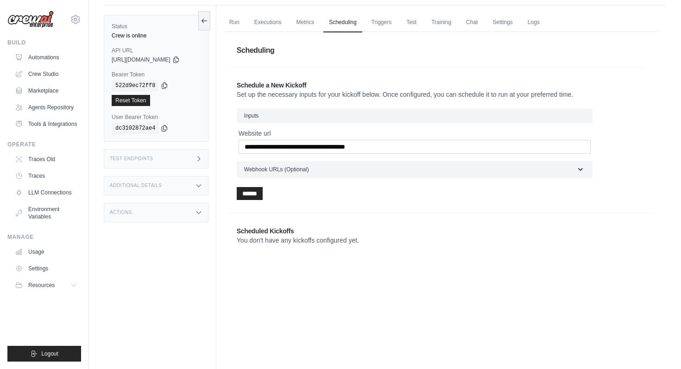
click at [258, 200] on div "**********" at bounding box center [436, 140] width 415 height 134
click at [261, 190] on input "******" at bounding box center [250, 193] width 26 height 13
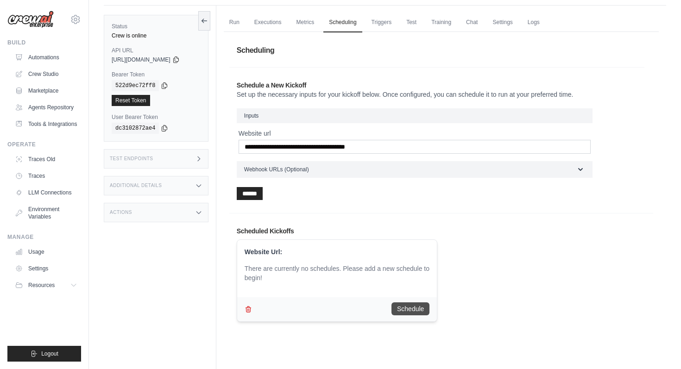
click at [414, 309] on button "Schedule" at bounding box center [411, 309] width 38 height 13
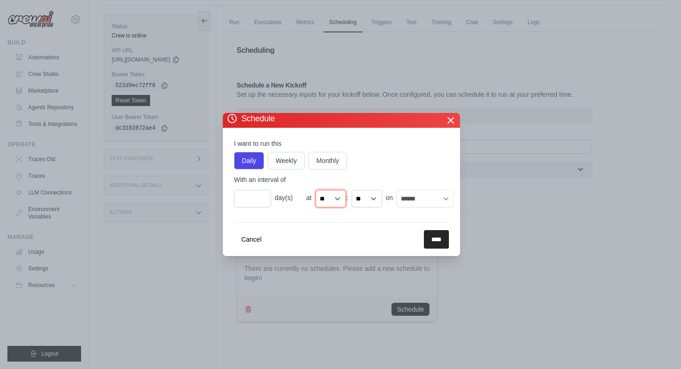
click at [323, 202] on select "** ** ** ** ** ** ** ** ** ** ** ** ** ** ** ** ** ** ** ** ** ** ** **" at bounding box center [331, 199] width 31 height 18
click at [336, 200] on select "** ** ** ** ** ** ** ** ** ** ** ** ** ** ** ** ** ** ** ** ** ** ** **" at bounding box center [331, 199] width 31 height 18
select select "**"
click at [316, 190] on select "** ** ** ** ** ** ** ** ** ** ** ** ** ** ** ** ** ** ** ** ** ** ** **" at bounding box center [331, 199] width 31 height 18
click at [377, 200] on select "** ** ** **" at bounding box center [367, 199] width 31 height 18
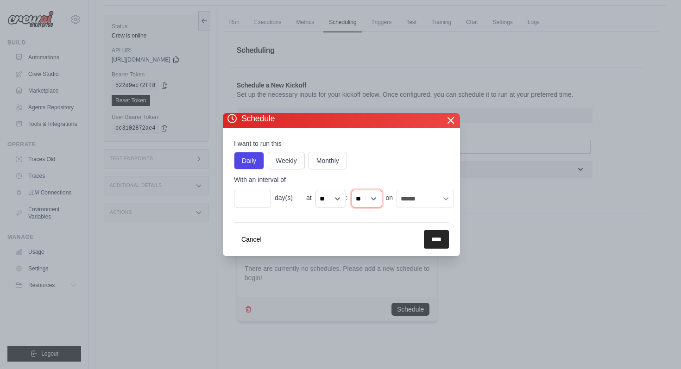
click at [352, 190] on select "** ** ** **" at bounding box center [367, 199] width 31 height 18
click at [337, 200] on select "** ** ** ** ** ** ** ** ** ** ** ** ** ** ** ** ** ** ** ** ** ** ** **" at bounding box center [331, 199] width 31 height 18
click at [449, 123] on icon "button" at bounding box center [450, 119] width 11 height 11
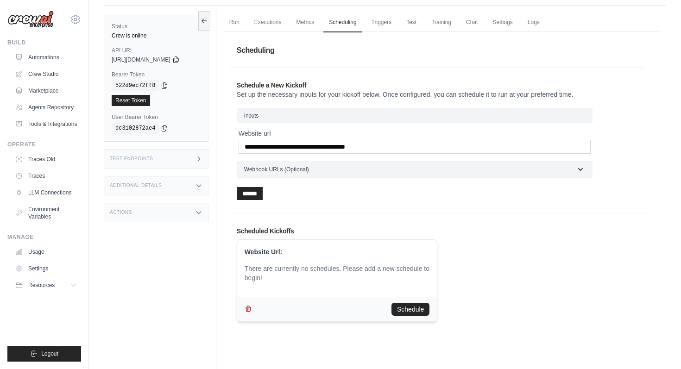
click at [252, 315] on button "button" at bounding box center [248, 309] width 7 height 13
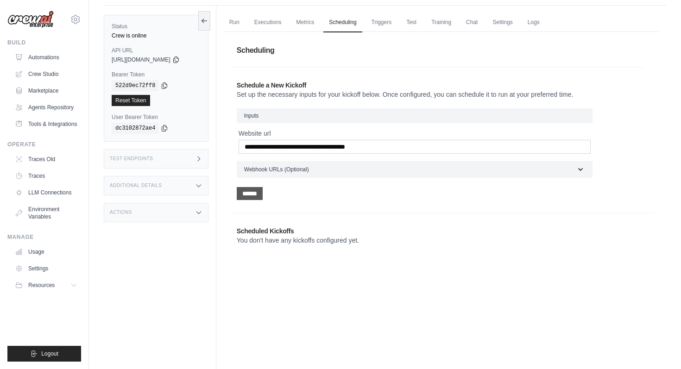
click at [262, 192] on input "******" at bounding box center [250, 193] width 26 height 13
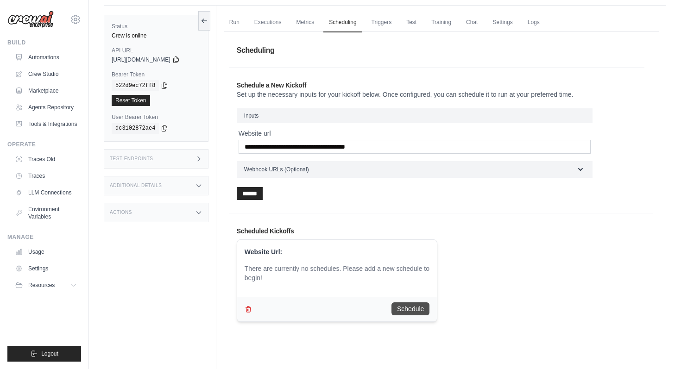
click at [408, 310] on button "Schedule" at bounding box center [411, 309] width 38 height 13
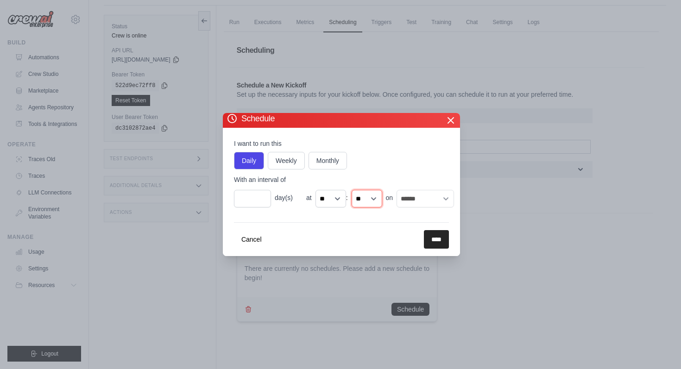
click at [352, 199] on select "** ** ** **" at bounding box center [367, 199] width 31 height 18
click at [330, 199] on select "** ** ** ** ** ** ** ** ** ** ** ** ** ** ** ** ** ** ** ** ** ** ** **" at bounding box center [331, 199] width 31 height 18
select select "**"
click at [316, 190] on select "** ** ** ** ** ** ** ** ** ** ** ** ** ** ** ** ** ** ** ** ** ** ** **" at bounding box center [331, 199] width 31 height 18
click at [438, 239] on input "****" at bounding box center [436, 239] width 25 height 19
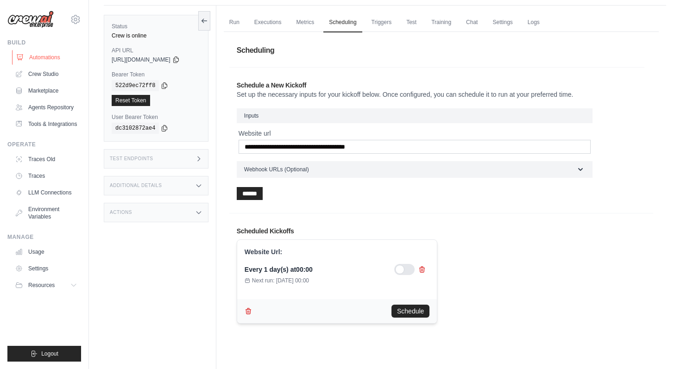
click at [45, 58] on link "Automations" at bounding box center [47, 57] width 70 height 15
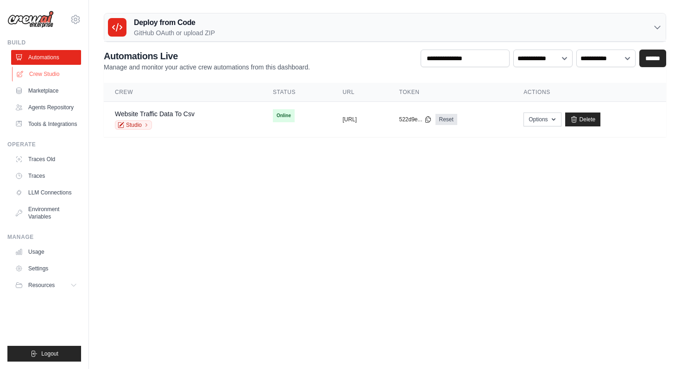
click at [45, 71] on link "Crew Studio" at bounding box center [47, 74] width 70 height 15
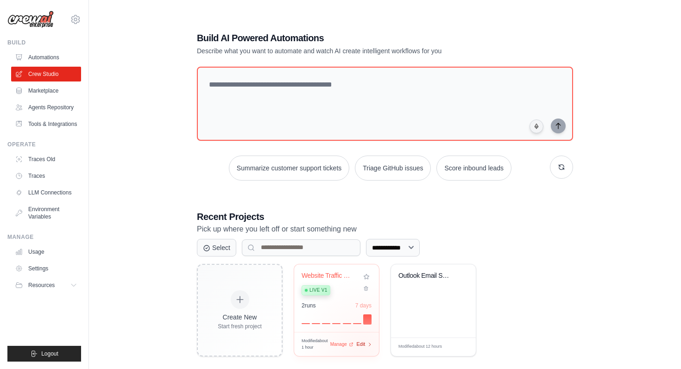
click at [364, 346] on div "Modified about 1 hour Manage Edit" at bounding box center [337, 344] width 70 height 13
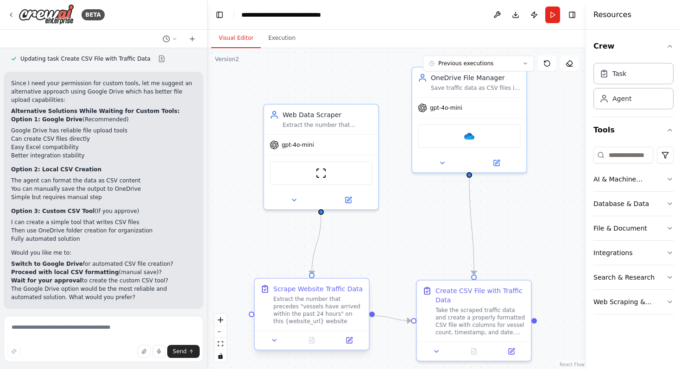
scroll to position [4075, 0]
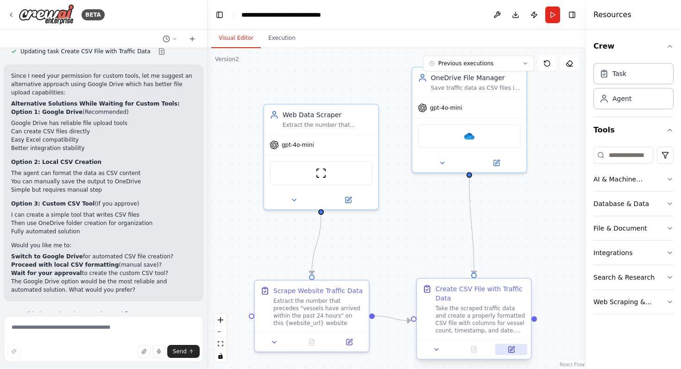
click at [510, 350] on icon at bounding box center [512, 350] width 6 height 6
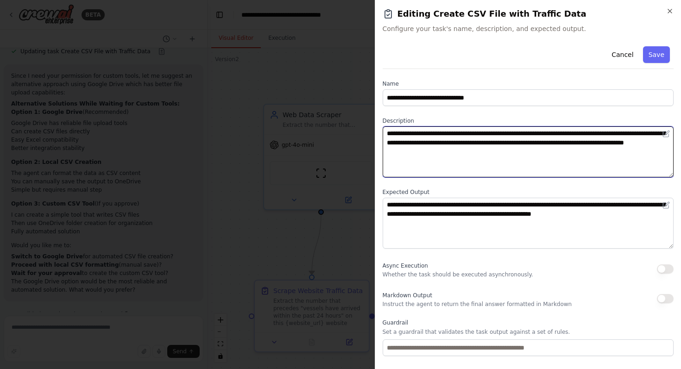
drag, startPoint x: 584, startPoint y: 133, endPoint x: 571, endPoint y: 133, distance: 13.9
click at [571, 133] on textarea "**********" at bounding box center [529, 152] width 292 height 51
type textarea "**********"
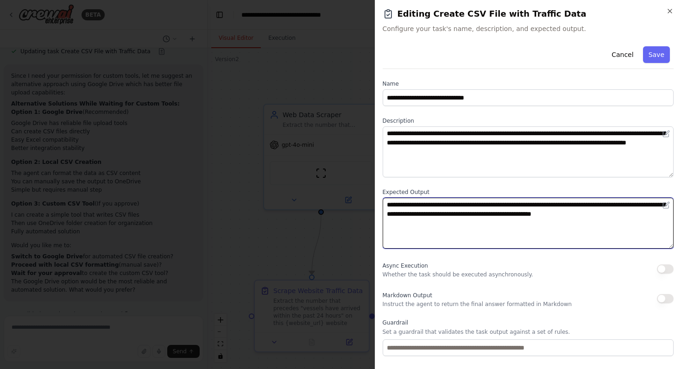
drag, startPoint x: 456, startPoint y: 204, endPoint x: 441, endPoint y: 204, distance: 14.4
click at [441, 204] on textarea "**********" at bounding box center [529, 223] width 292 height 51
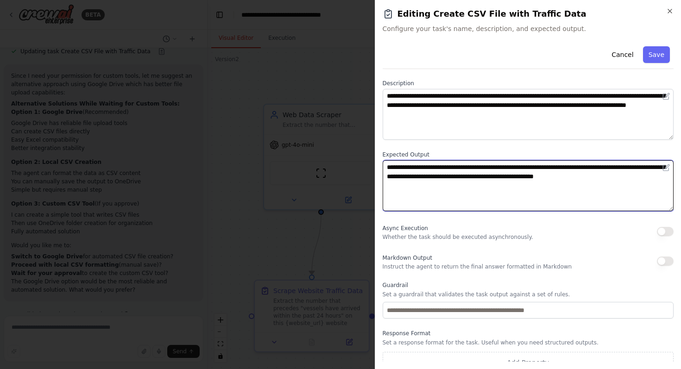
scroll to position [49, 0]
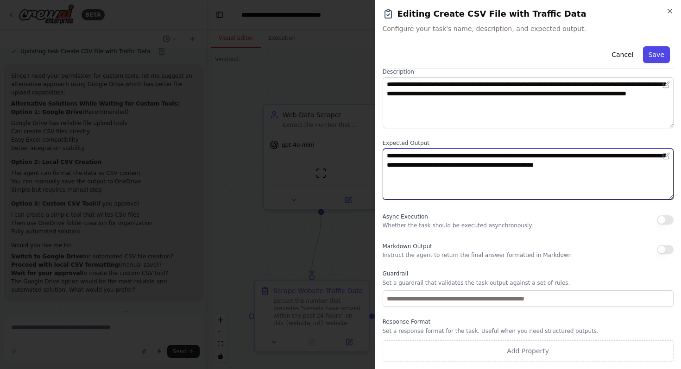
type textarea "**********"
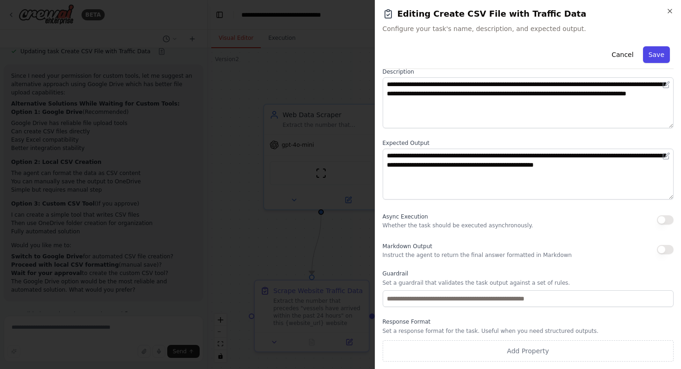
click at [656, 58] on button "Save" at bounding box center [656, 54] width 27 height 17
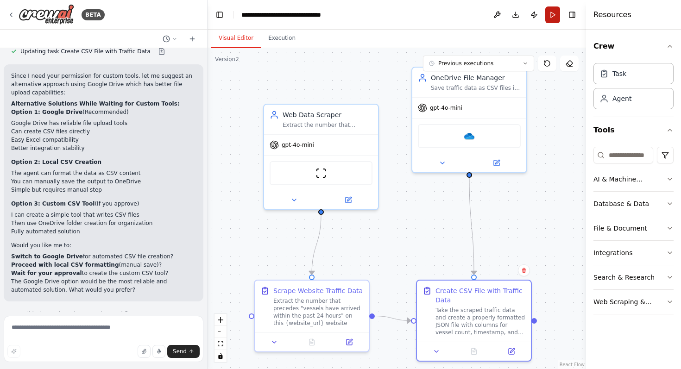
click at [551, 10] on button "Run" at bounding box center [553, 14] width 15 height 17
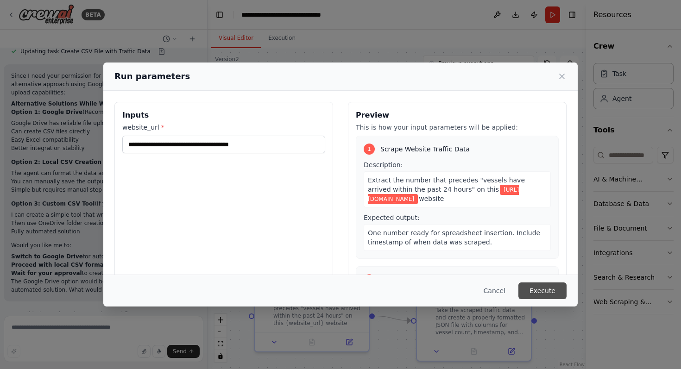
click at [547, 291] on button "Execute" at bounding box center [543, 291] width 48 height 17
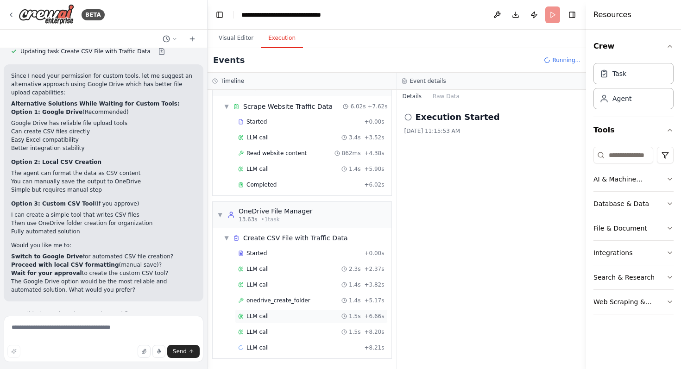
scroll to position [40, 0]
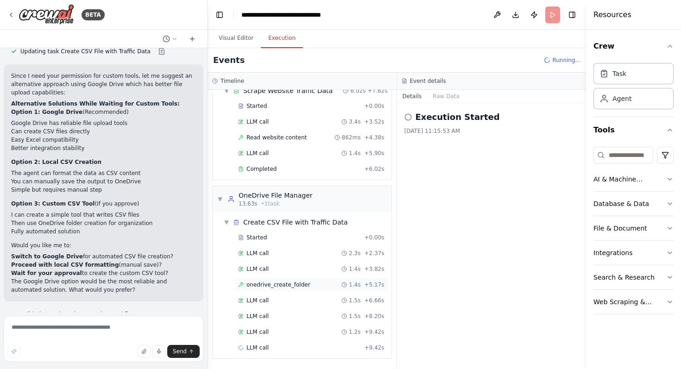
click at [289, 284] on span "onedrive_create_folder" at bounding box center [279, 284] width 64 height 7
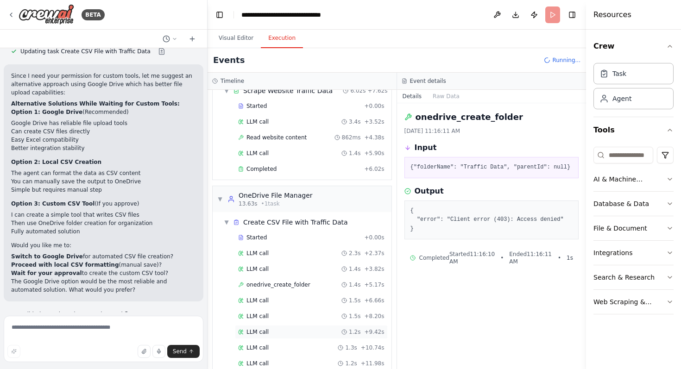
click at [289, 332] on div "LLM call 1.2s + 9.42s" at bounding box center [311, 332] width 146 height 7
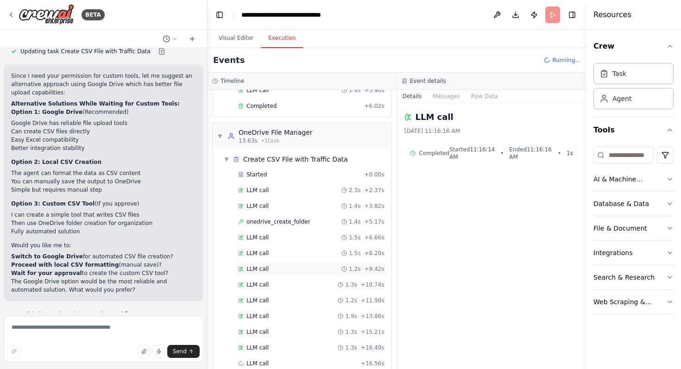
scroll to position [119, 0]
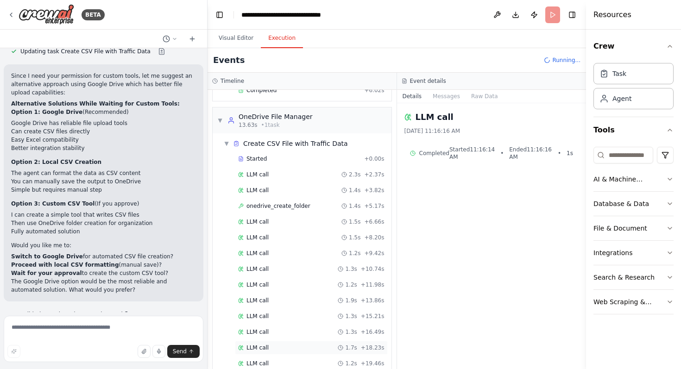
click at [292, 348] on div "LLM call 1.7s + 18.23s" at bounding box center [311, 347] width 146 height 7
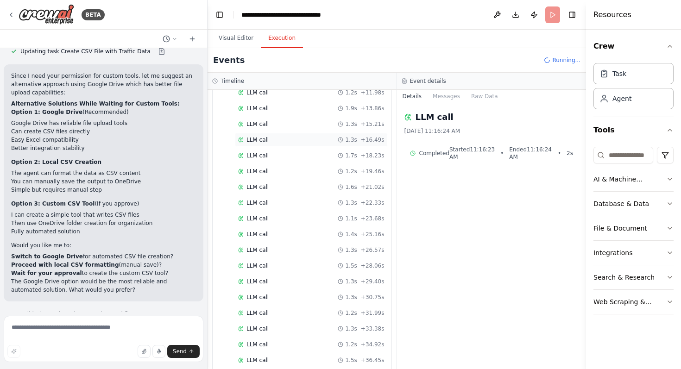
scroll to position [0, 0]
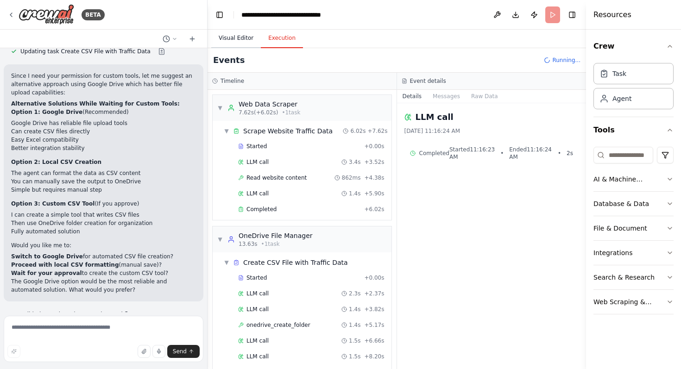
click at [239, 37] on button "Visual Editor" at bounding box center [236, 38] width 50 height 19
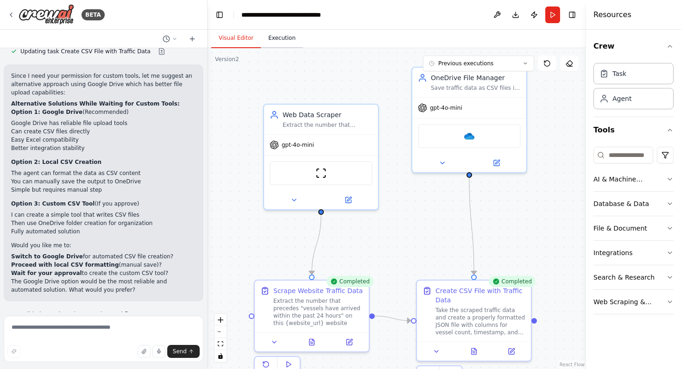
click at [278, 40] on button "Execution" at bounding box center [282, 38] width 42 height 19
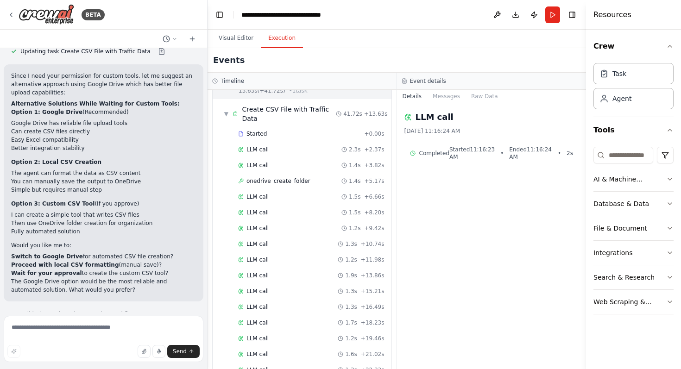
scroll to position [381, 0]
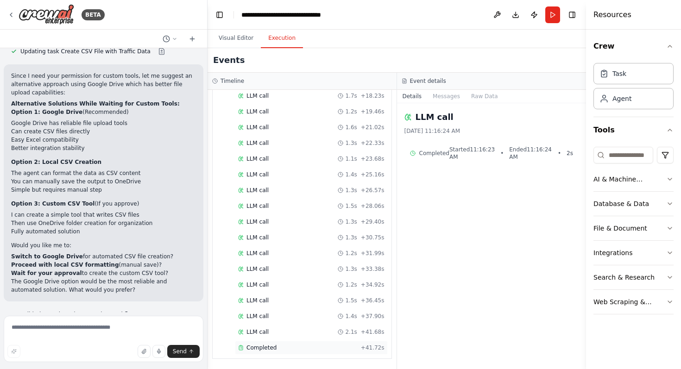
click at [292, 345] on div "Completed" at bounding box center [297, 347] width 119 height 7
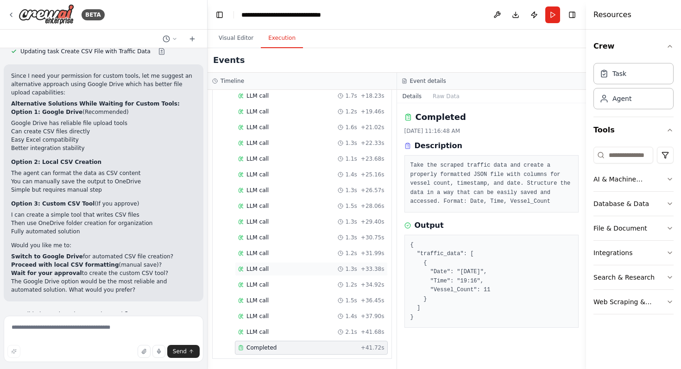
click at [349, 272] on span "1.3s" at bounding box center [351, 269] width 12 height 7
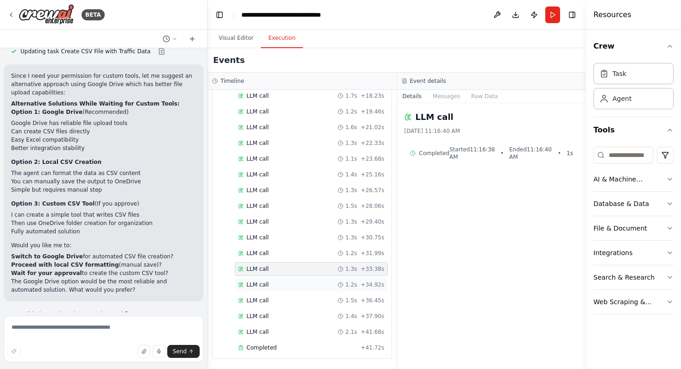
click at [339, 288] on div "LLM call 1.2s + 34.92s" at bounding box center [311, 284] width 146 height 7
click at [331, 307] on div "LLM call 1.5s + 36.45s" at bounding box center [311, 301] width 153 height 14
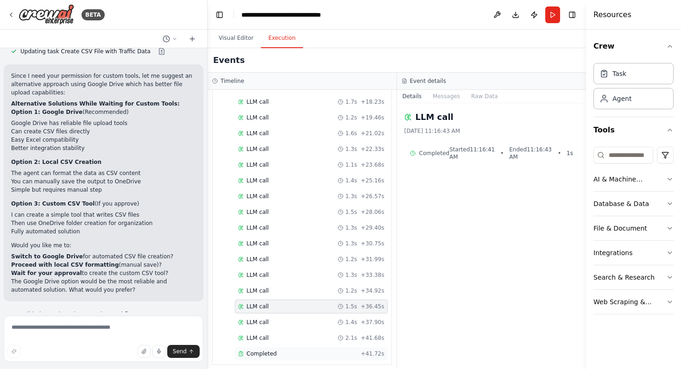
click at [314, 348] on div "Completed + 41.72s" at bounding box center [311, 354] width 153 height 14
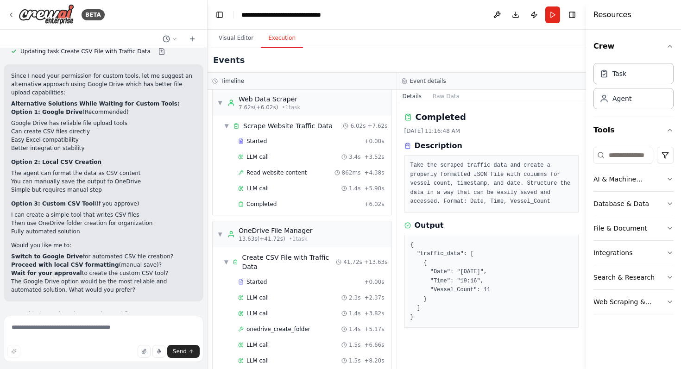
scroll to position [0, 0]
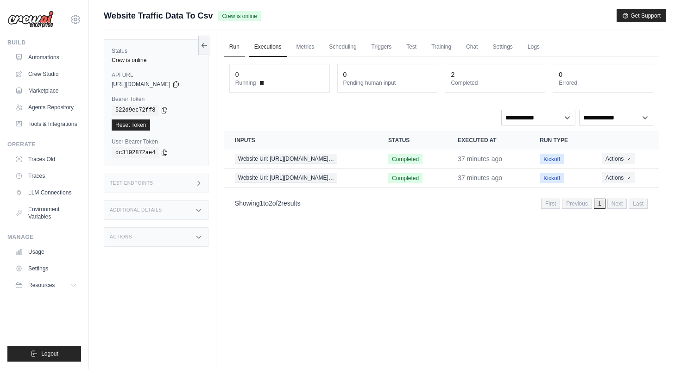
click at [237, 44] on link "Run" at bounding box center [234, 47] width 21 height 19
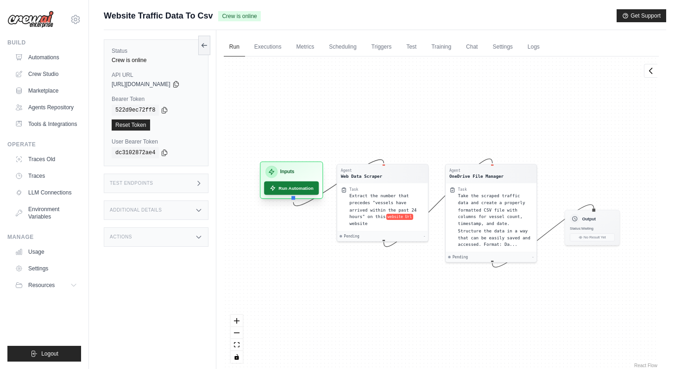
click at [307, 190] on button "Run Automation" at bounding box center [291, 188] width 55 height 13
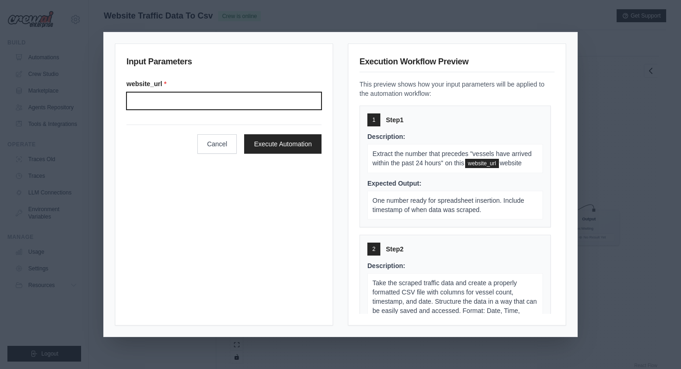
click at [264, 104] on input "Website url" at bounding box center [224, 101] width 195 height 18
type input "**********"
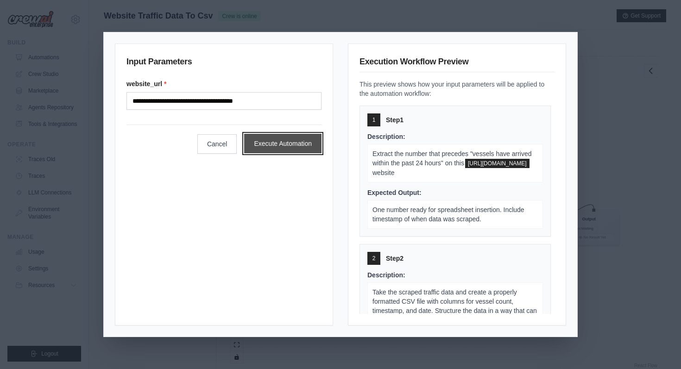
click at [285, 147] on button "Execute Automation" at bounding box center [282, 143] width 77 height 19
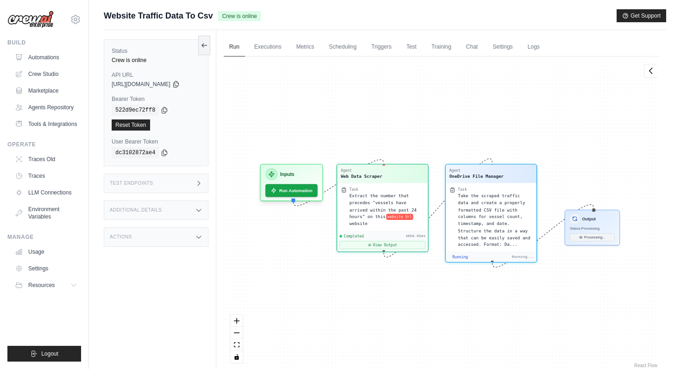
scroll to position [221, 0]
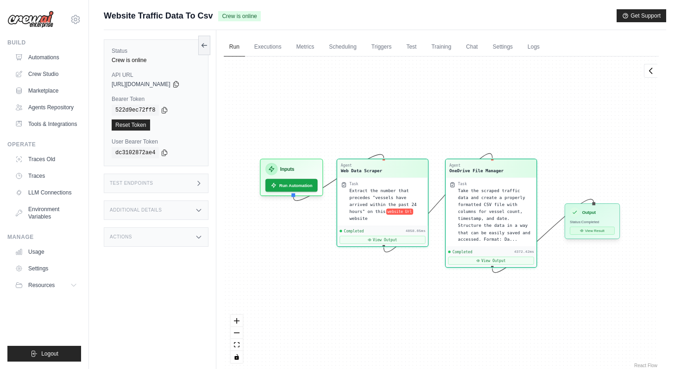
click at [596, 232] on button "View Result" at bounding box center [592, 231] width 45 height 8
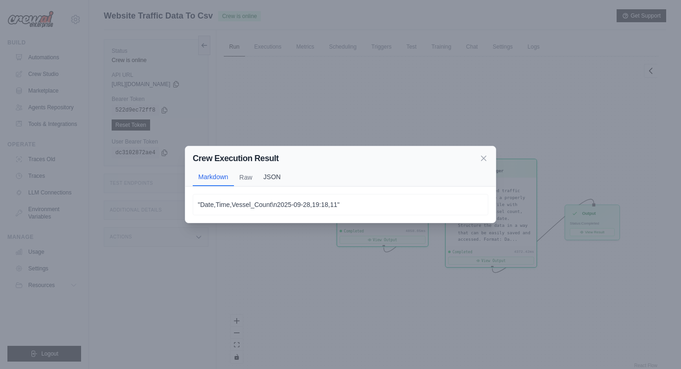
click at [261, 181] on button "JSON" at bounding box center [272, 177] width 28 height 18
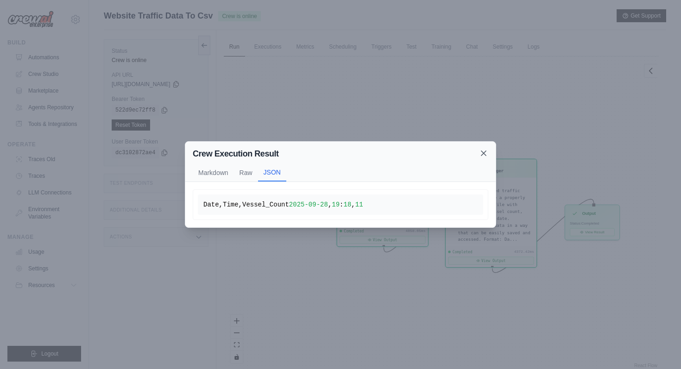
click at [487, 149] on icon at bounding box center [483, 153] width 9 height 9
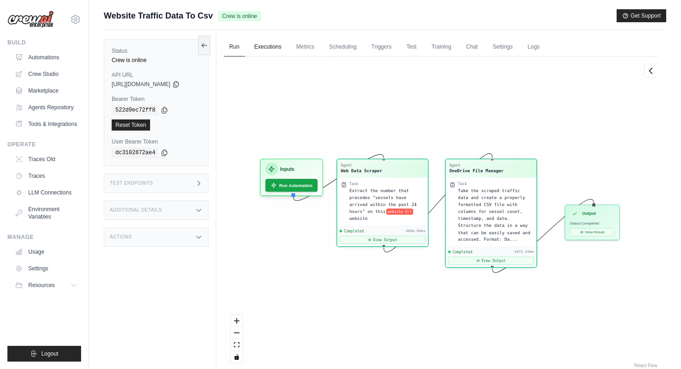
click at [268, 51] on link "Executions" at bounding box center [268, 47] width 38 height 19
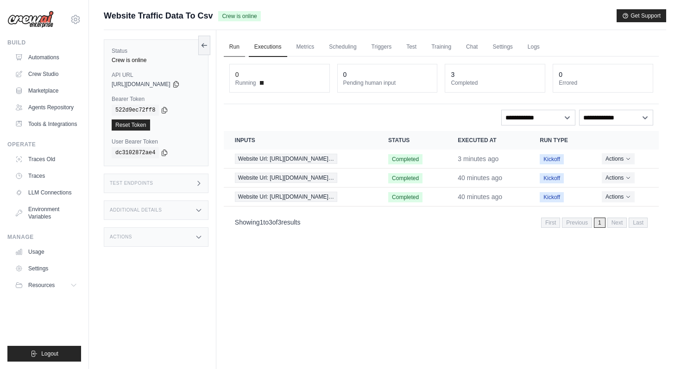
click at [239, 44] on link "Run" at bounding box center [234, 47] width 21 height 19
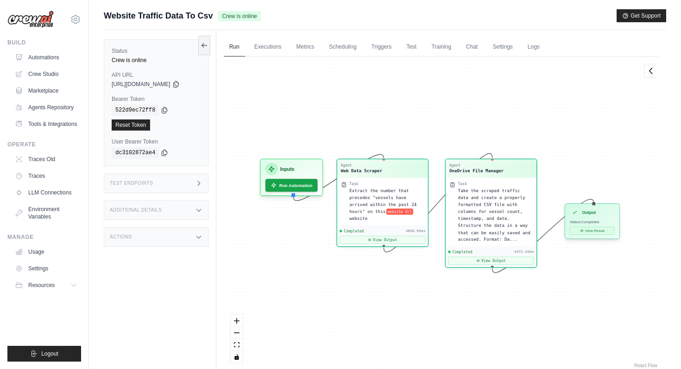
click at [590, 234] on button "View Result" at bounding box center [592, 231] width 45 height 8
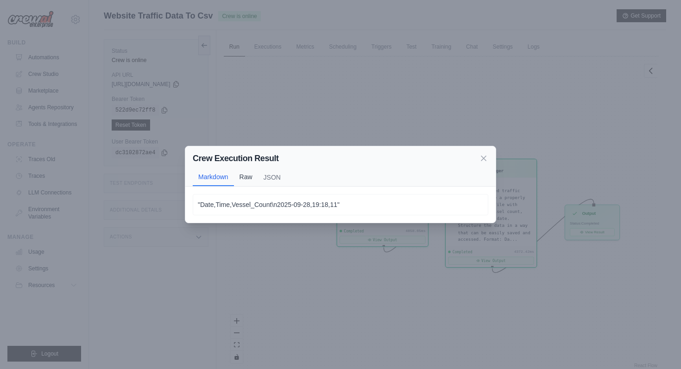
click at [250, 175] on button "Raw" at bounding box center [246, 177] width 24 height 18
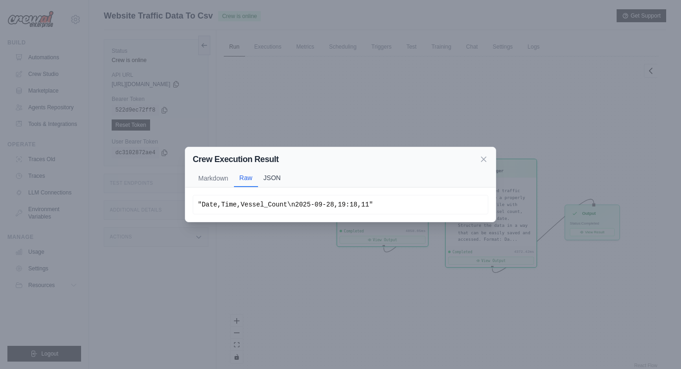
click at [274, 178] on button "JSON" at bounding box center [272, 178] width 28 height 18
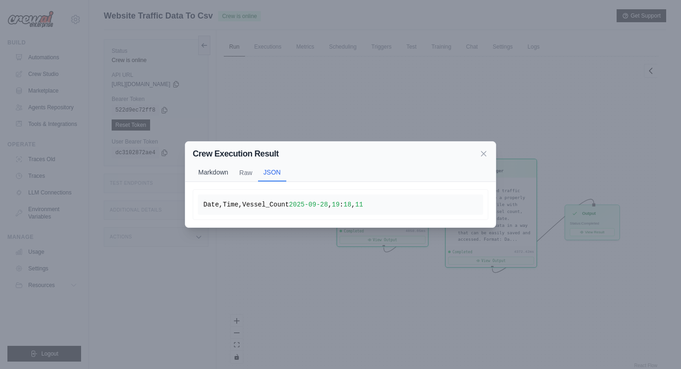
click at [199, 165] on button "Markdown" at bounding box center [213, 173] width 41 height 18
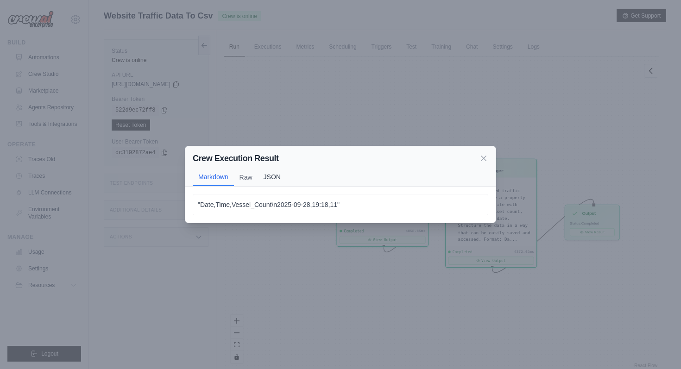
click at [273, 173] on button "JSON" at bounding box center [272, 177] width 28 height 18
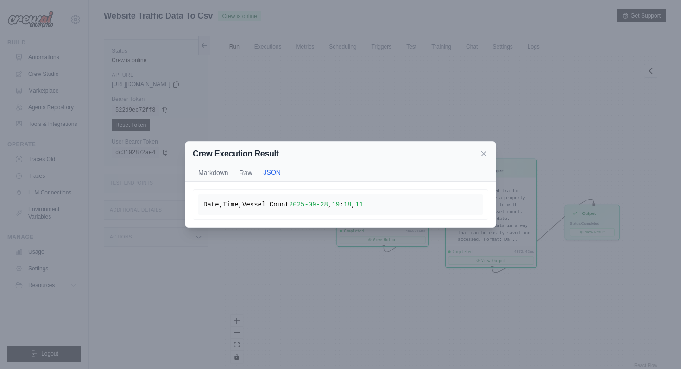
click at [623, 152] on div "Crew Execution Result Markdown Raw JSON "Date,Time,Vessel_Count\n2025-09-28,19:…" at bounding box center [340, 184] width 681 height 369
